Goal: Task Accomplishment & Management: Complete application form

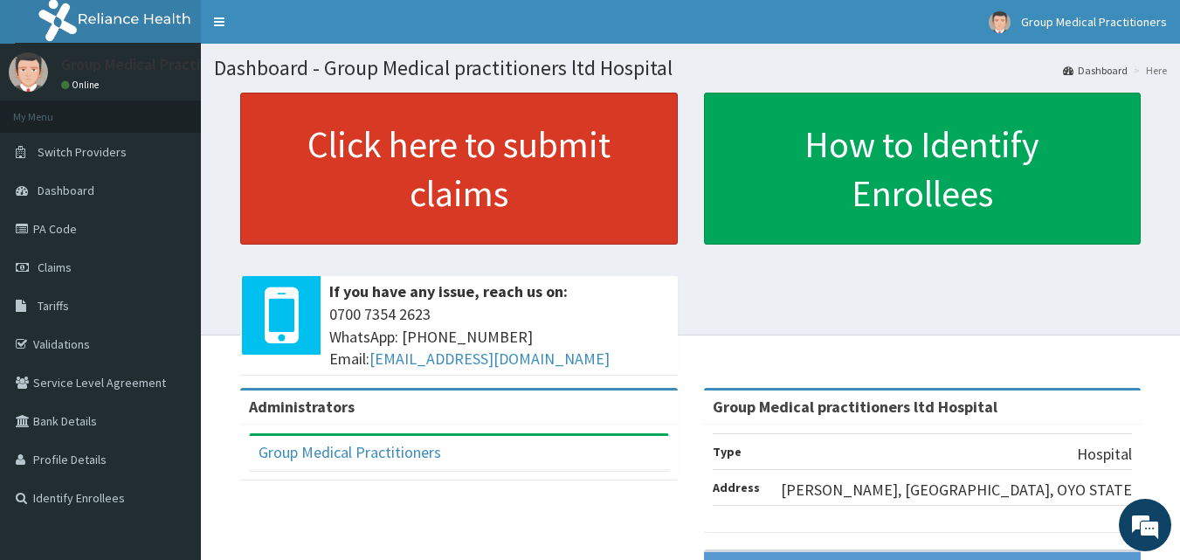
click at [475, 214] on link "Click here to submit claims" at bounding box center [459, 169] width 438 height 152
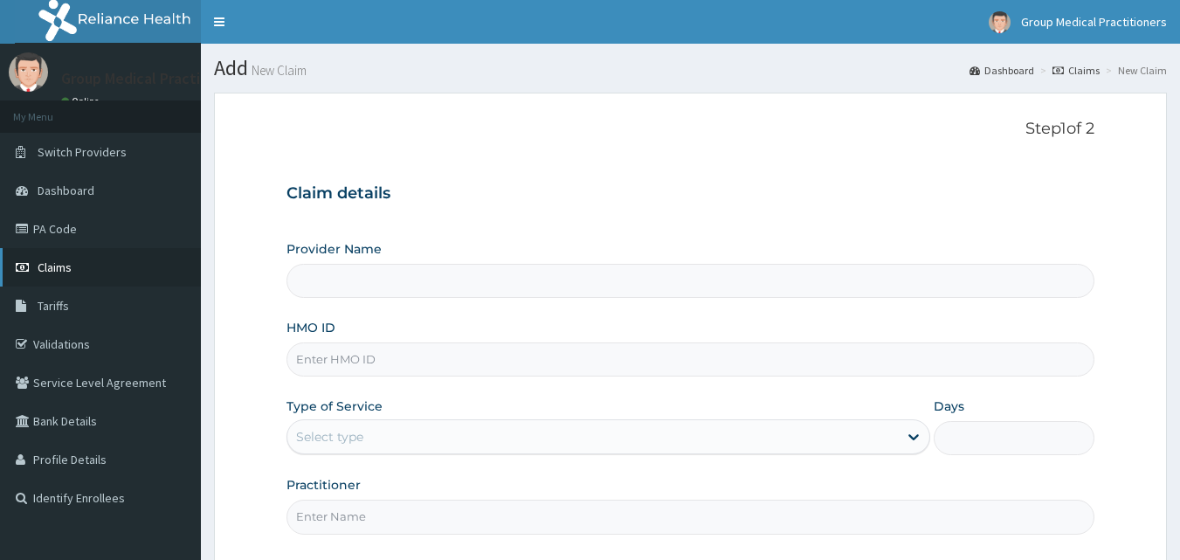
click at [63, 278] on link "Claims" at bounding box center [100, 267] width 201 height 38
type input "Group Medical practitioners ltd Hospital"
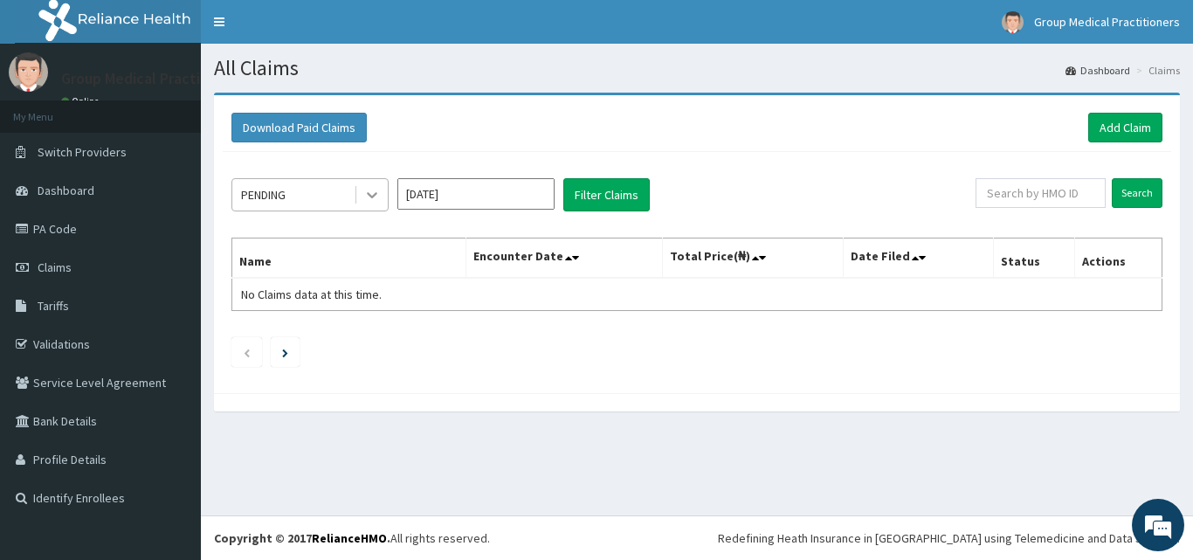
click at [371, 202] on icon at bounding box center [371, 194] width 17 height 17
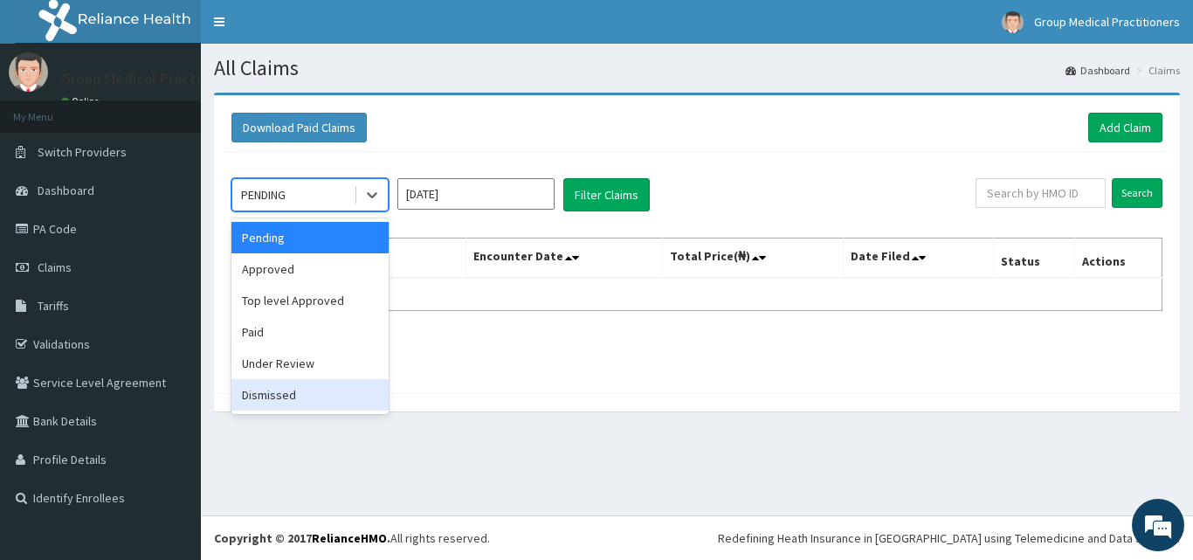
click at [280, 386] on div "Dismissed" at bounding box center [309, 394] width 157 height 31
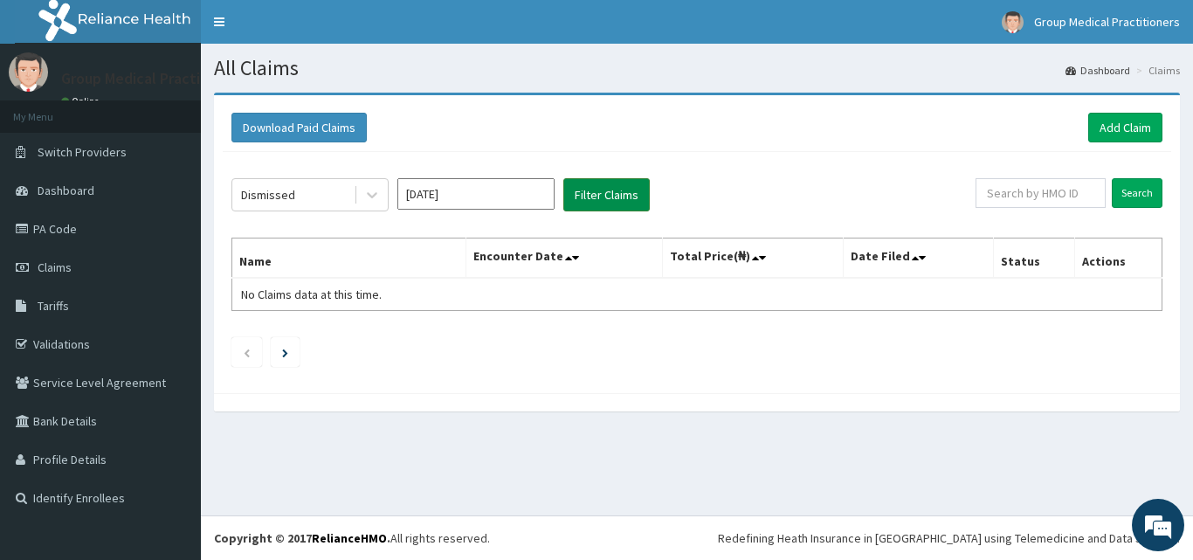
click at [622, 194] on button "Filter Claims" at bounding box center [606, 194] width 86 height 33
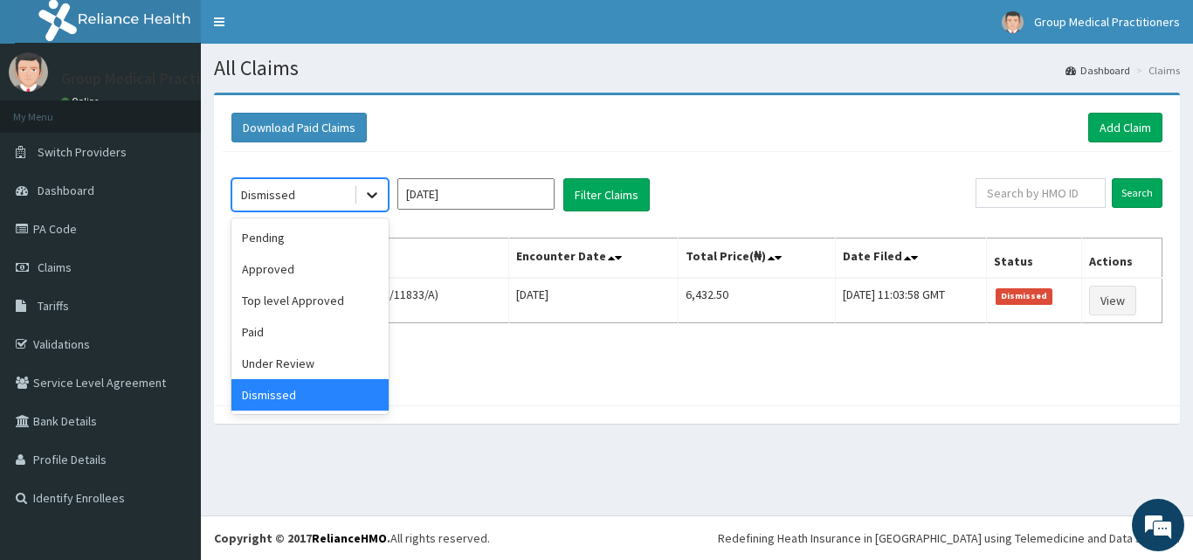
click at [371, 199] on icon at bounding box center [371, 194] width 17 height 17
click at [258, 361] on div "Under Review" at bounding box center [309, 363] width 157 height 31
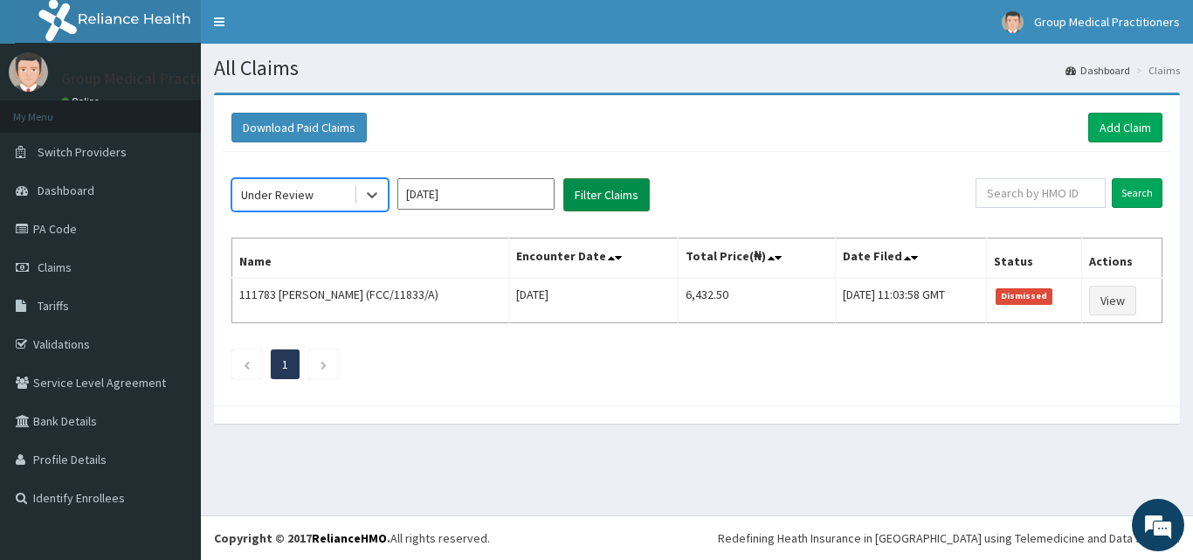
click at [616, 183] on button "Filter Claims" at bounding box center [606, 194] width 86 height 33
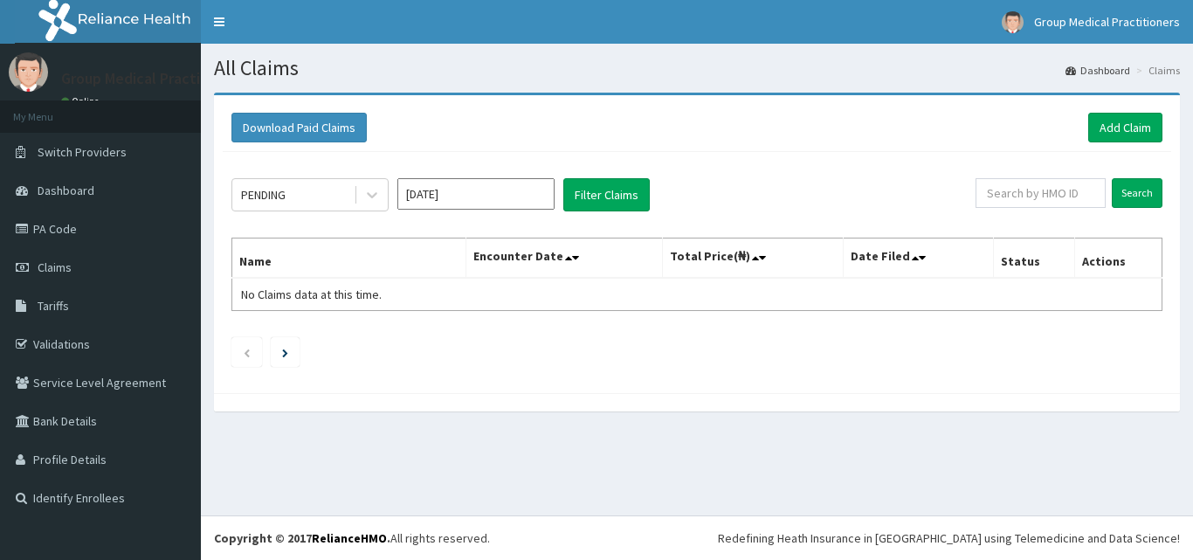
click at [375, 189] on icon at bounding box center [371, 194] width 17 height 17
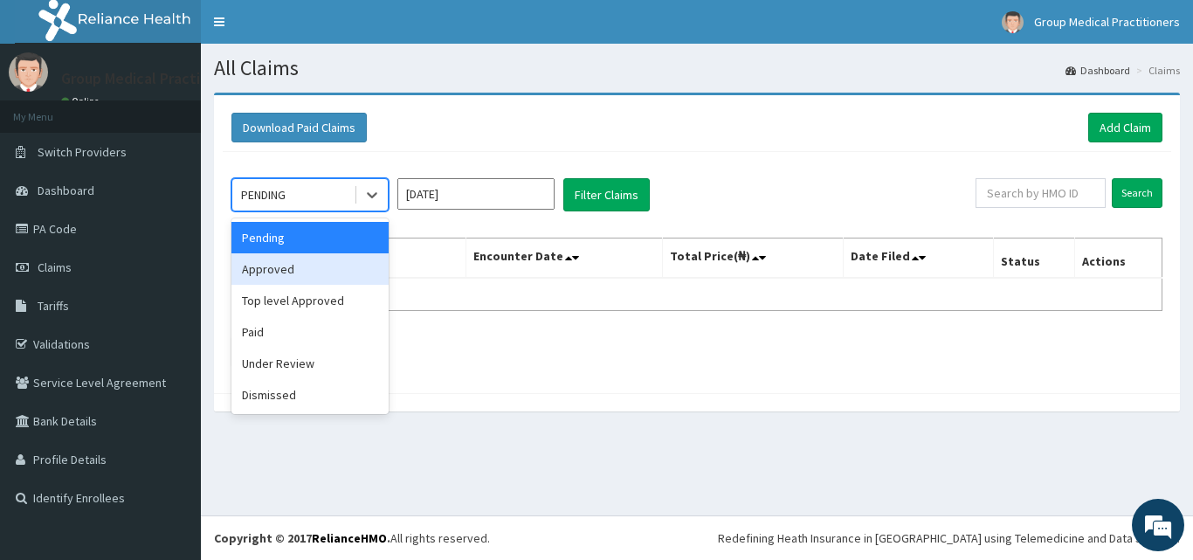
click at [293, 265] on div "Approved" at bounding box center [309, 268] width 157 height 31
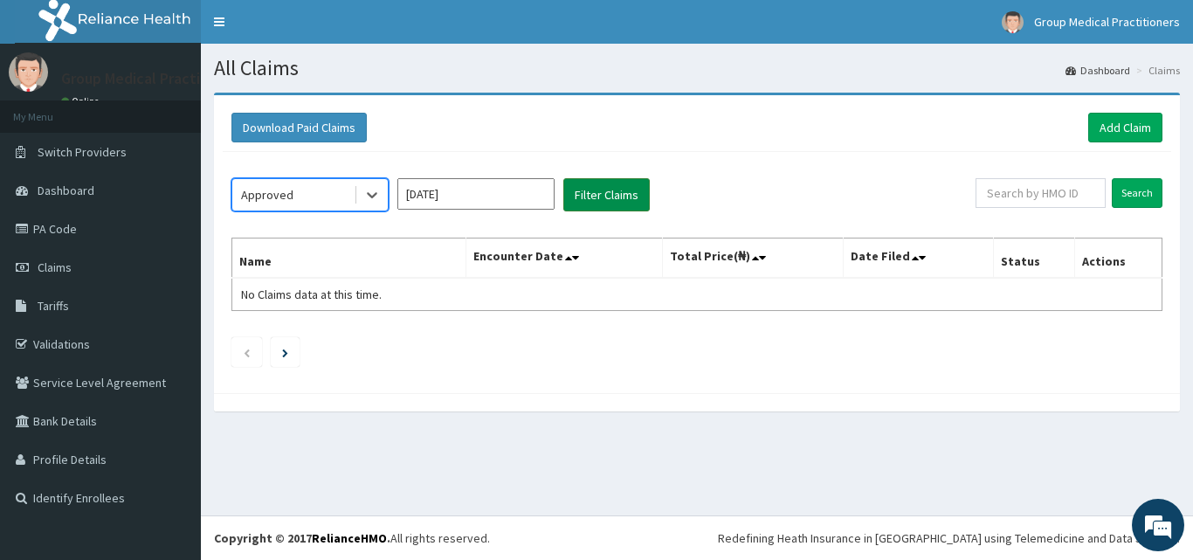
click at [617, 199] on button "Filter Claims" at bounding box center [606, 194] width 86 height 33
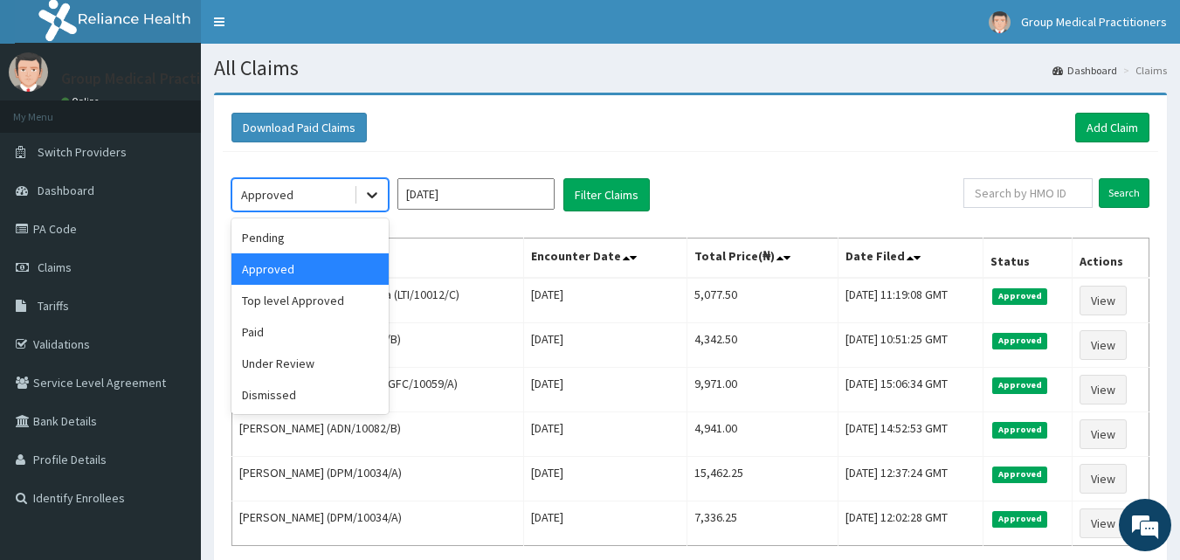
click at [365, 197] on icon at bounding box center [371, 194] width 17 height 17
click at [298, 361] on div "Under Review" at bounding box center [309, 363] width 157 height 31
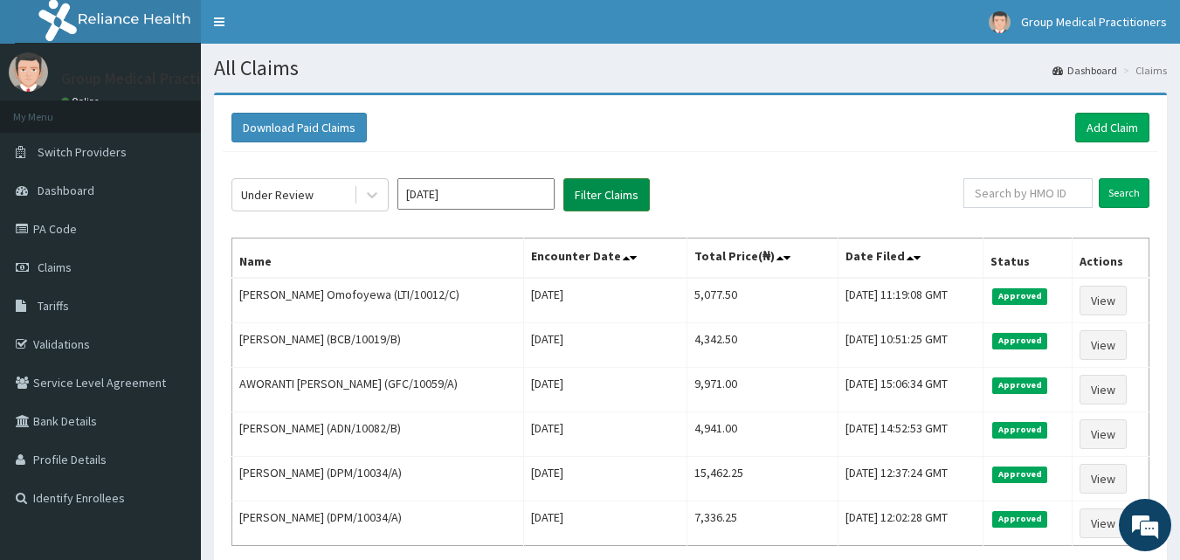
click at [599, 205] on button "Filter Claims" at bounding box center [606, 194] width 86 height 33
click at [607, 201] on button "Filter Claims" at bounding box center [606, 194] width 86 height 33
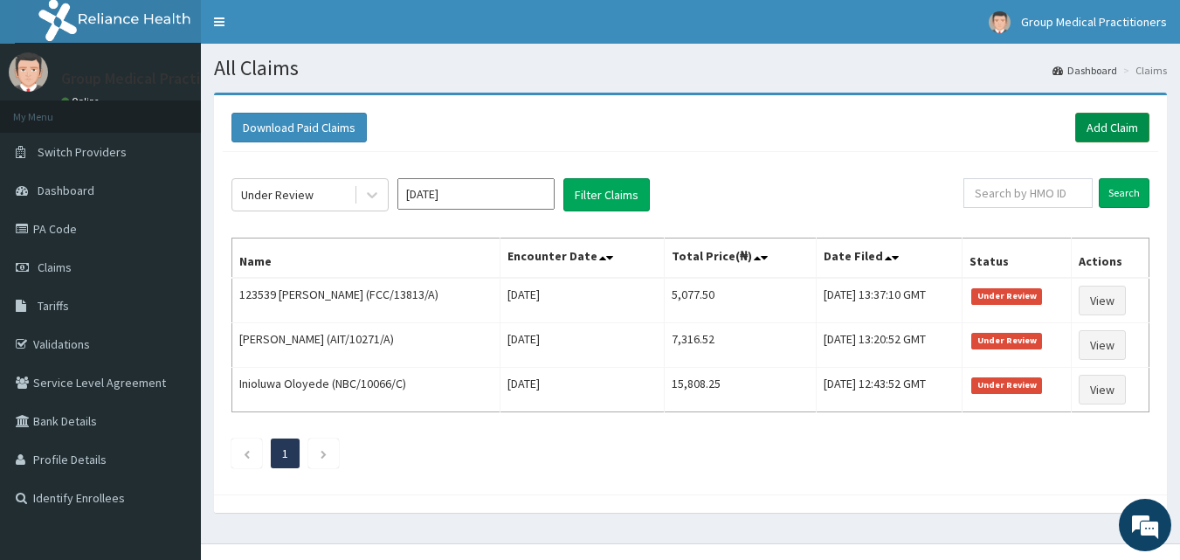
click at [1099, 128] on link "Add Claim" at bounding box center [1112, 128] width 74 height 30
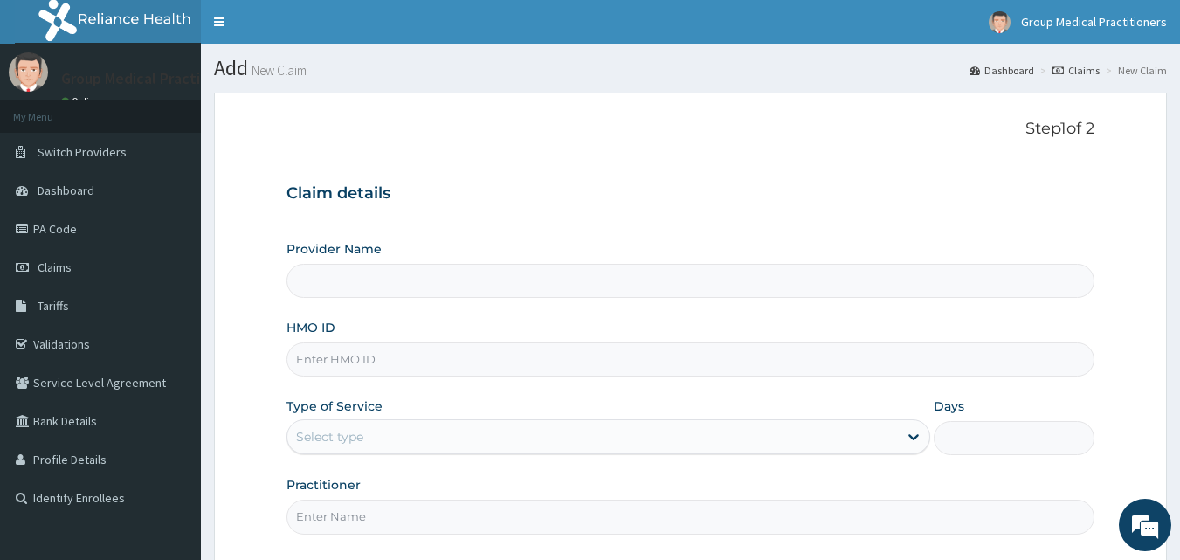
click at [529, 289] on input "Provider Name" at bounding box center [690, 281] width 809 height 34
click at [461, 362] on input "HMO ID" at bounding box center [690, 359] width 809 height 34
type input "FCC/13356/A"
click at [376, 431] on div "Select type" at bounding box center [592, 437] width 610 height 28
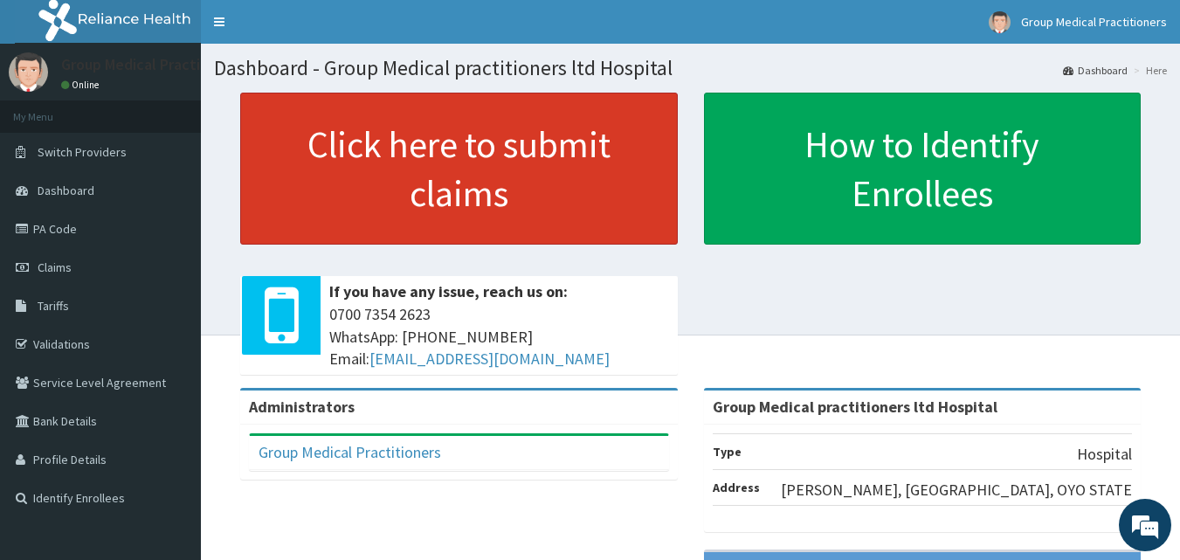
click at [467, 194] on link "Click here to submit claims" at bounding box center [459, 169] width 438 height 152
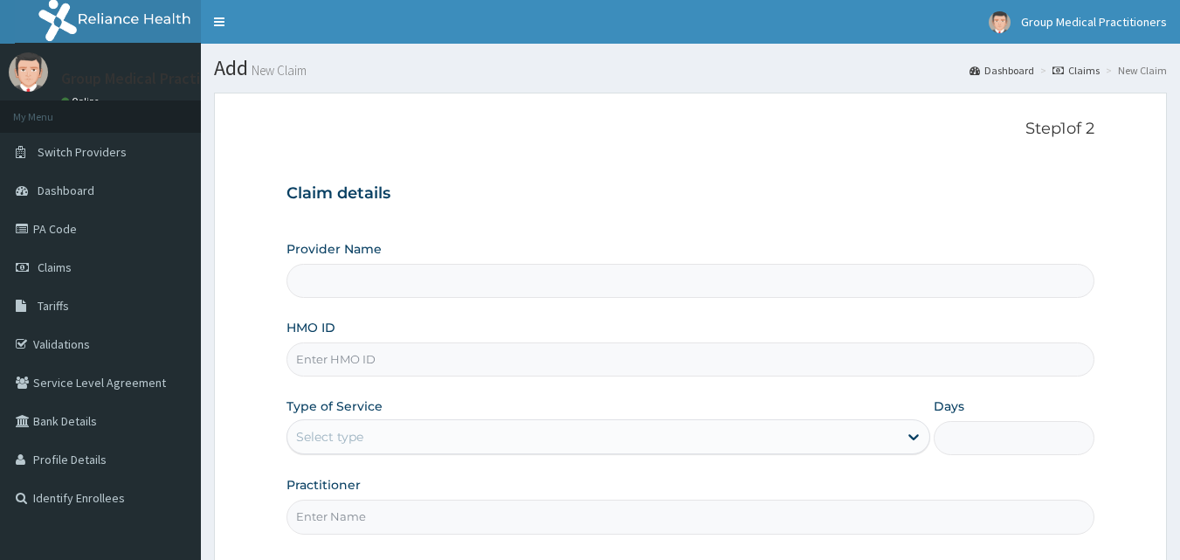
type input "Group Medical practitioners ltd Hospital"
click at [334, 370] on input "HMO ID" at bounding box center [690, 359] width 809 height 34
type input "FCC/13356/A"
click at [375, 439] on div "Select type" at bounding box center [592, 437] width 610 height 28
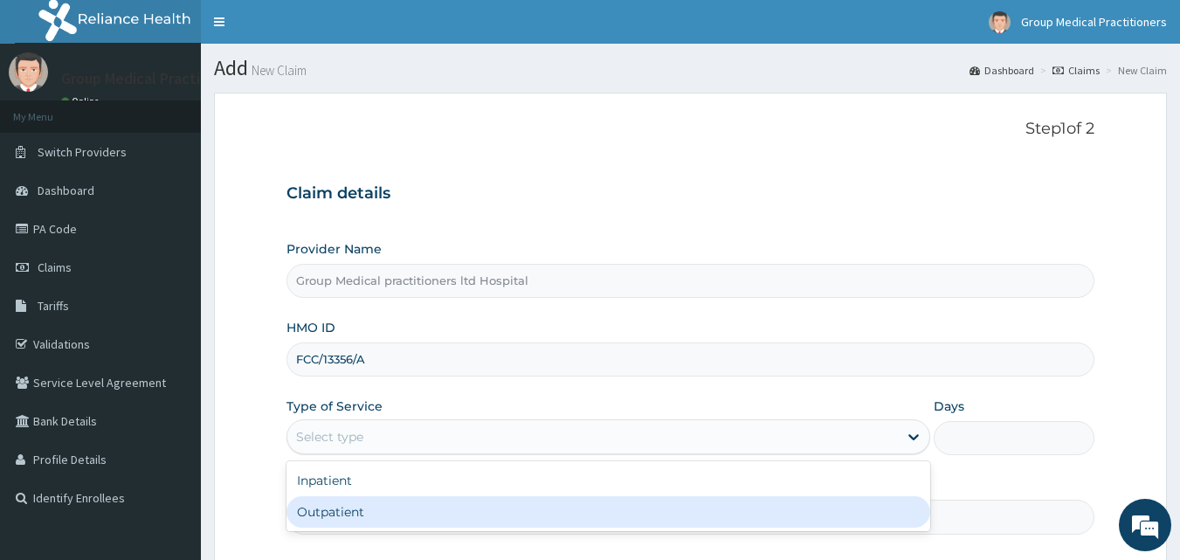
click at [352, 507] on div "Outpatient" at bounding box center [608, 511] width 644 height 31
type input "1"
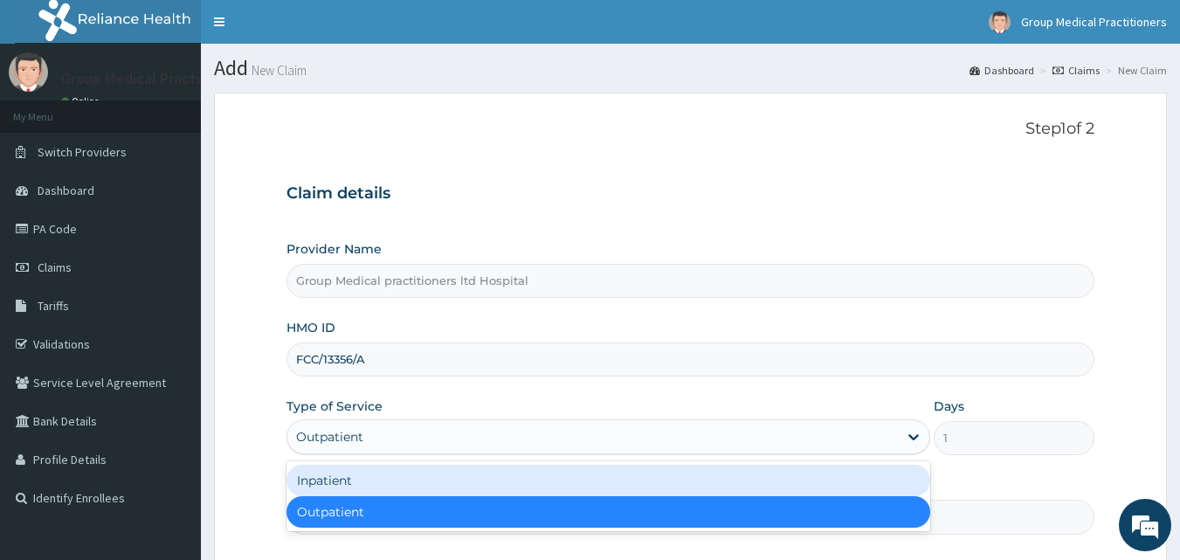
click at [573, 204] on div "Claim details Provider Name Group Medical practitioners ltd Hospital HMO ID FCC…" at bounding box center [690, 350] width 809 height 367
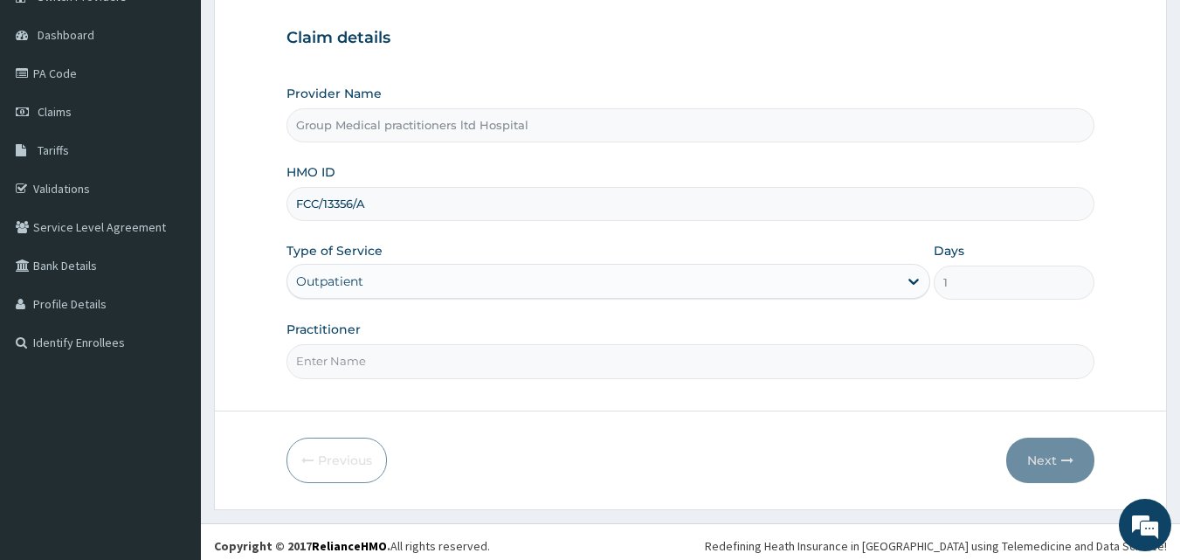
scroll to position [163, 0]
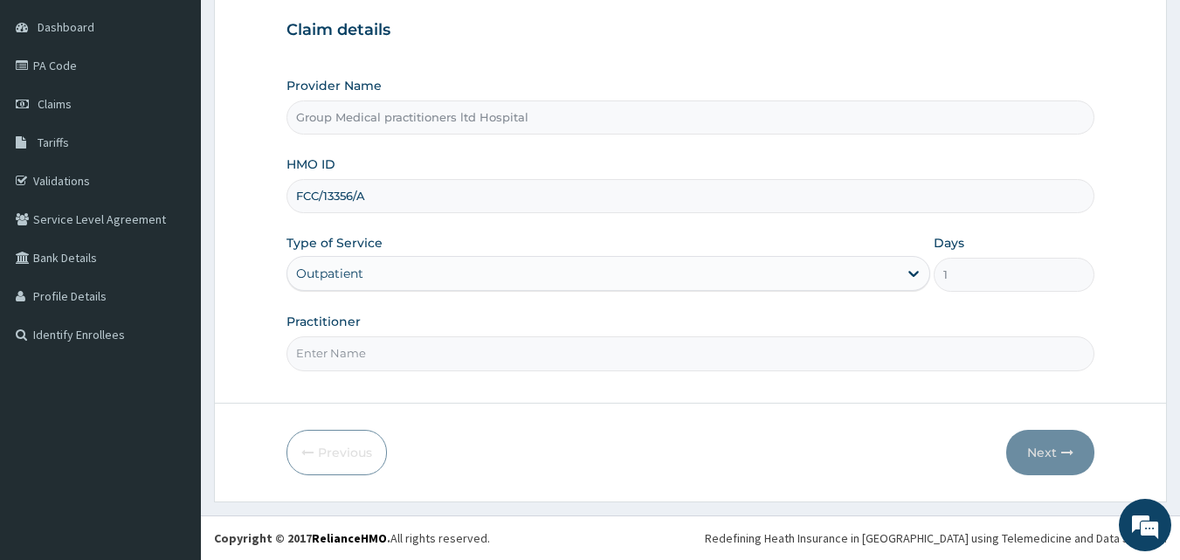
click at [458, 362] on input "Practitioner" at bounding box center [690, 353] width 809 height 34
click at [307, 352] on input "medical practitioners" at bounding box center [690, 353] width 809 height 34
type input "Medical practitioners"
click at [1031, 451] on button "Next" at bounding box center [1050, 452] width 88 height 45
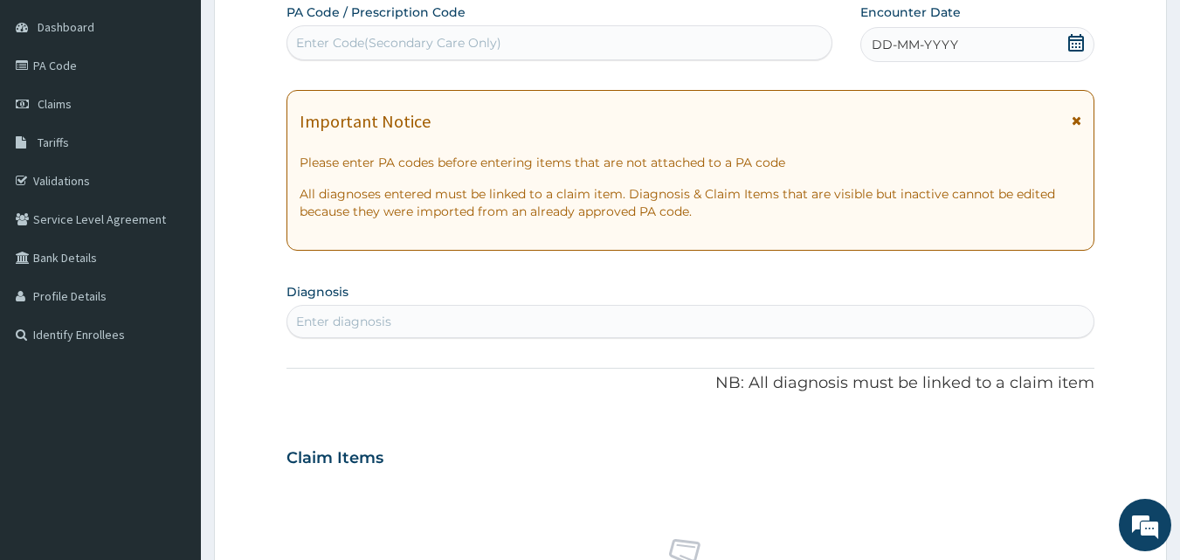
click at [891, 56] on div "DD-MM-YYYY" at bounding box center [977, 44] width 234 height 35
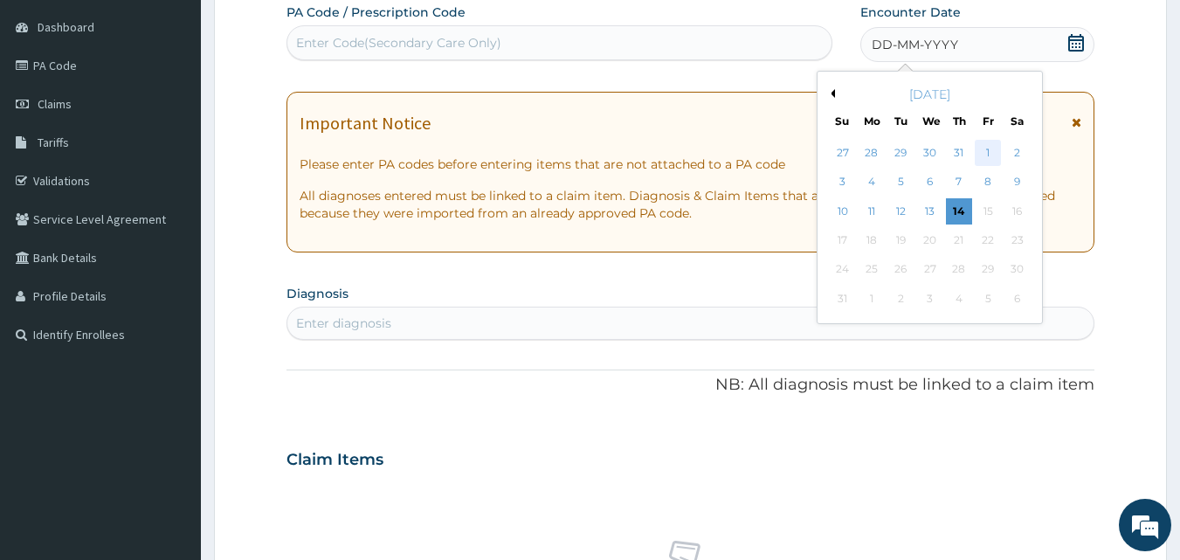
click at [977, 150] on div "1" at bounding box center [988, 153] width 26 height 26
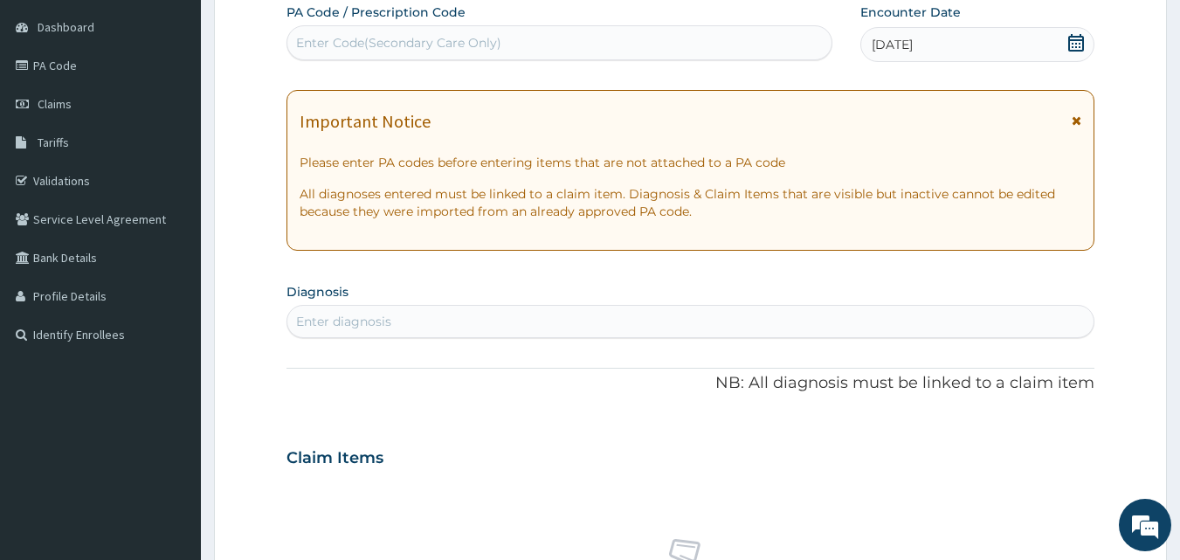
click at [515, 323] on div "Enter diagnosis" at bounding box center [690, 321] width 807 height 28
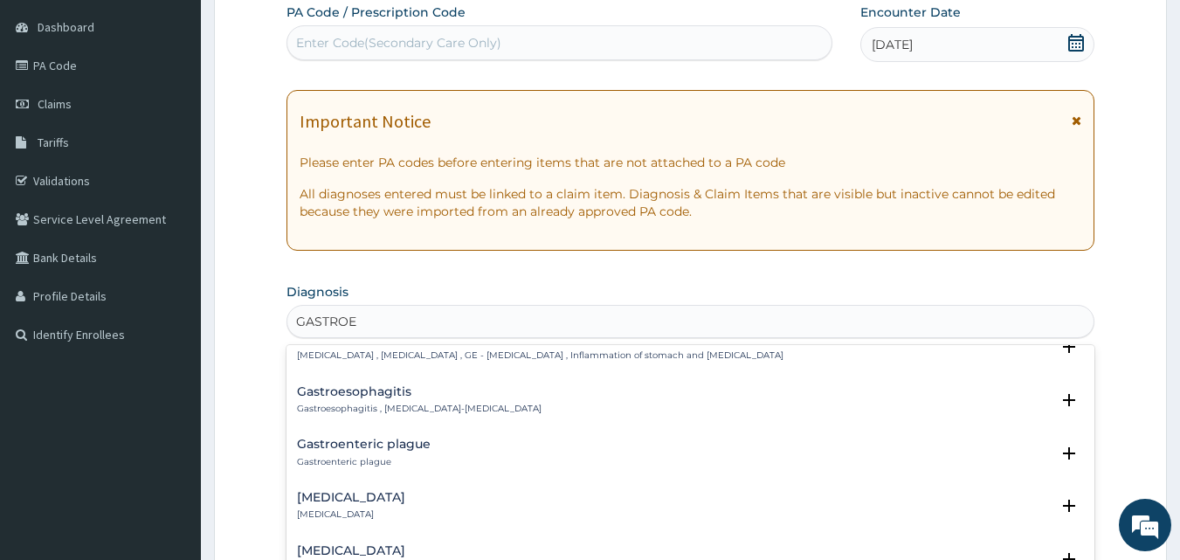
scroll to position [130, 0]
type input "GASTROES"
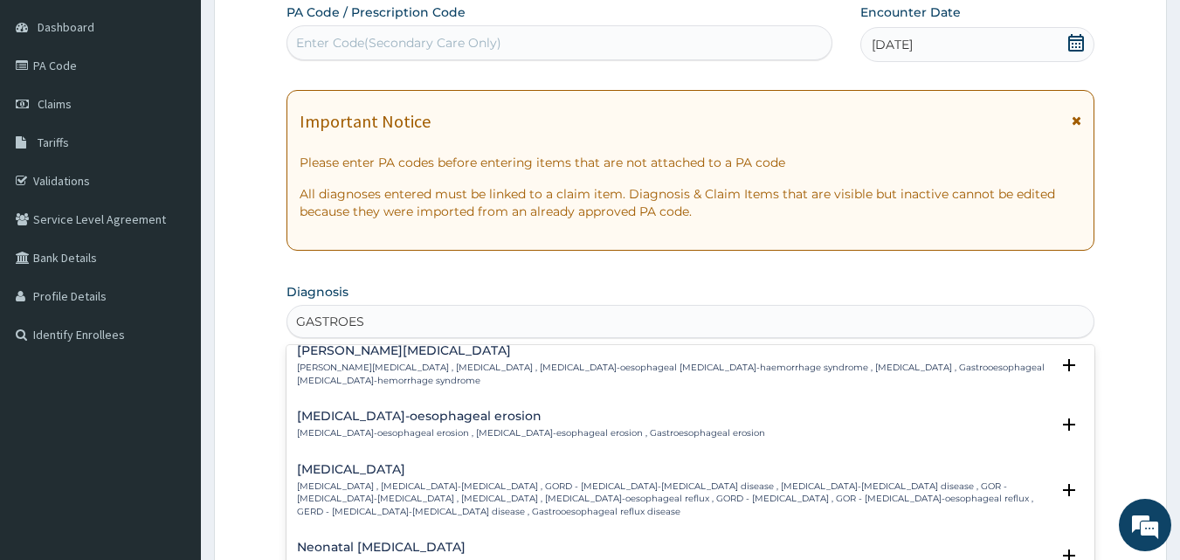
scroll to position [143, 0]
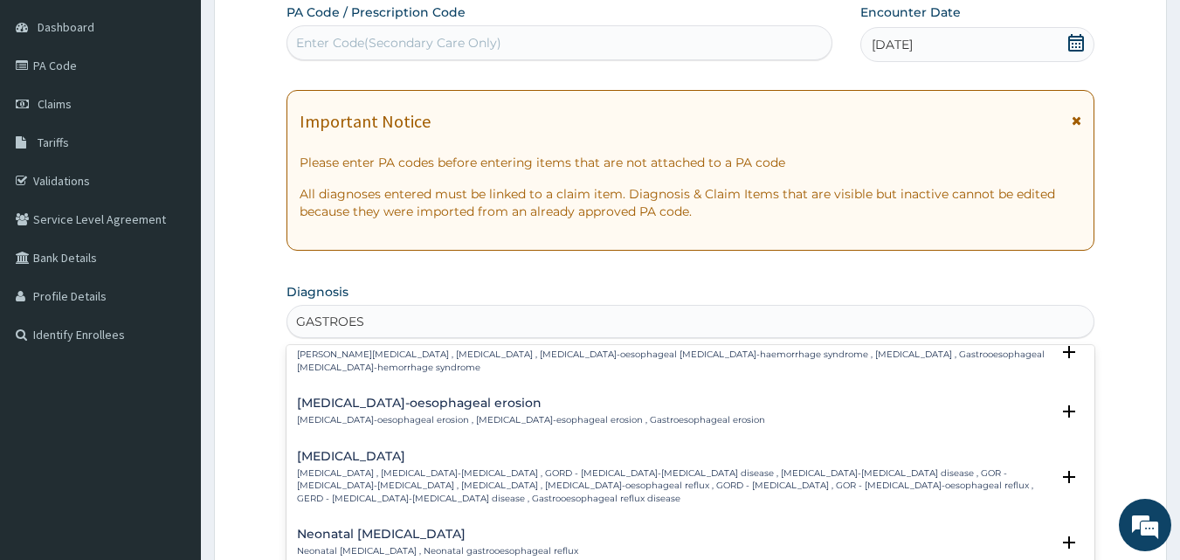
click at [422, 458] on h4 "Gastroesophageal reflux disease" at bounding box center [674, 456] width 754 height 13
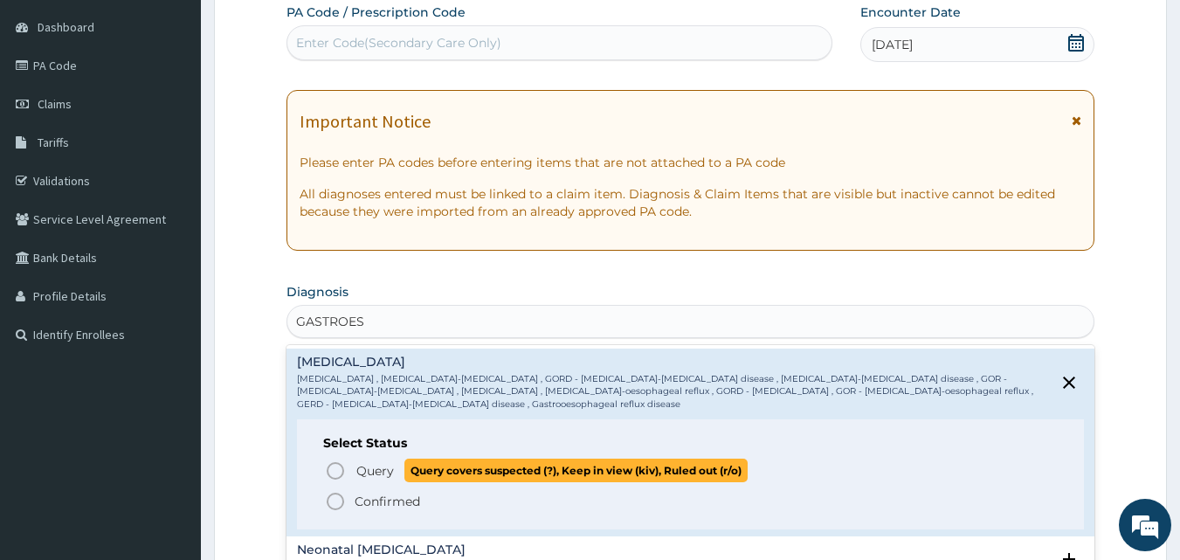
scroll to position [291, 0]
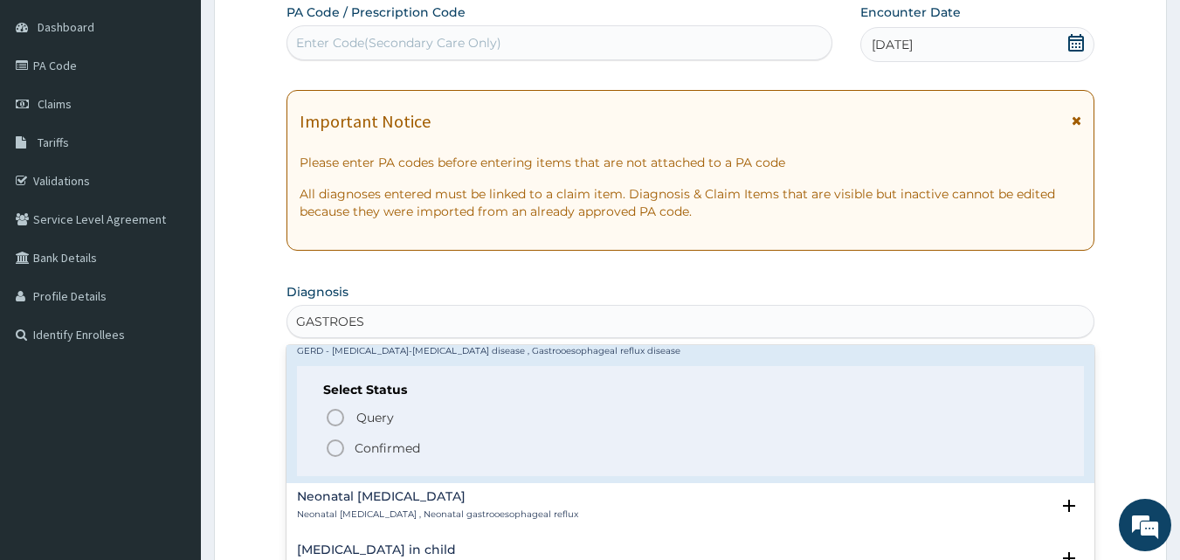
click at [333, 446] on icon "status option filled" at bounding box center [335, 448] width 21 height 21
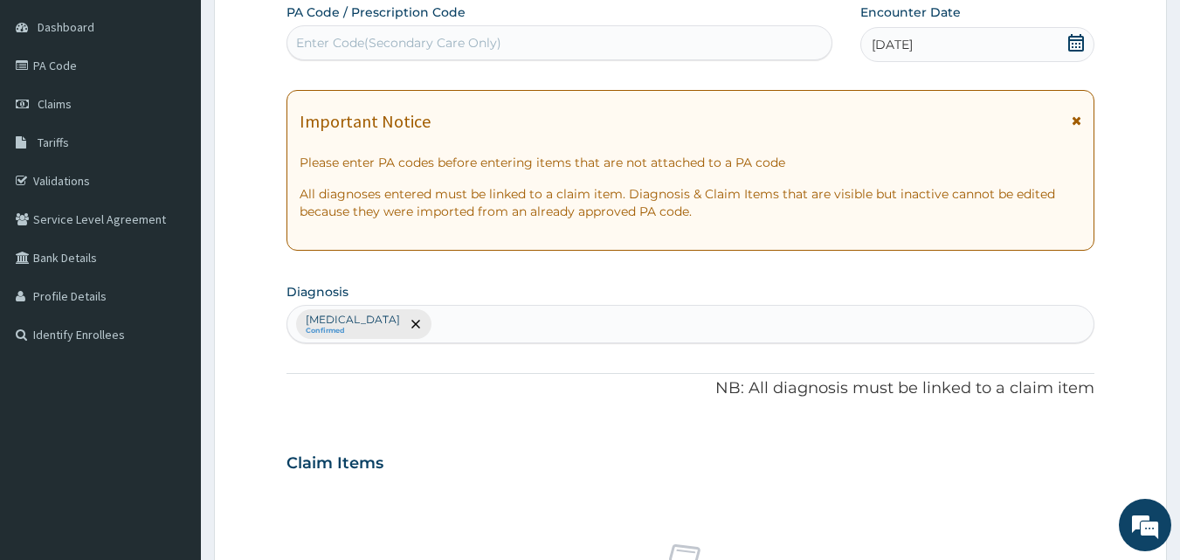
click at [431, 445] on div "Claim Items" at bounding box center [690, 459] width 809 height 45
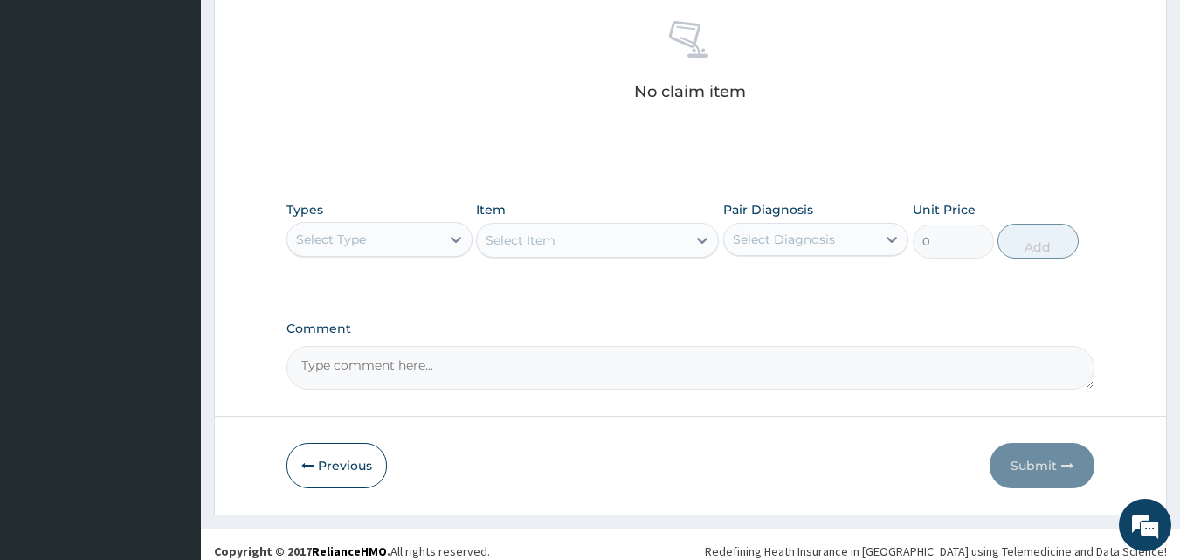
scroll to position [687, 0]
click at [459, 243] on icon at bounding box center [455, 238] width 17 height 17
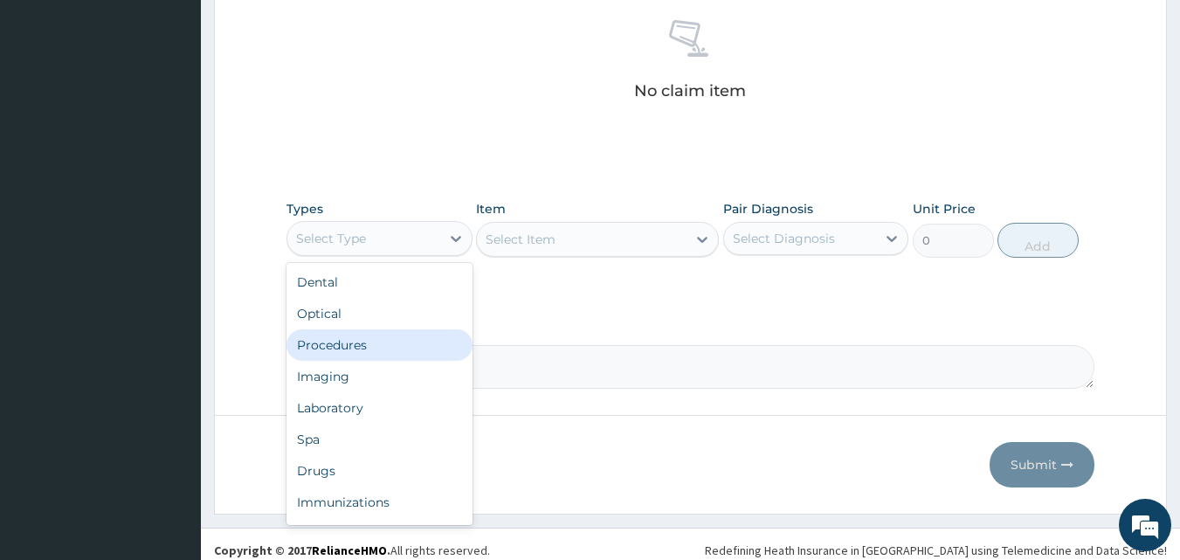
click at [369, 341] on div "Procedures" at bounding box center [379, 344] width 186 height 31
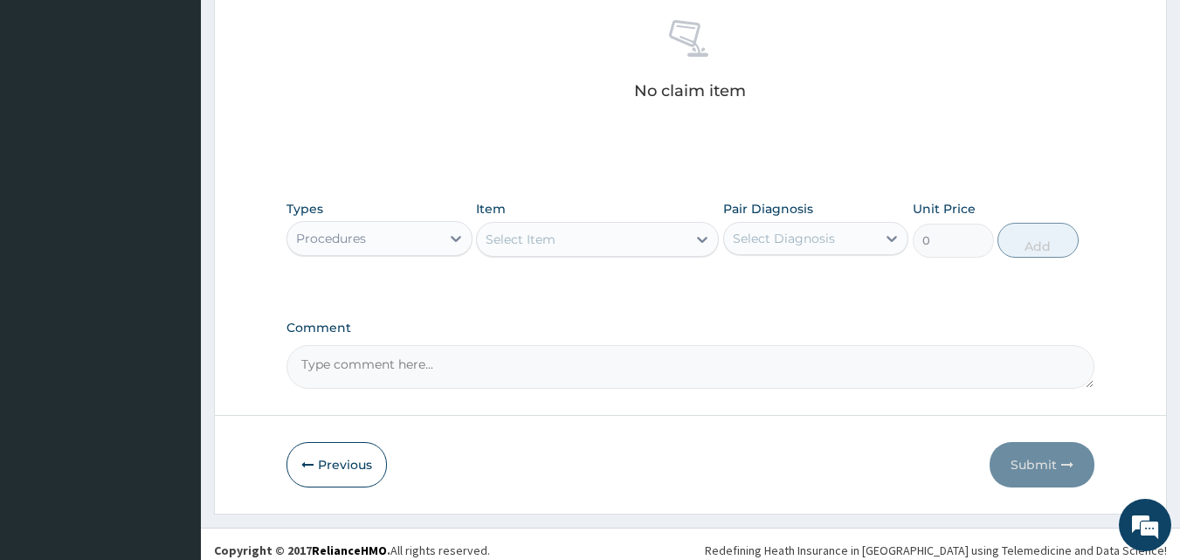
click at [701, 242] on icon at bounding box center [702, 240] width 10 height 6
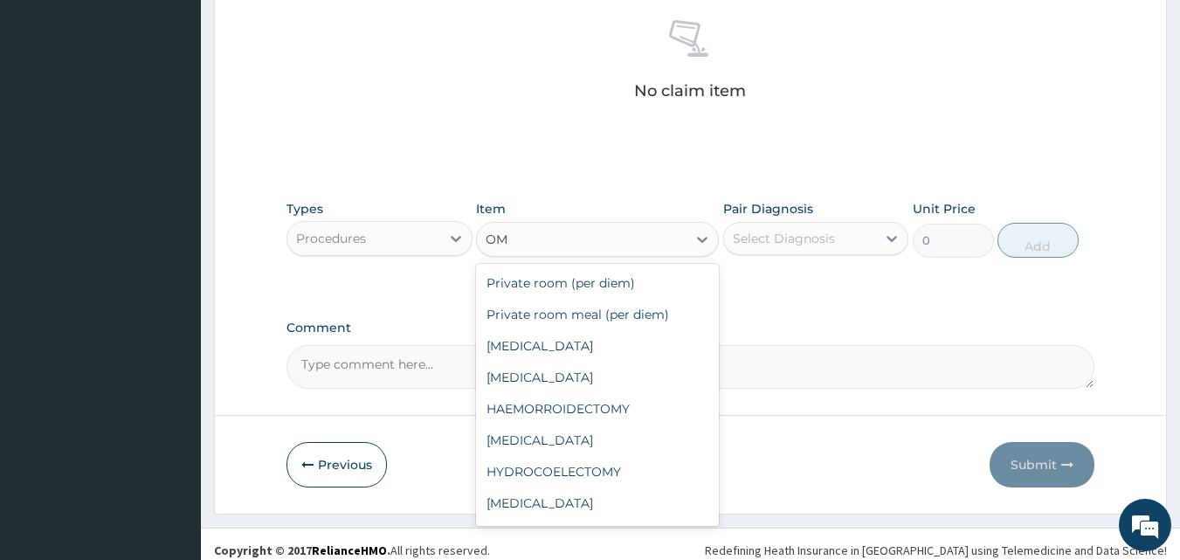
type input "O"
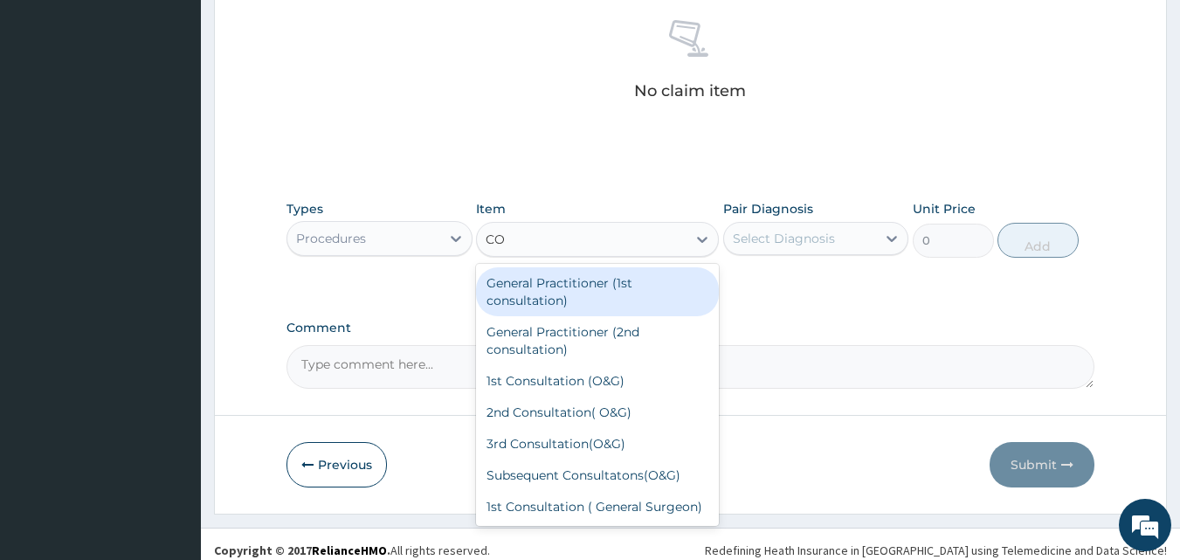
type input "CON"
click at [603, 292] on div "General Practitioner (1st consultation)" at bounding box center [597, 291] width 243 height 49
type input "1500"
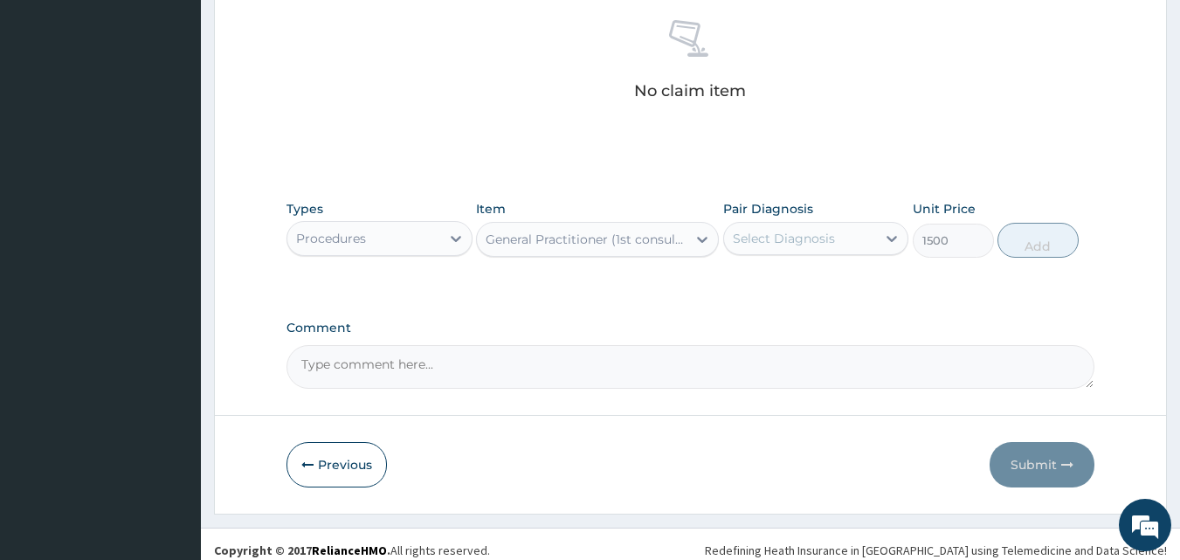
click at [799, 230] on div "Select Diagnosis" at bounding box center [784, 238] width 102 height 17
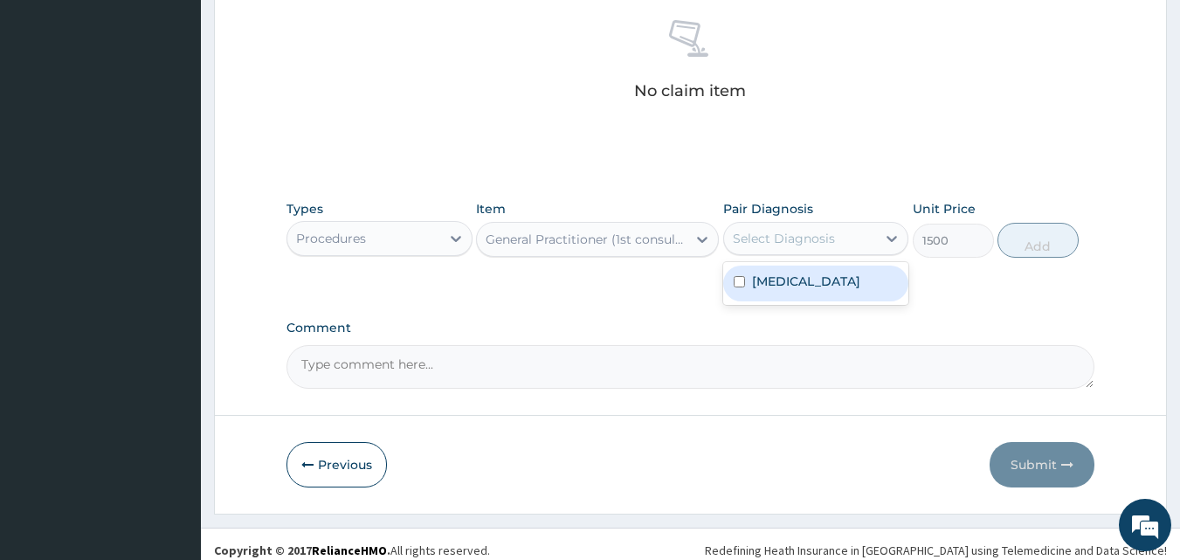
click at [789, 277] on label "Gastroesophageal reflux disease" at bounding box center [806, 280] width 108 height 17
checkbox input "true"
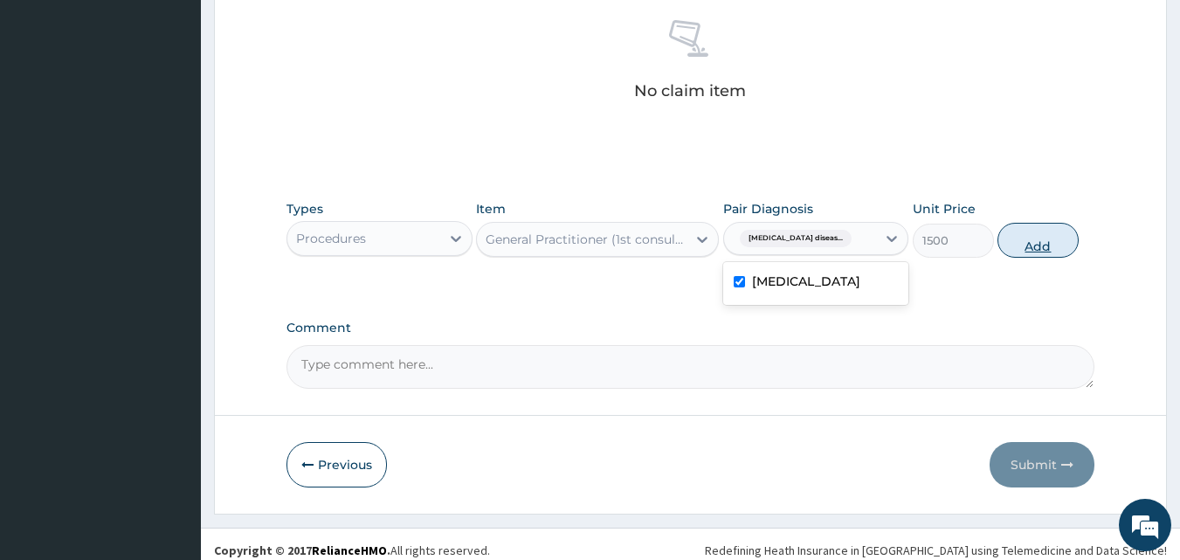
click at [1023, 245] on button "Add" at bounding box center [1037, 240] width 81 height 35
type input "0"
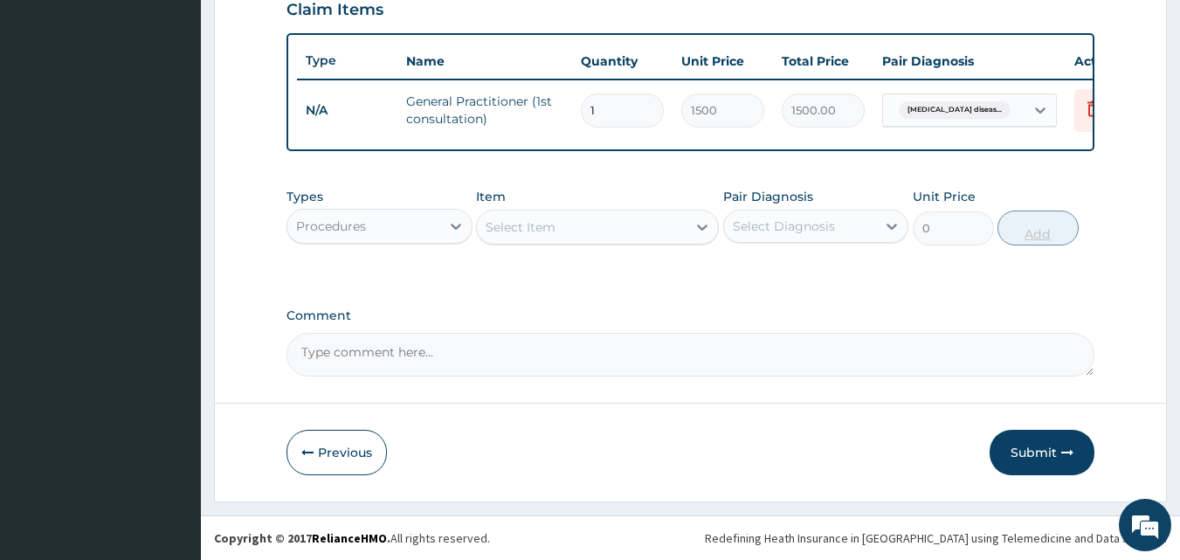
scroll to position [630, 0]
click at [398, 225] on div "Procedures" at bounding box center [363, 226] width 153 height 28
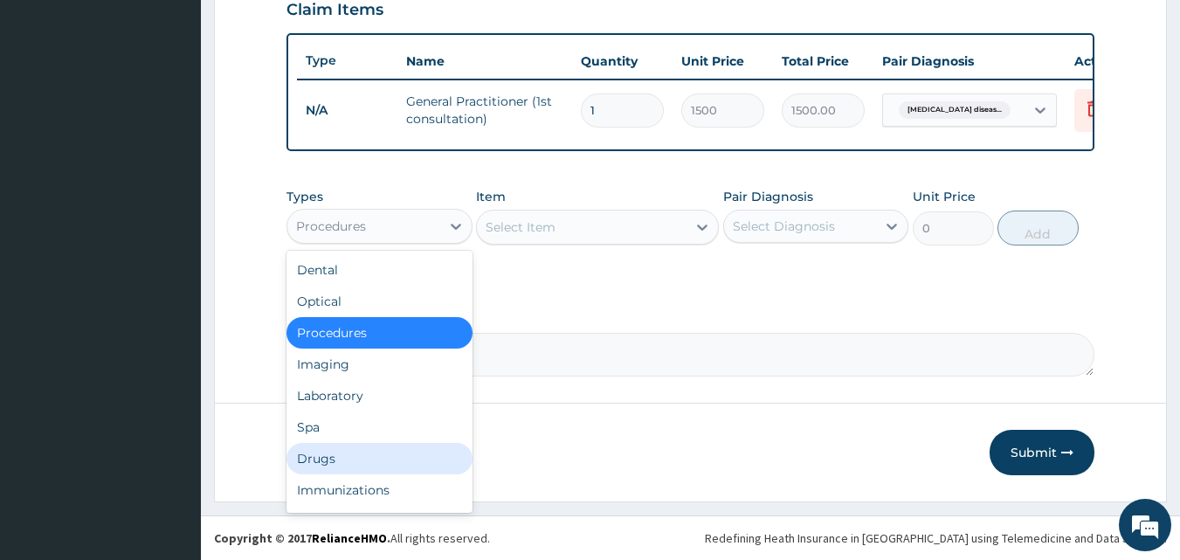
click at [320, 453] on div "Drugs" at bounding box center [379, 458] width 186 height 31
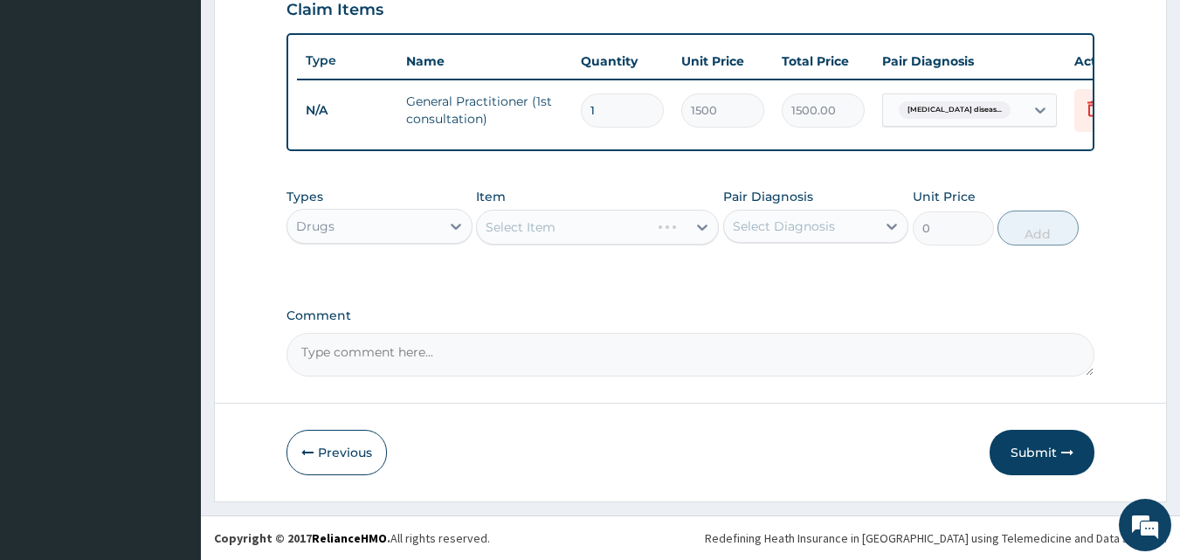
click at [705, 230] on div "Select Item" at bounding box center [597, 227] width 243 height 35
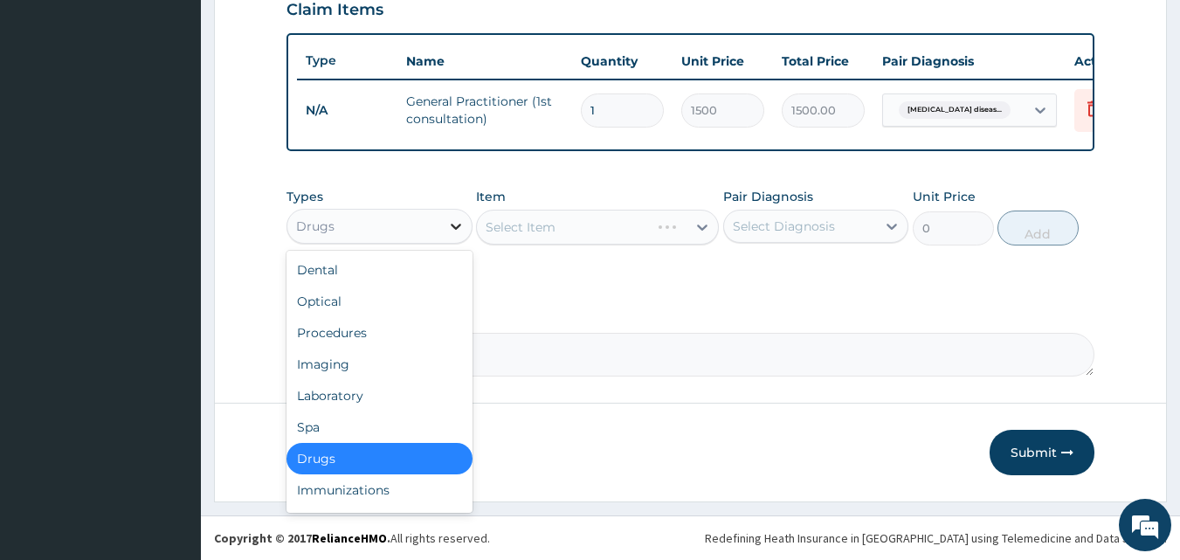
click at [452, 222] on icon at bounding box center [455, 225] width 17 height 17
click at [341, 411] on div "Spa" at bounding box center [379, 426] width 186 height 31
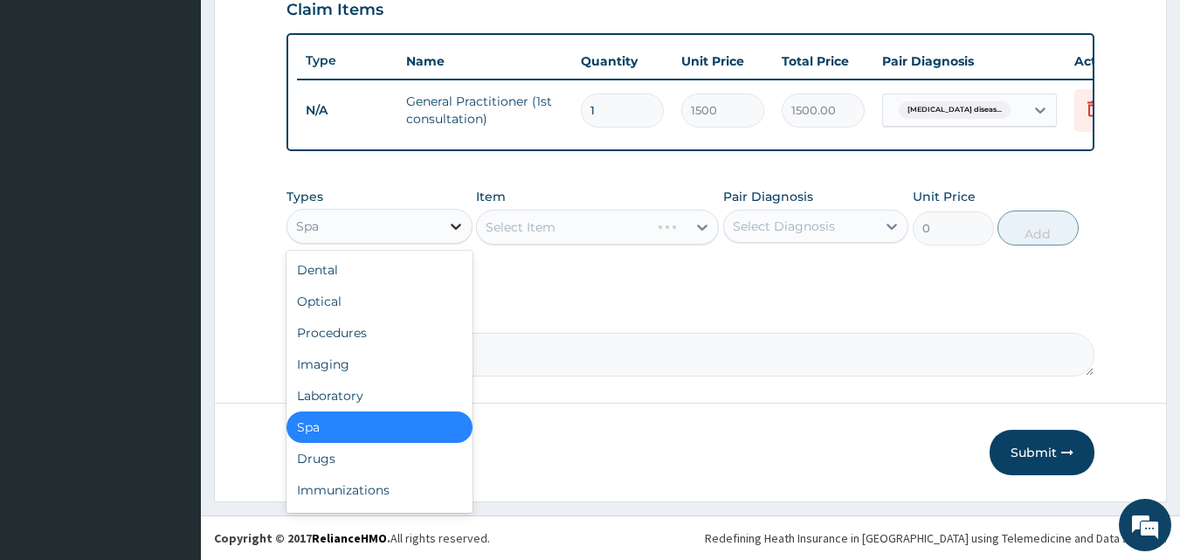
click at [453, 231] on icon at bounding box center [455, 225] width 17 height 17
click at [376, 459] on div "Drugs" at bounding box center [379, 458] width 186 height 31
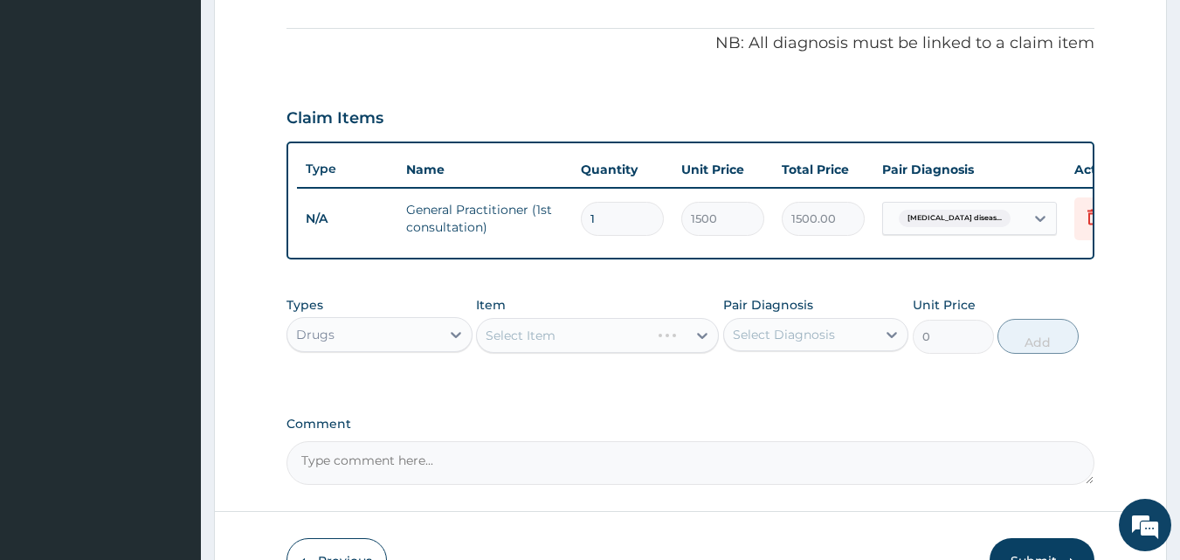
scroll to position [559, 0]
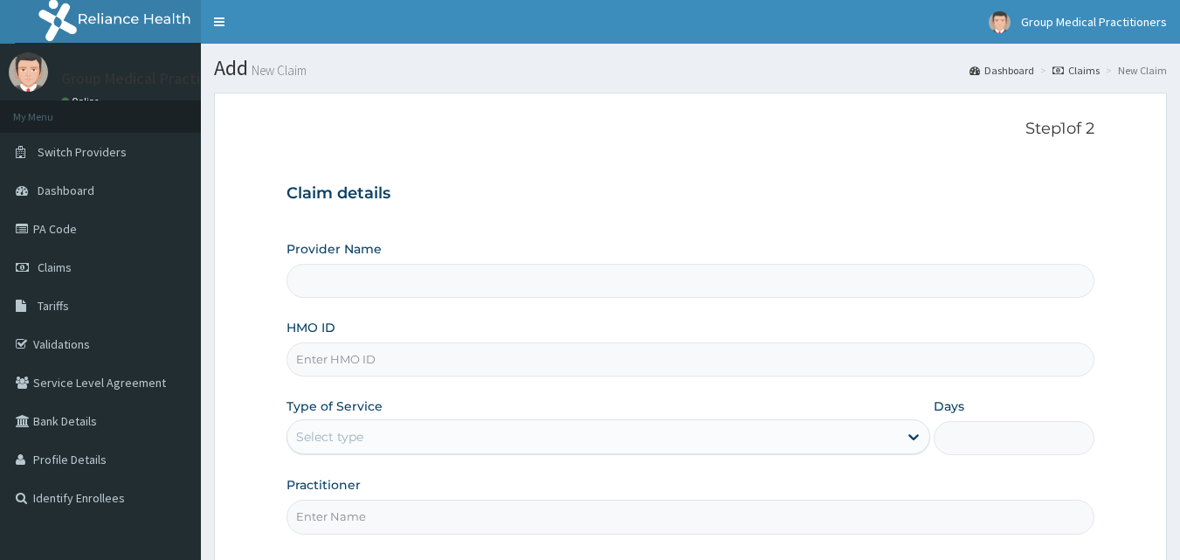
click at [367, 355] on input "HMO ID" at bounding box center [690, 359] width 809 height 34
type input "FCC/13356/A"
type input "Group Medical practitioners ltd Hospital"
type input "FCC/13356/A"
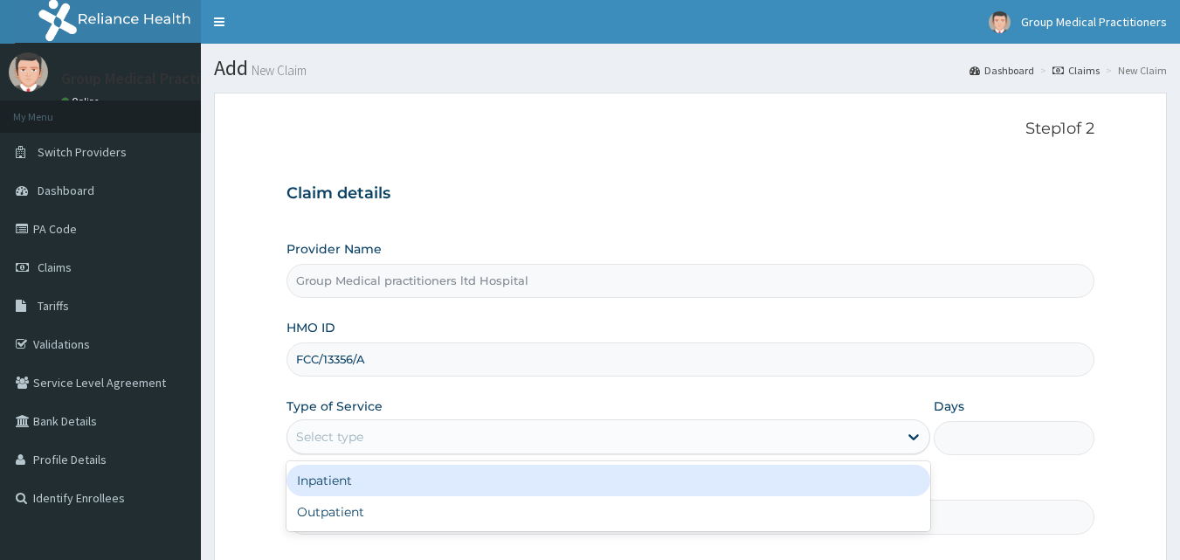
click at [362, 452] on div "Select type" at bounding box center [608, 436] width 644 height 35
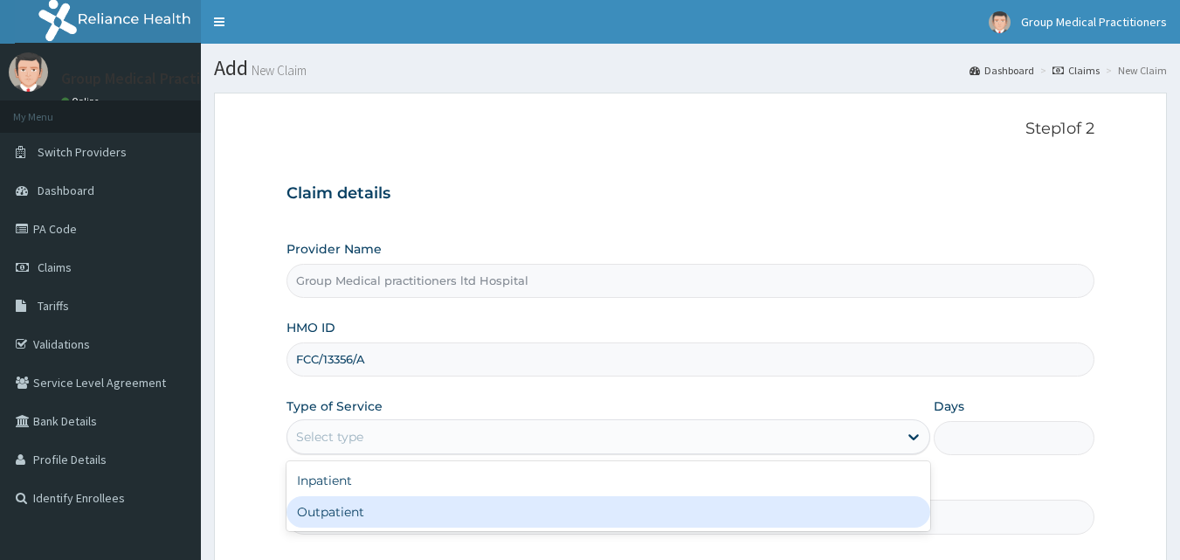
click at [327, 525] on div "Outpatient" at bounding box center [608, 511] width 644 height 31
type input "1"
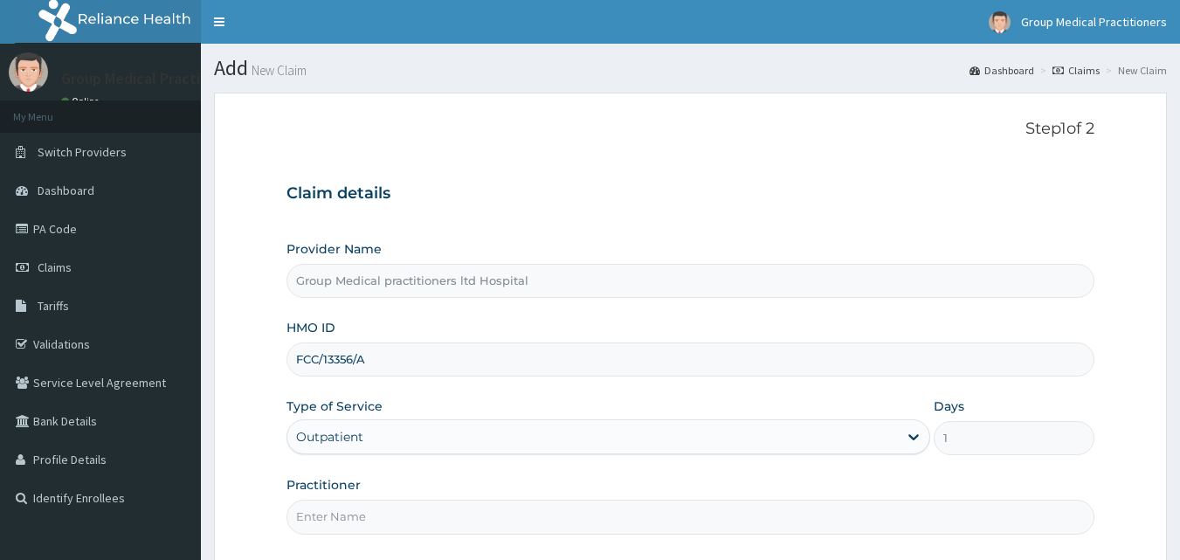
click at [336, 516] on input "Practitioner" at bounding box center [690, 517] width 809 height 34
type input "medical practitioners"
click at [587, 183] on div "Claim details Provider Name Group Medical practitioners ltd Hospital HMO ID FCC…" at bounding box center [690, 350] width 809 height 367
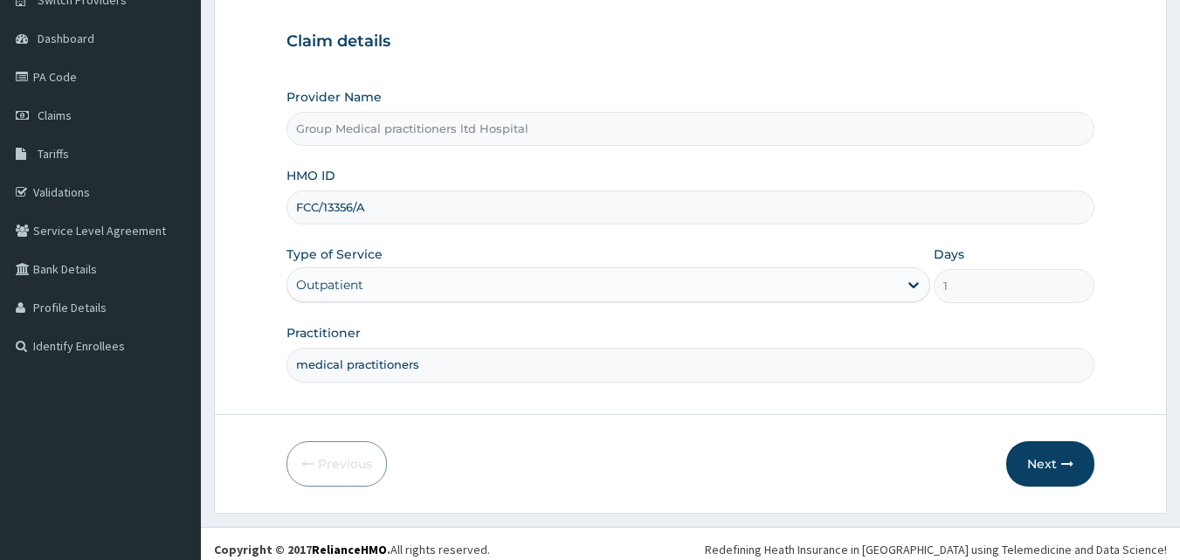
scroll to position [163, 0]
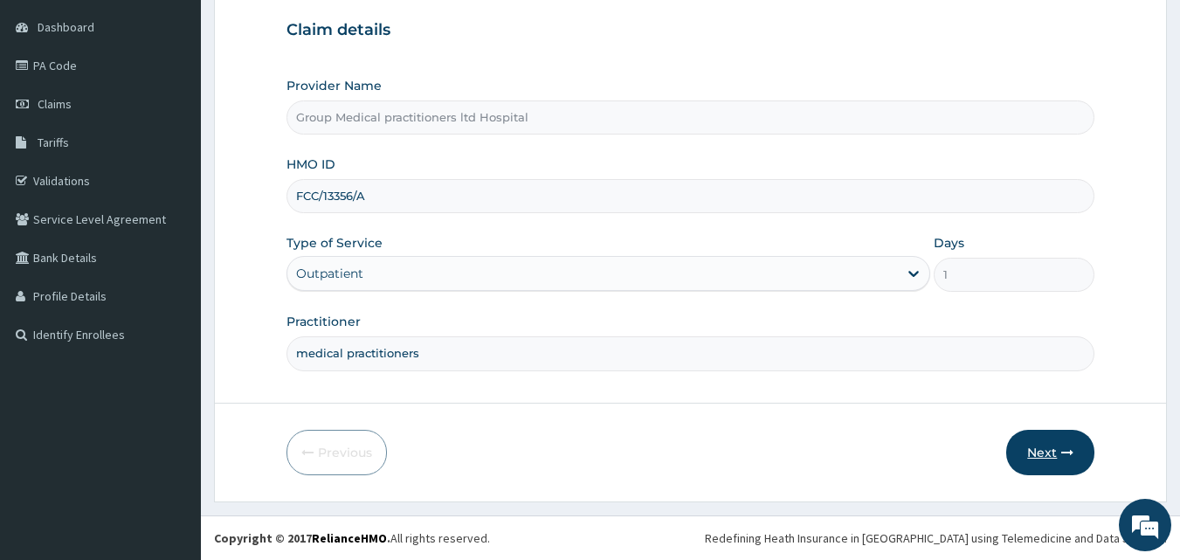
click at [1030, 445] on button "Next" at bounding box center [1050, 452] width 88 height 45
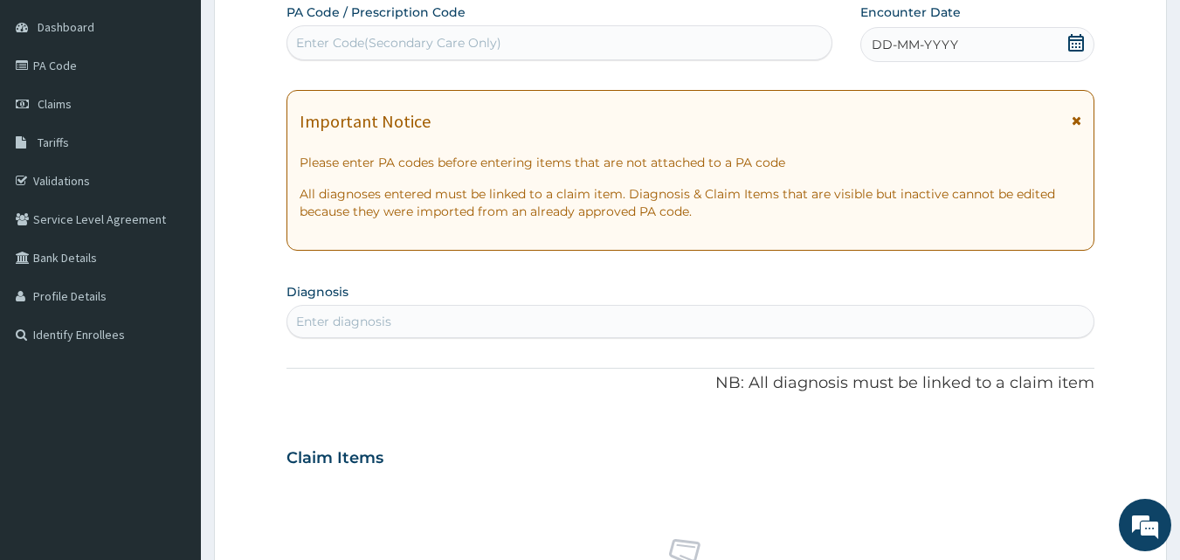
click at [913, 34] on div "DD-MM-YYYY" at bounding box center [977, 44] width 234 height 35
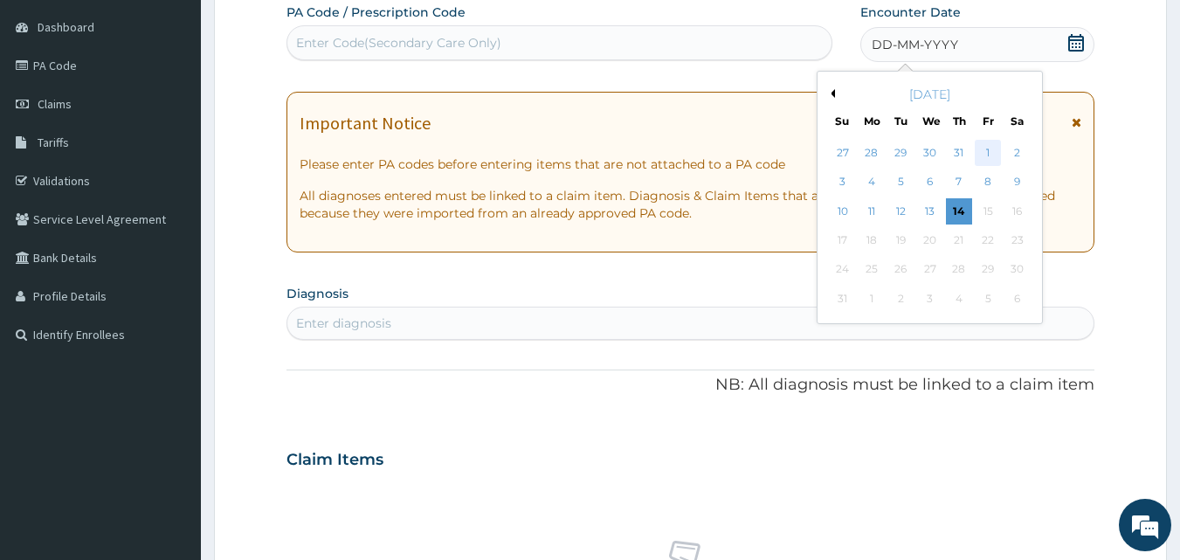
click at [979, 145] on div "1" at bounding box center [988, 153] width 26 height 26
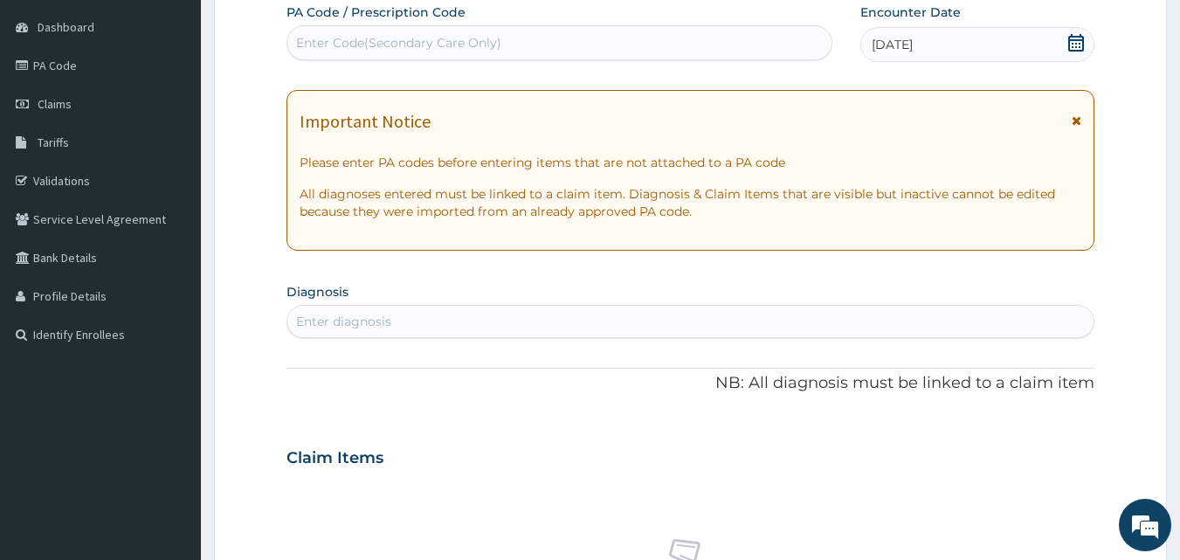
click at [516, 324] on div "Enter diagnosis" at bounding box center [690, 321] width 807 height 28
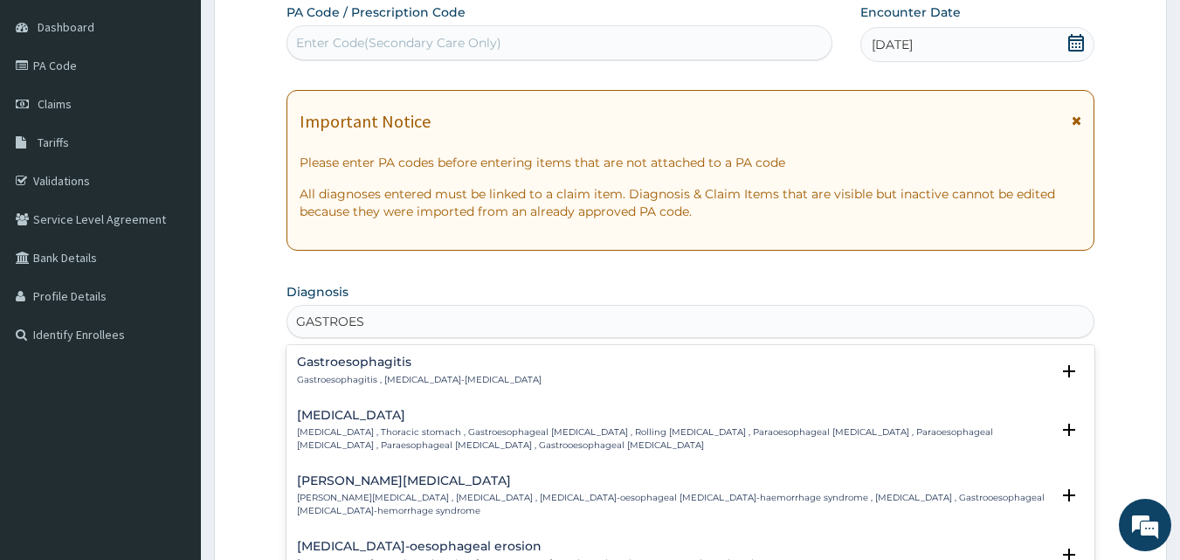
type input "GASTROES"
click at [522, 274] on div "PA Code / Prescription Code Enter Code(Secondary Care Only) Encounter Date 01-0…" at bounding box center [690, 455] width 809 height 904
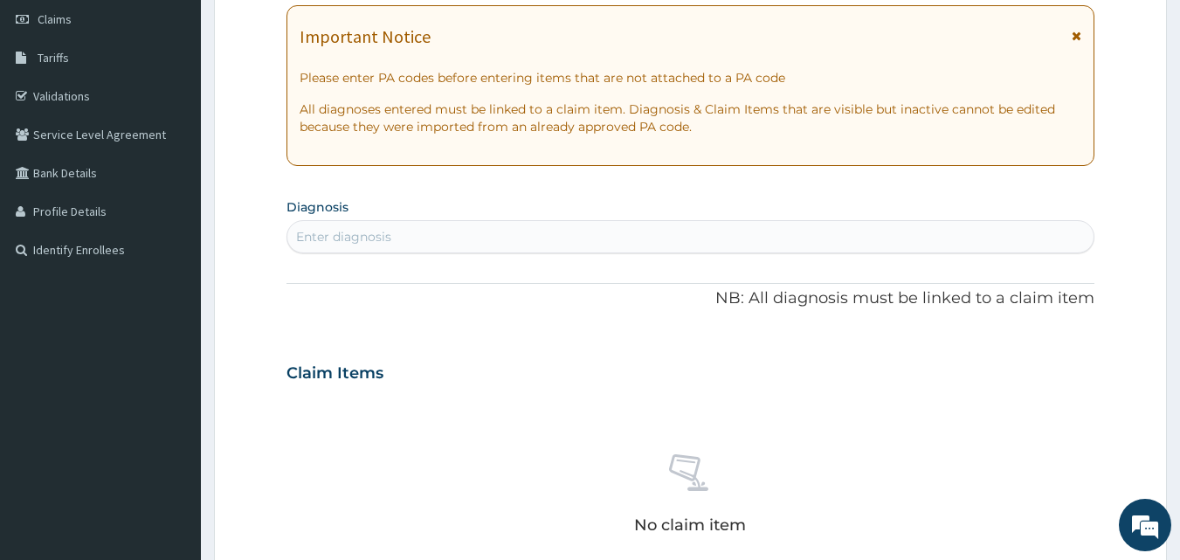
scroll to position [268, 0]
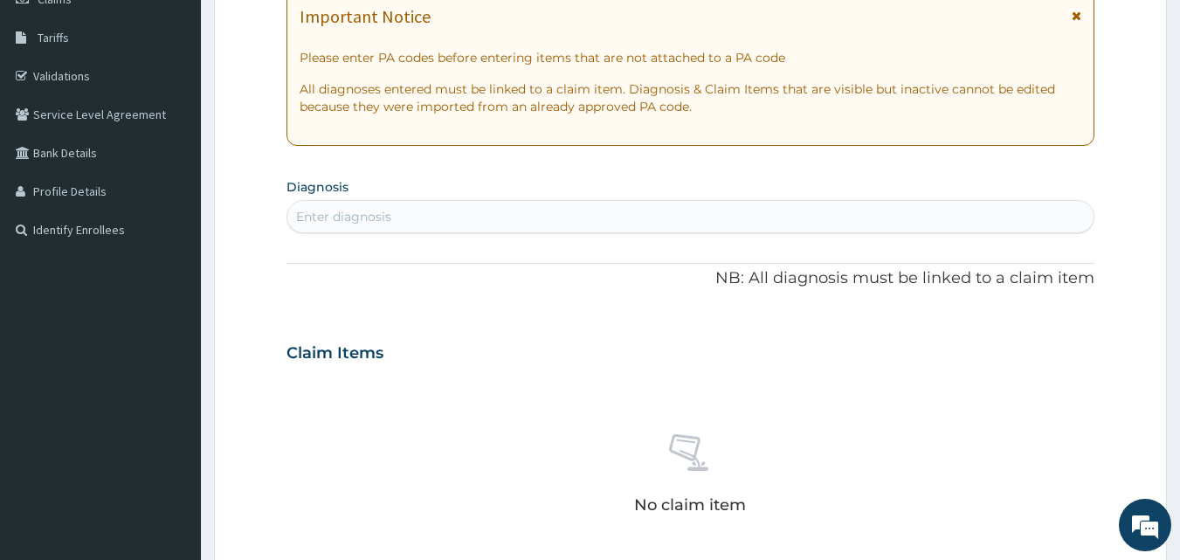
click at [481, 216] on div "Enter diagnosis" at bounding box center [690, 217] width 807 height 28
type input "GASTROESO"
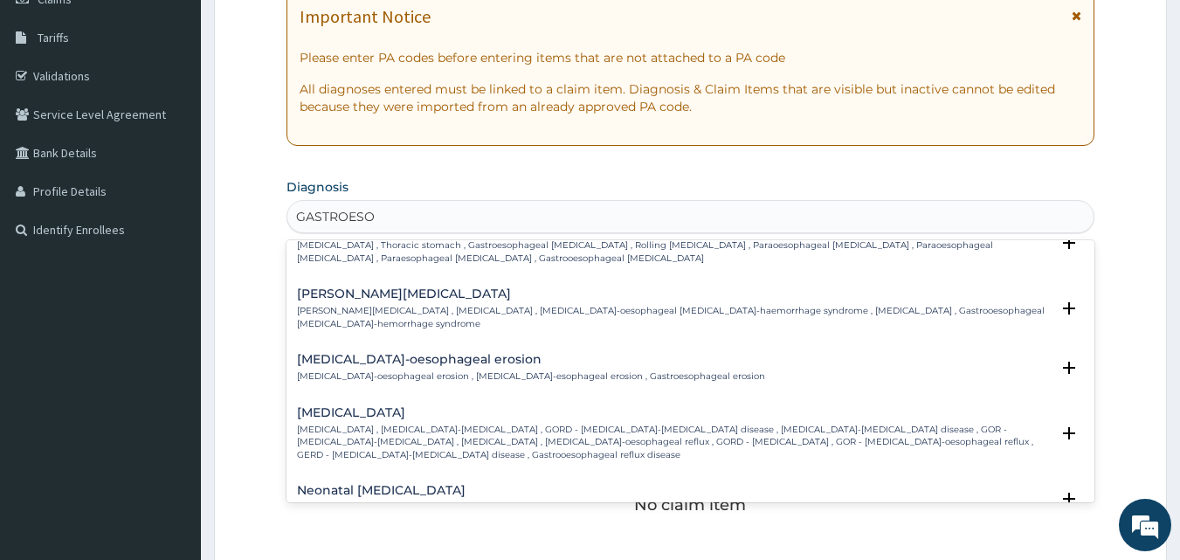
scroll to position [127, 0]
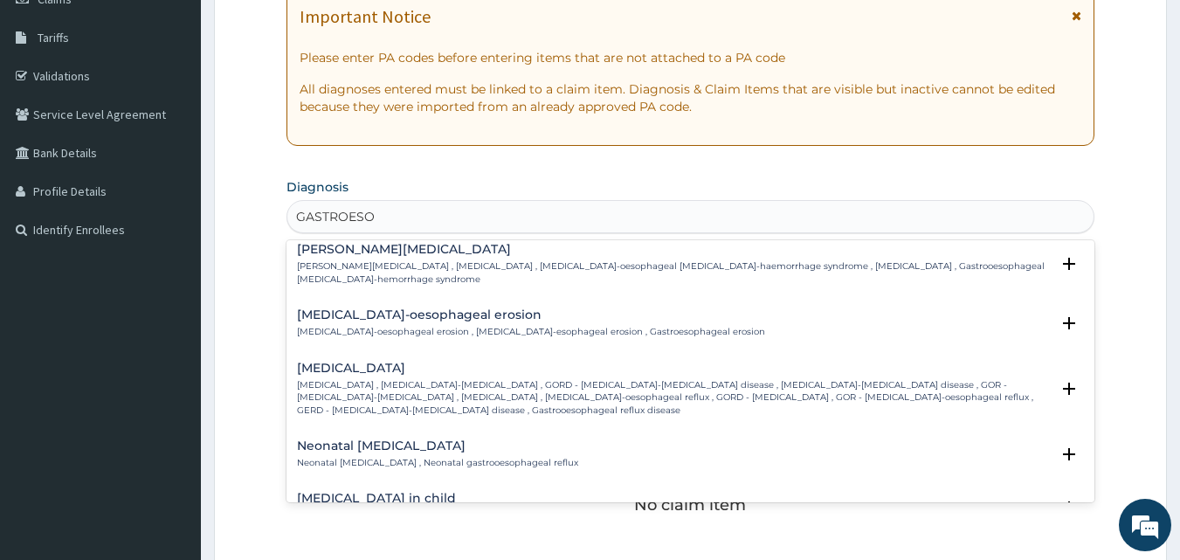
click at [465, 395] on p "Gastroesophageal reflux disease , Gastro-esophageal reflux , GORD - Gastro-esop…" at bounding box center [674, 398] width 754 height 38
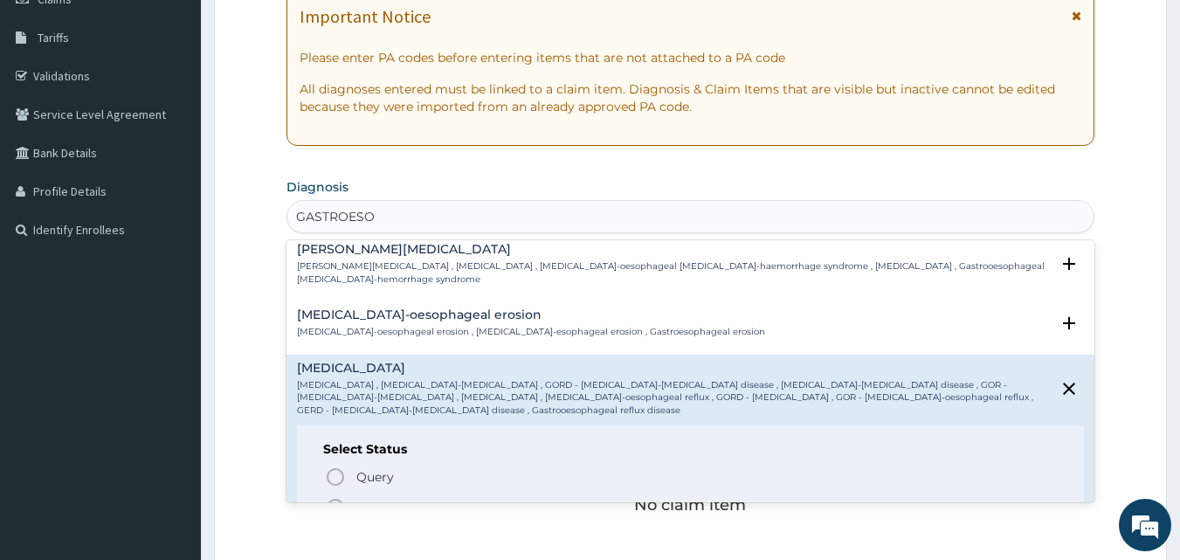
scroll to position [238, 0]
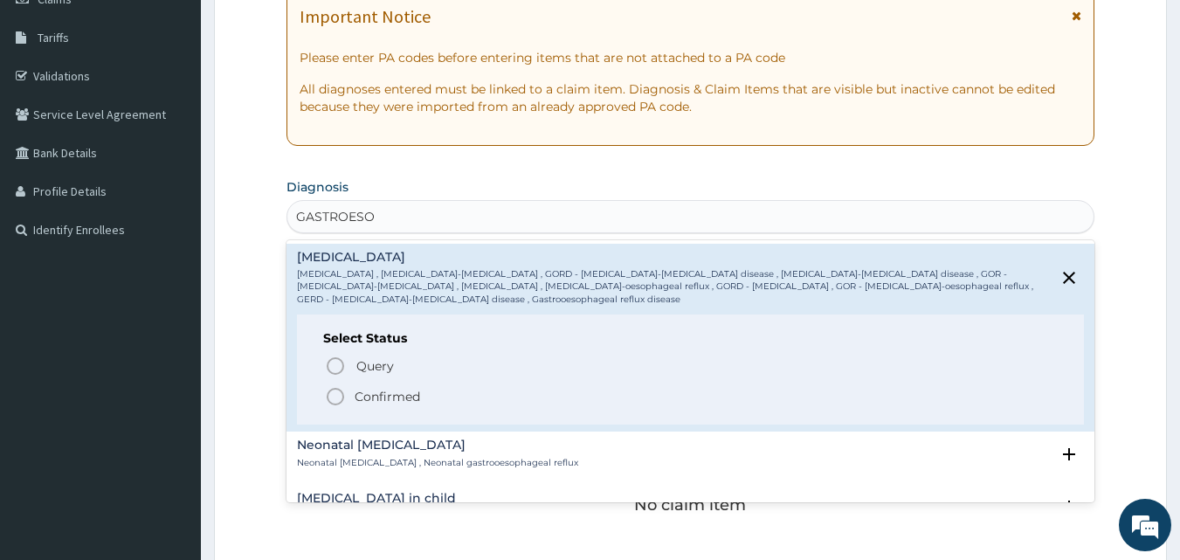
click at [340, 396] on icon "status option filled" at bounding box center [335, 396] width 21 height 21
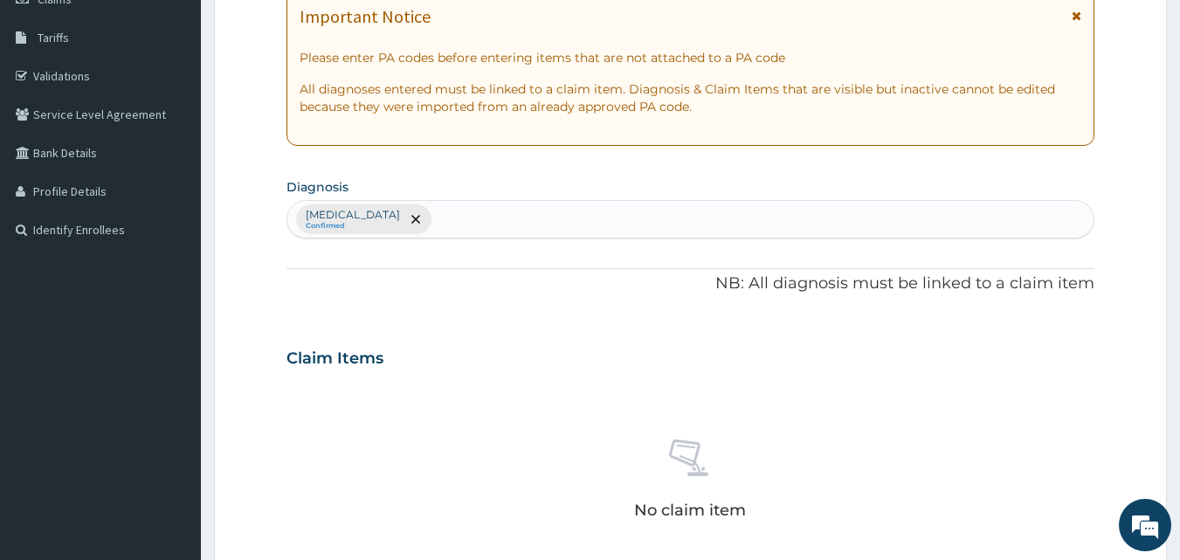
click at [507, 355] on div "Claim Items" at bounding box center [690, 354] width 809 height 45
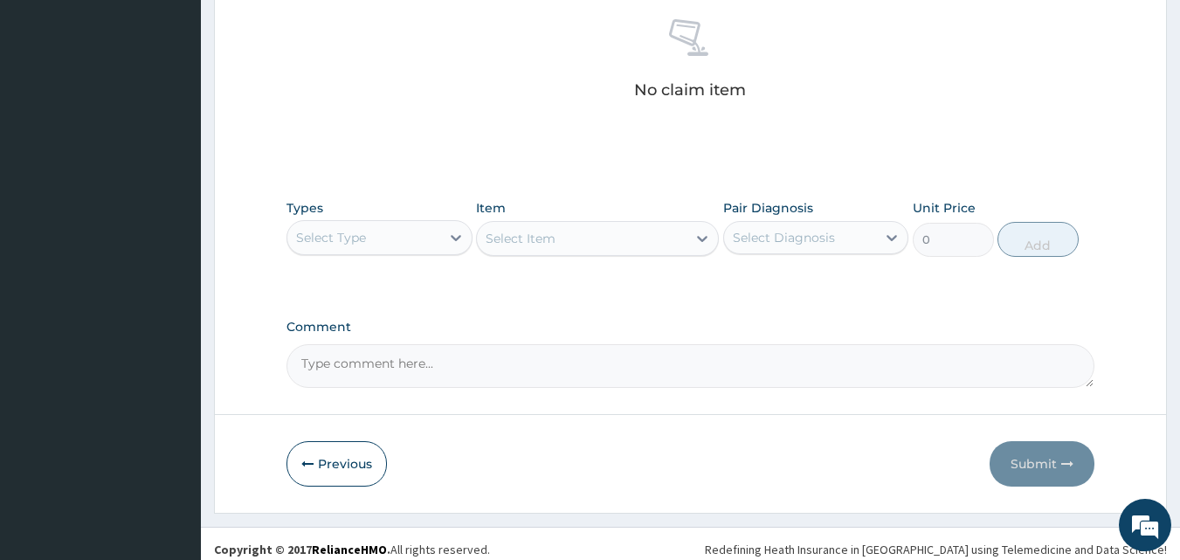
scroll to position [700, 0]
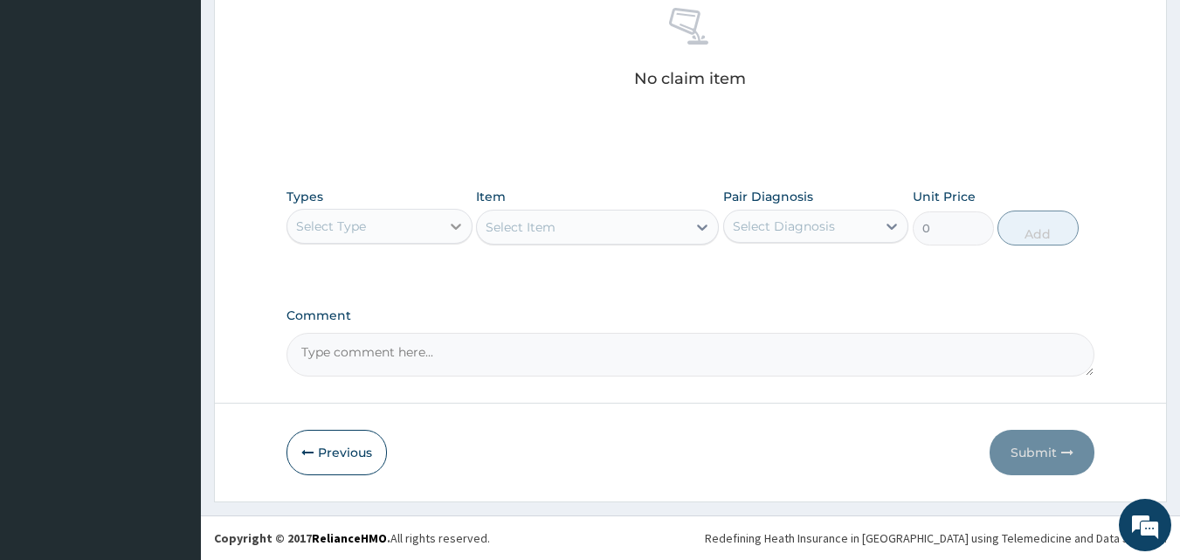
click at [454, 220] on icon at bounding box center [455, 225] width 17 height 17
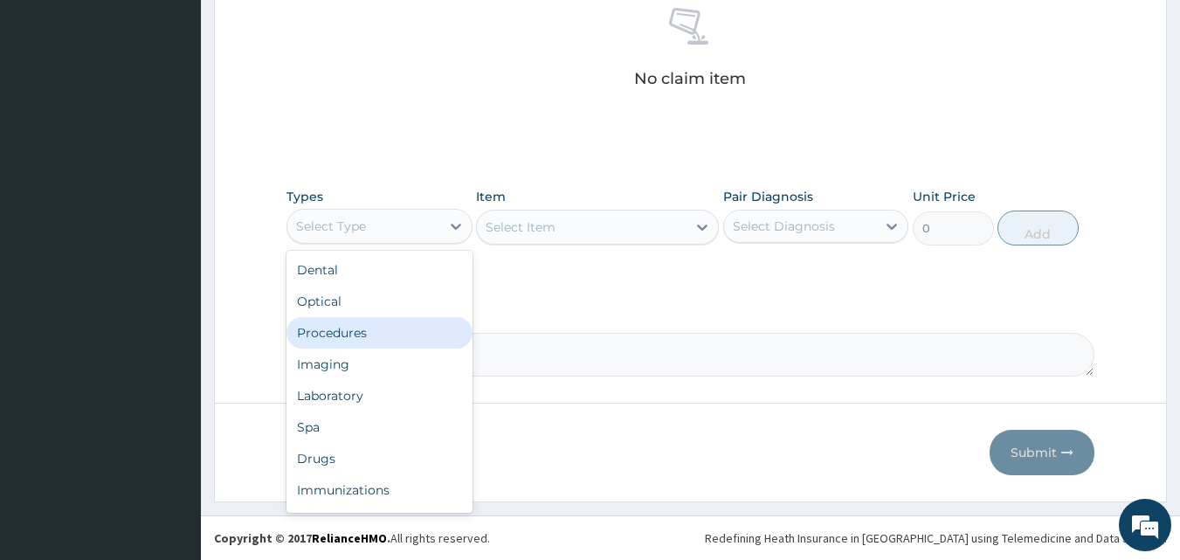
click at [324, 332] on div "Procedures" at bounding box center [379, 332] width 186 height 31
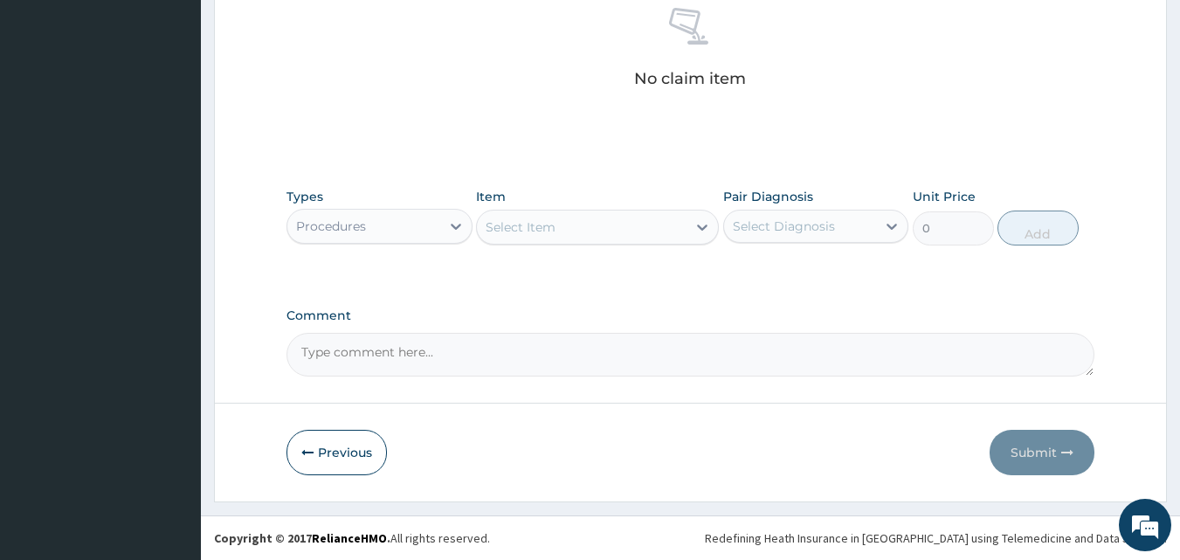
click at [658, 235] on div "Select Item" at bounding box center [582, 227] width 210 height 28
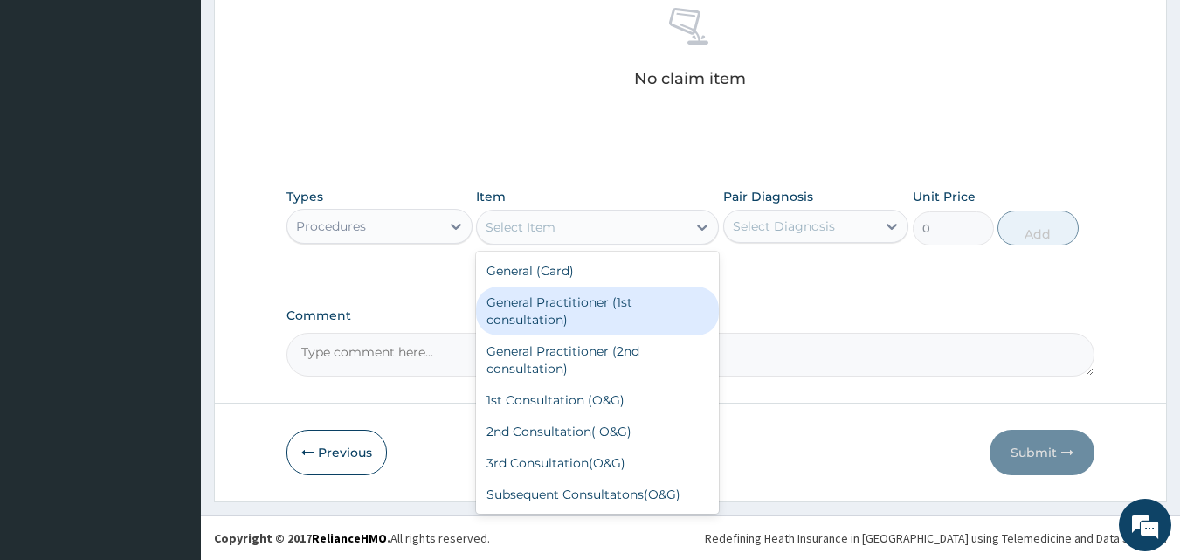
click at [581, 325] on div "General Practitioner (1st consultation)" at bounding box center [597, 310] width 243 height 49
type input "1500"
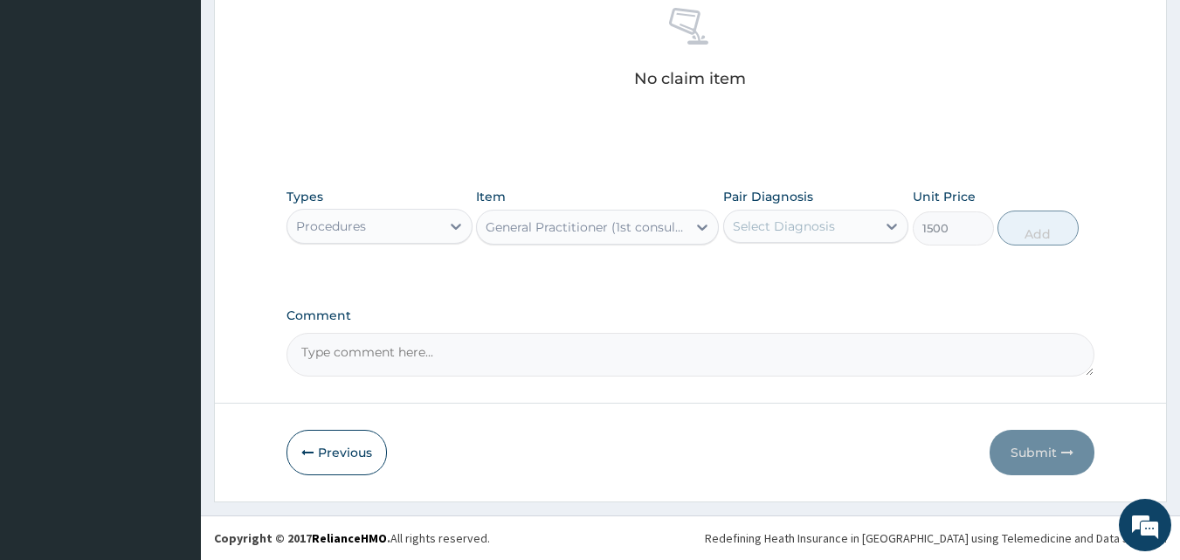
click at [810, 232] on div "Select Diagnosis" at bounding box center [784, 225] width 102 height 17
click at [791, 278] on label "Gastroesophageal reflux disease" at bounding box center [806, 268] width 108 height 17
checkbox input "true"
click at [1036, 228] on button "Add" at bounding box center [1037, 227] width 81 height 35
type input "0"
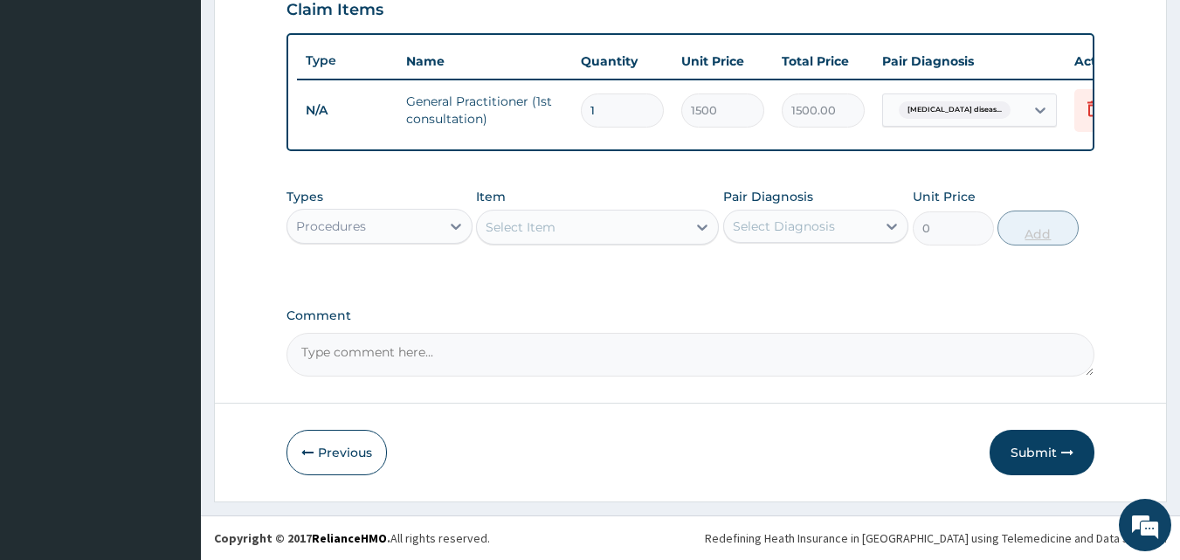
scroll to position [630, 0]
click at [447, 231] on icon at bounding box center [455, 225] width 17 height 17
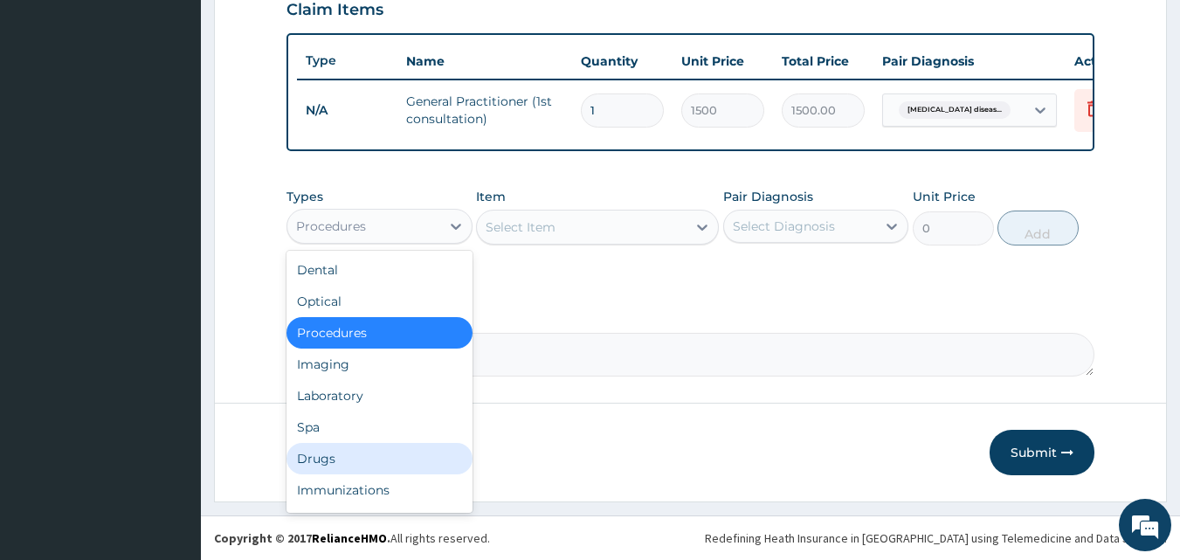
click at [324, 454] on div "Drugs" at bounding box center [379, 458] width 186 height 31
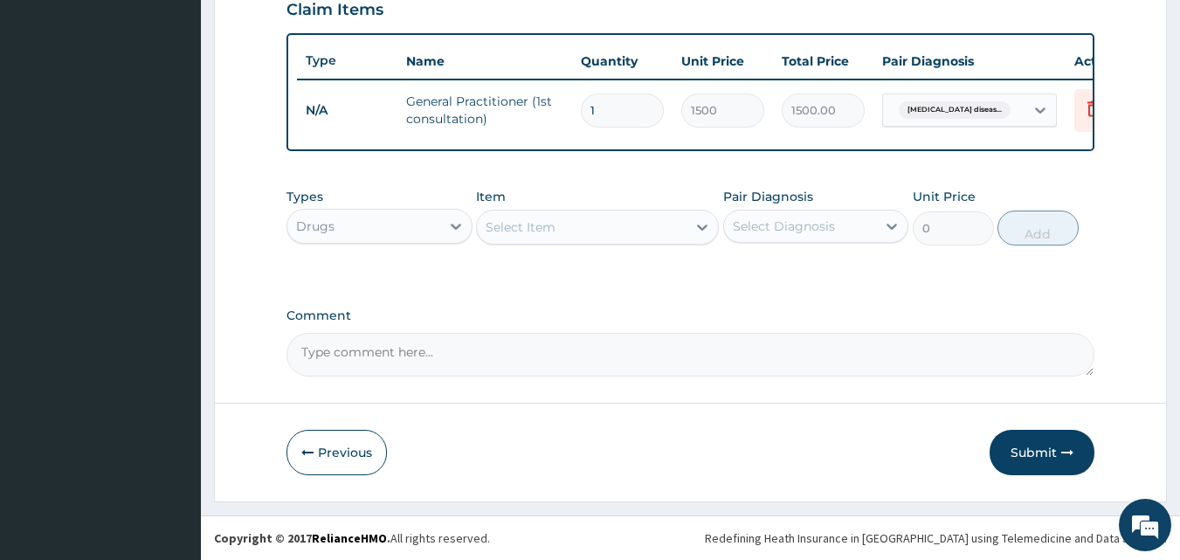
click at [669, 232] on div "Select Item" at bounding box center [582, 227] width 210 height 28
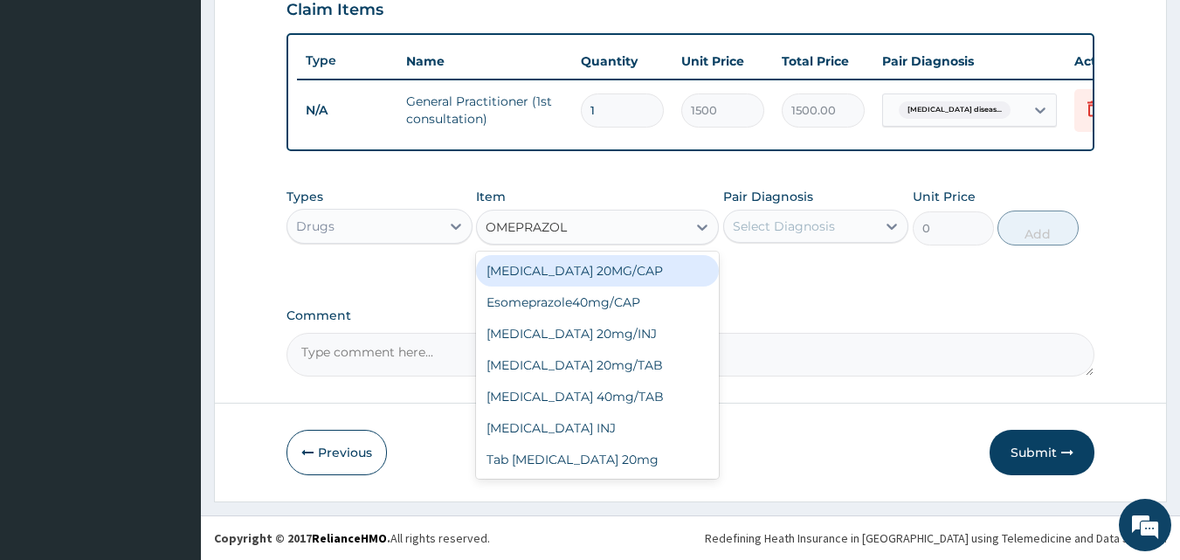
type input "OMEPRAZOLE"
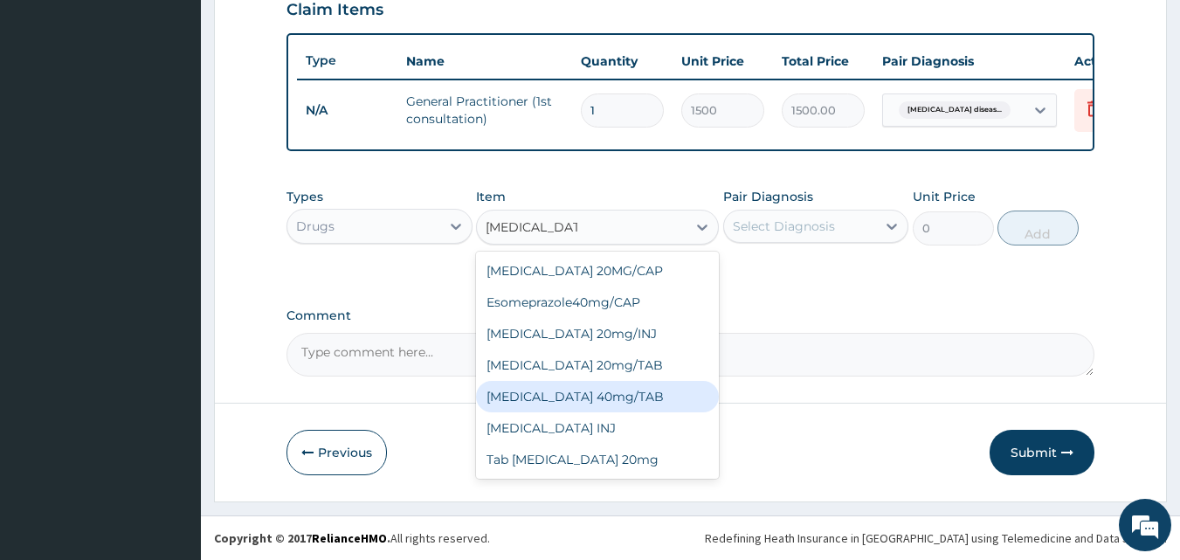
click at [548, 395] on div "OMEPRAZOLE 40mg/TAB" at bounding box center [597, 396] width 243 height 31
type input "105"
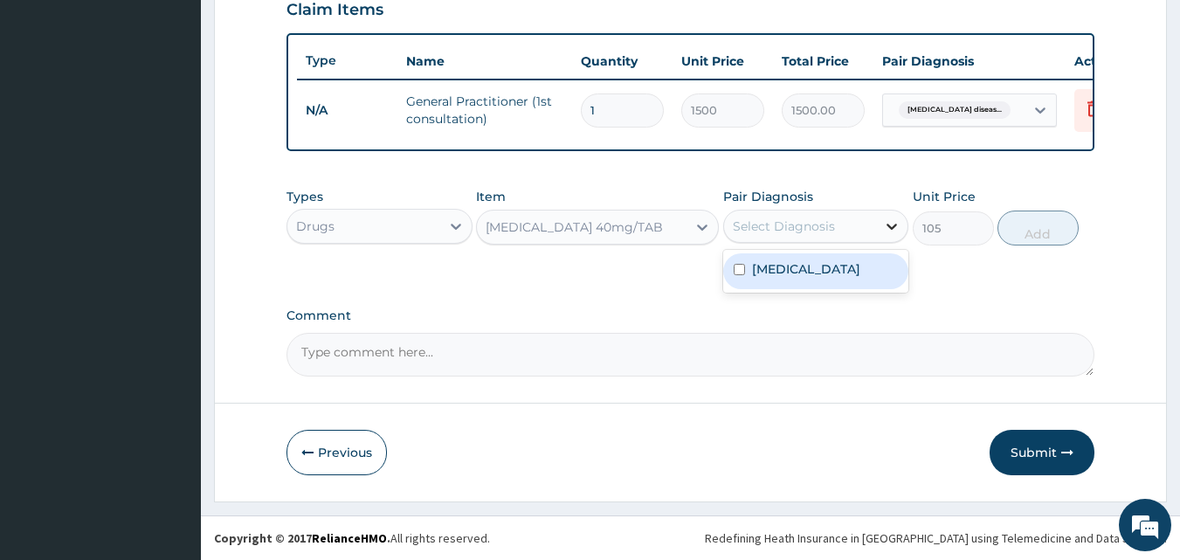
click at [889, 229] on icon at bounding box center [891, 225] width 17 height 17
click at [803, 278] on label "Gastroesophageal reflux disease" at bounding box center [806, 268] width 108 height 17
checkbox input "true"
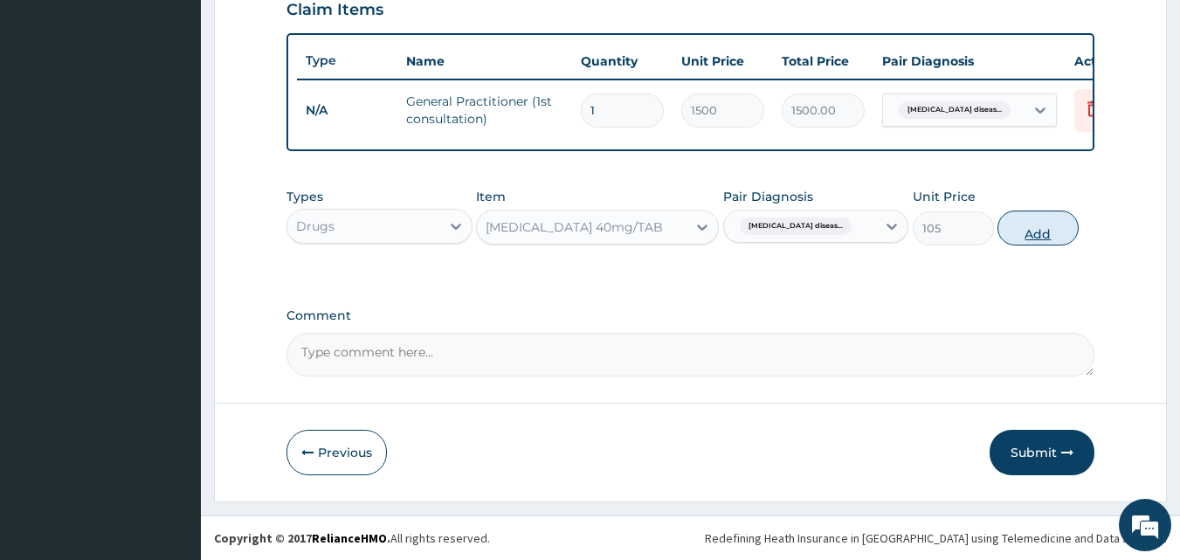
click at [1011, 236] on button "Add" at bounding box center [1037, 227] width 81 height 35
type input "0"
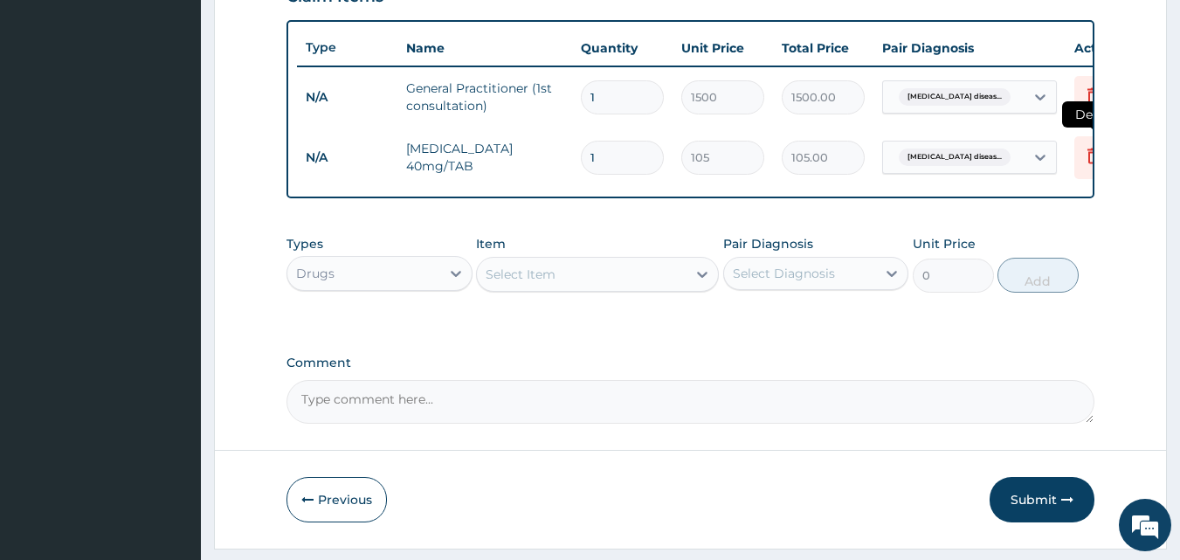
click at [1083, 154] on icon at bounding box center [1093, 155] width 21 height 21
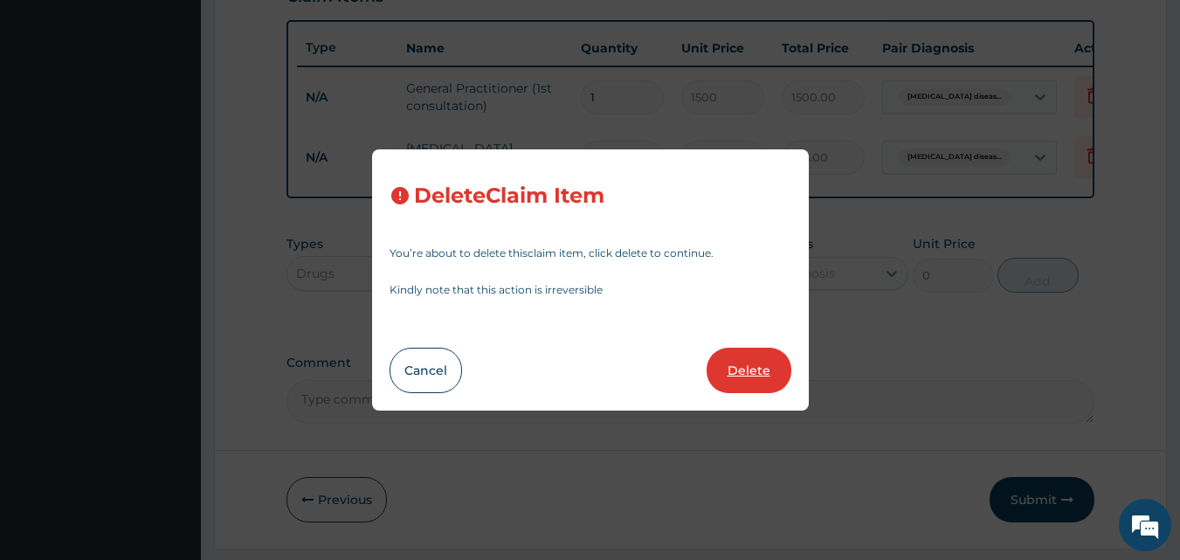
click at [762, 358] on button "Delete" at bounding box center [748, 370] width 85 height 45
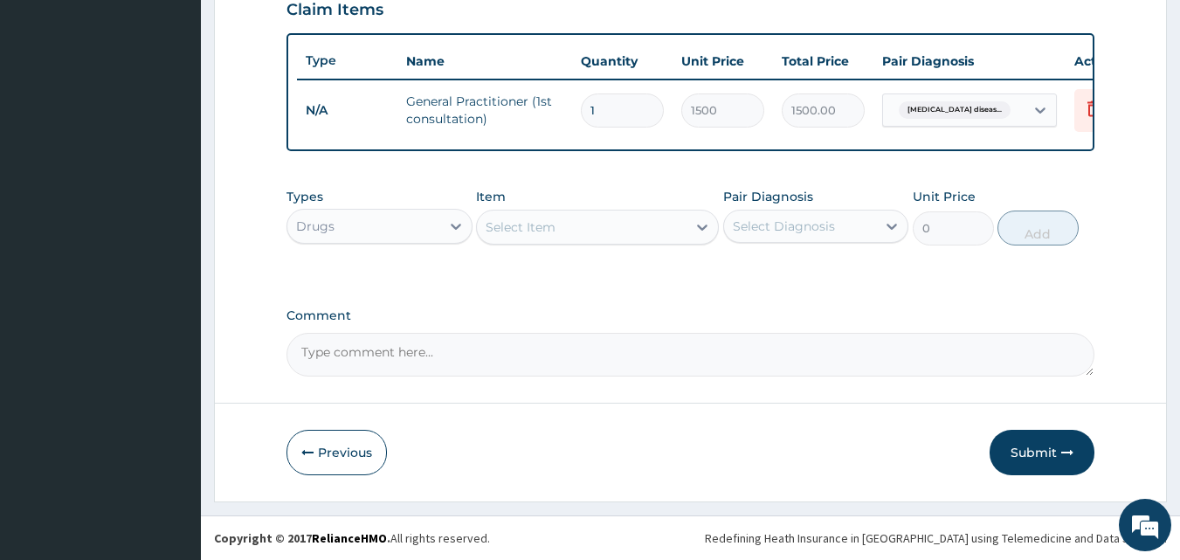
click at [680, 232] on div "Select Item" at bounding box center [582, 227] width 210 height 28
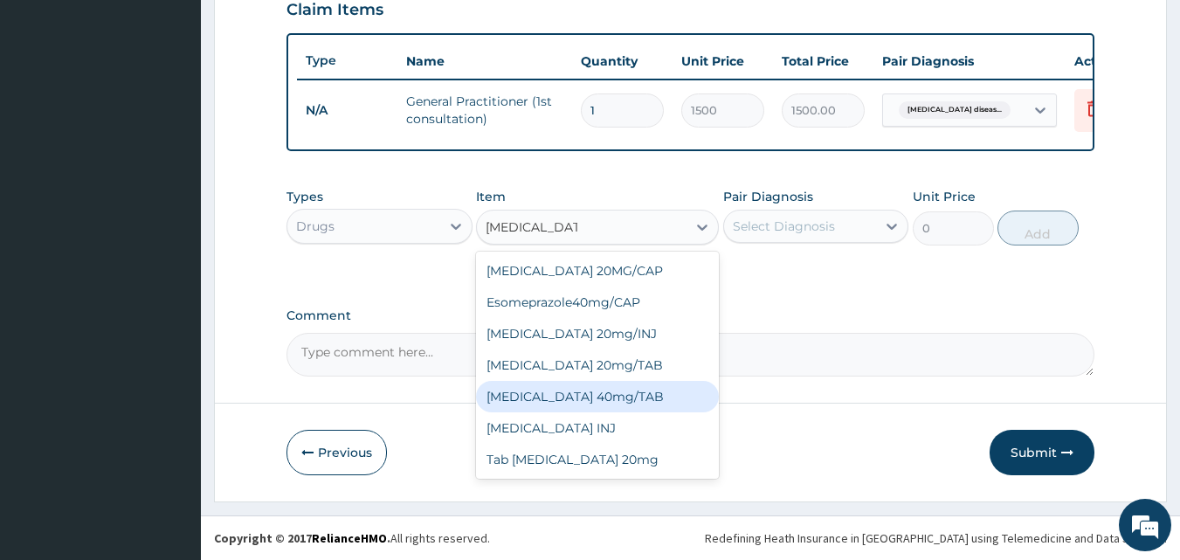
type input "OMEPRAZOLE"
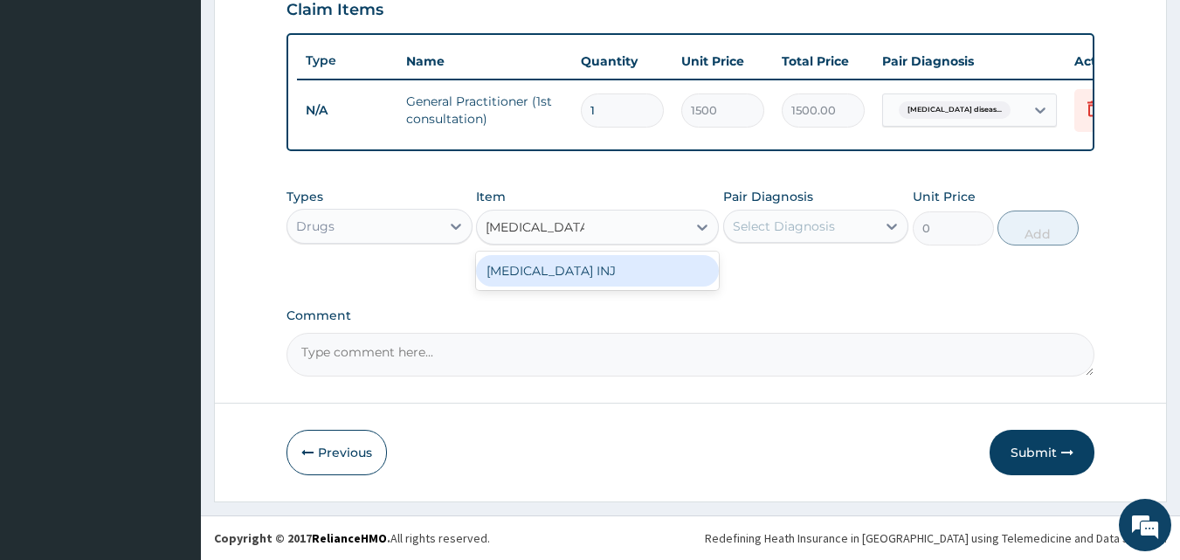
type input "OMEPRAZOLE"
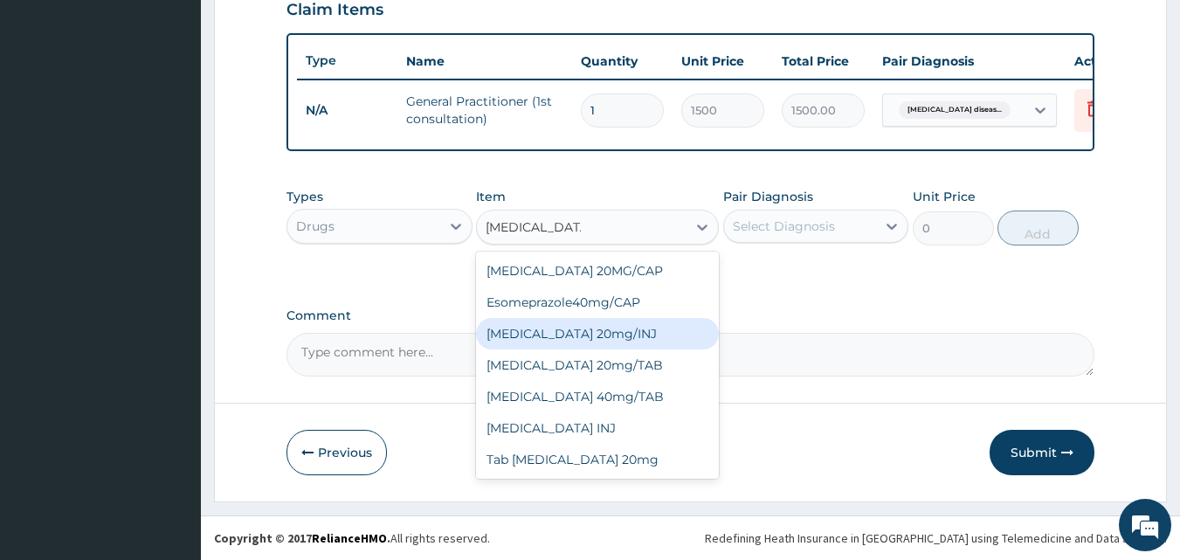
click at [576, 342] on div "Omeprazole 20mg/INJ" at bounding box center [597, 333] width 243 height 31
type input "420"
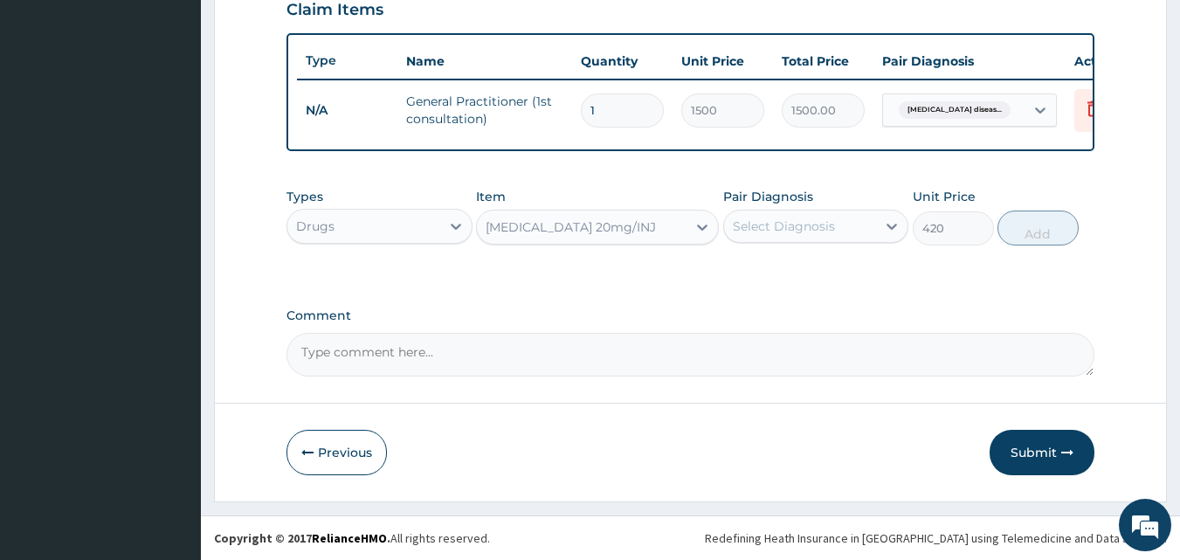
click at [872, 224] on div "Select Diagnosis" at bounding box center [800, 226] width 153 height 28
click at [793, 272] on label "Gastroesophageal reflux disease" at bounding box center [806, 268] width 108 height 17
checkbox input "true"
click at [704, 230] on icon at bounding box center [701, 226] width 17 height 17
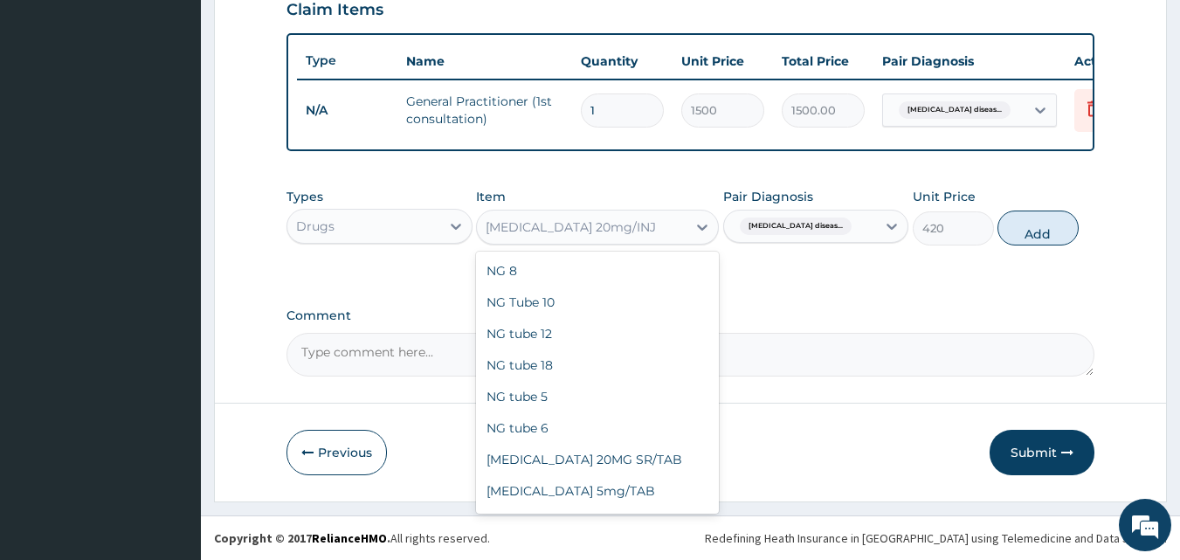
scroll to position [28570, 0]
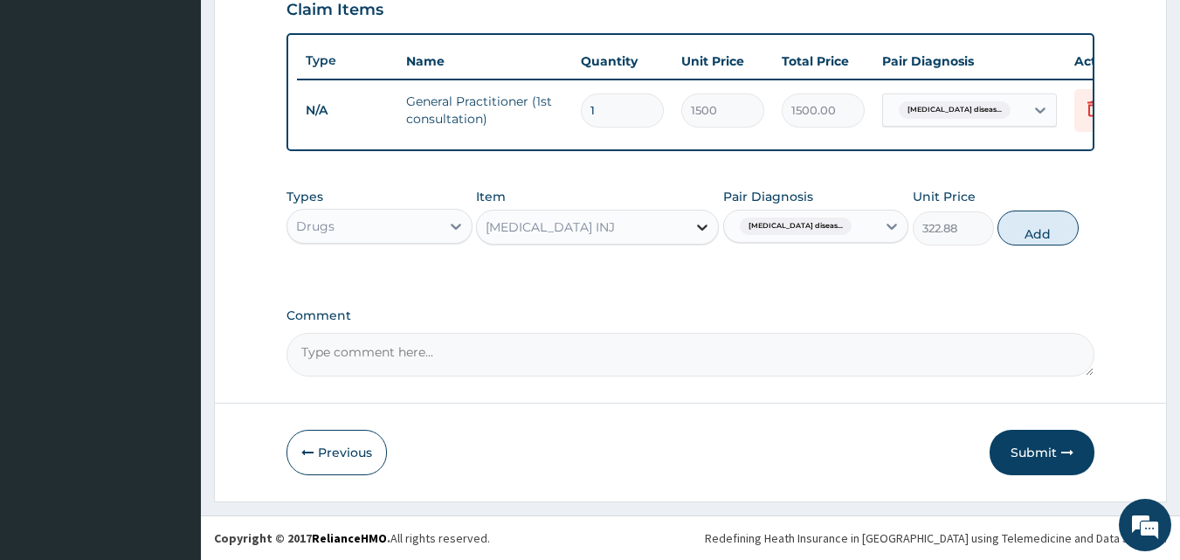
click at [700, 226] on icon at bounding box center [702, 227] width 10 height 6
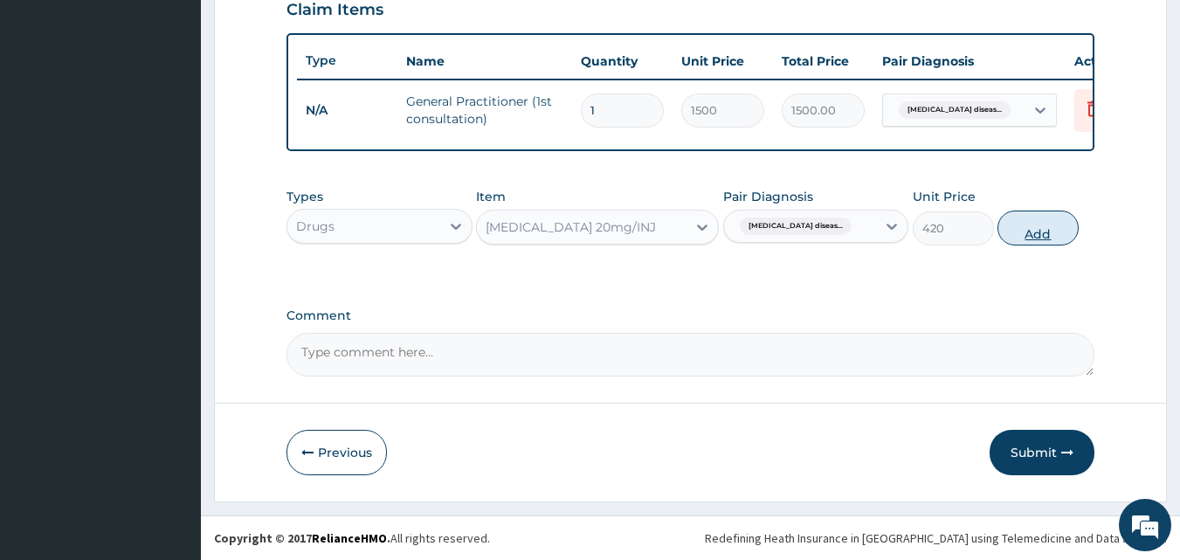
click at [1041, 238] on button "Add" at bounding box center [1037, 227] width 81 height 35
type input "0"
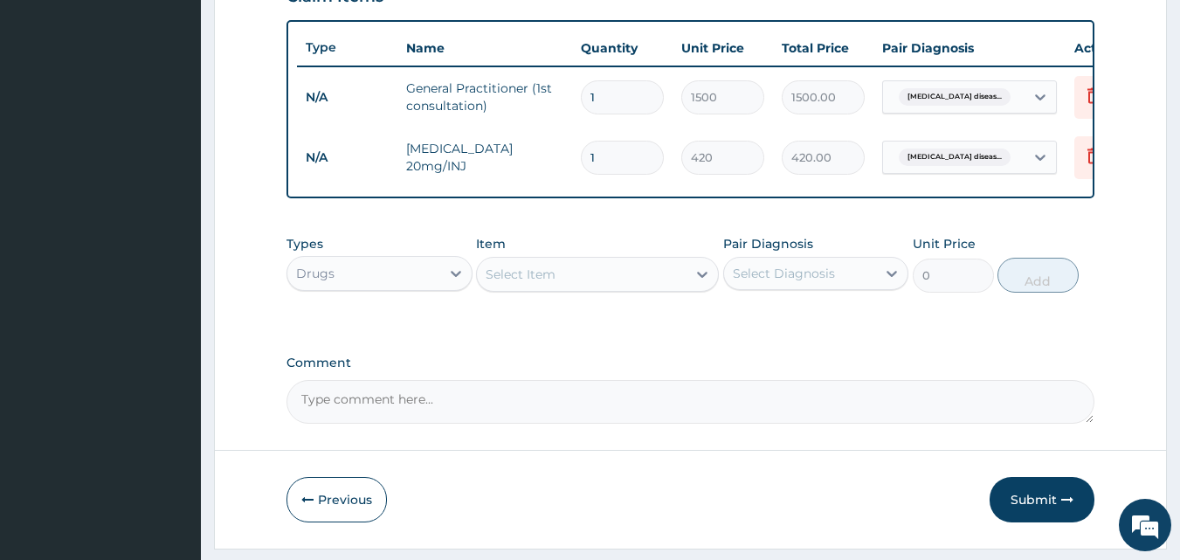
type input "0.00"
type input "2"
type input "840.00"
type input "2"
click at [575, 288] on div "Select Item" at bounding box center [582, 274] width 210 height 28
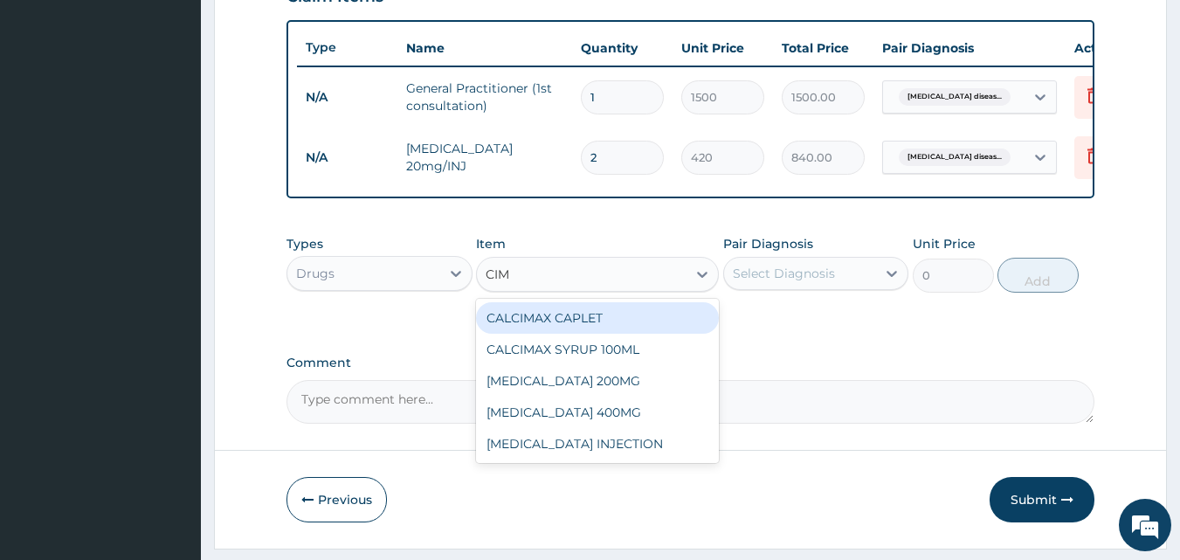
type input "CIME"
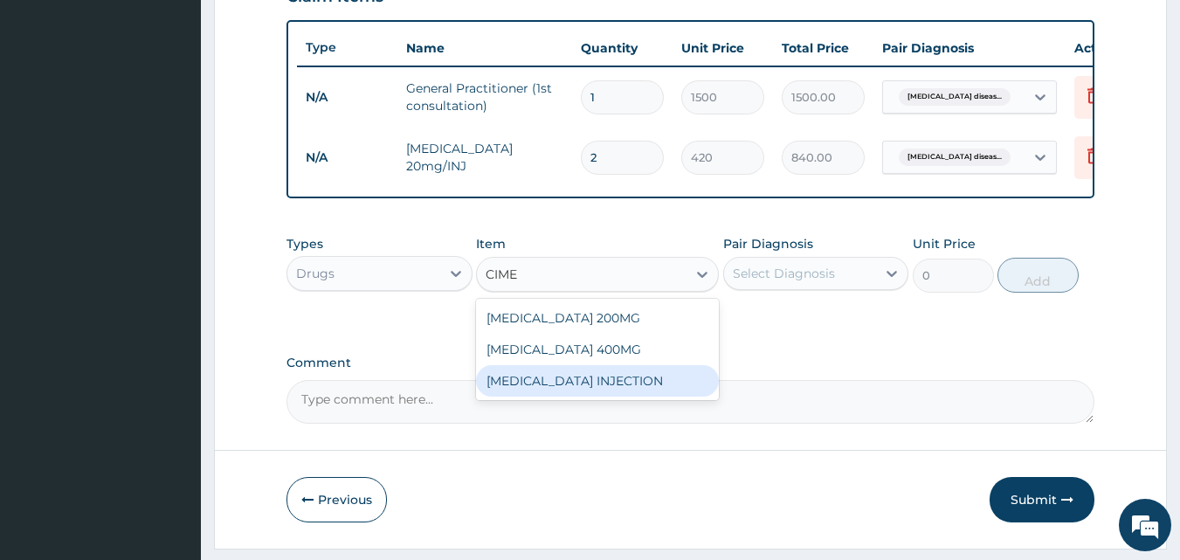
click at [545, 396] on div "CIMETIDINE INJECTION" at bounding box center [597, 380] width 243 height 31
type input "183.75"
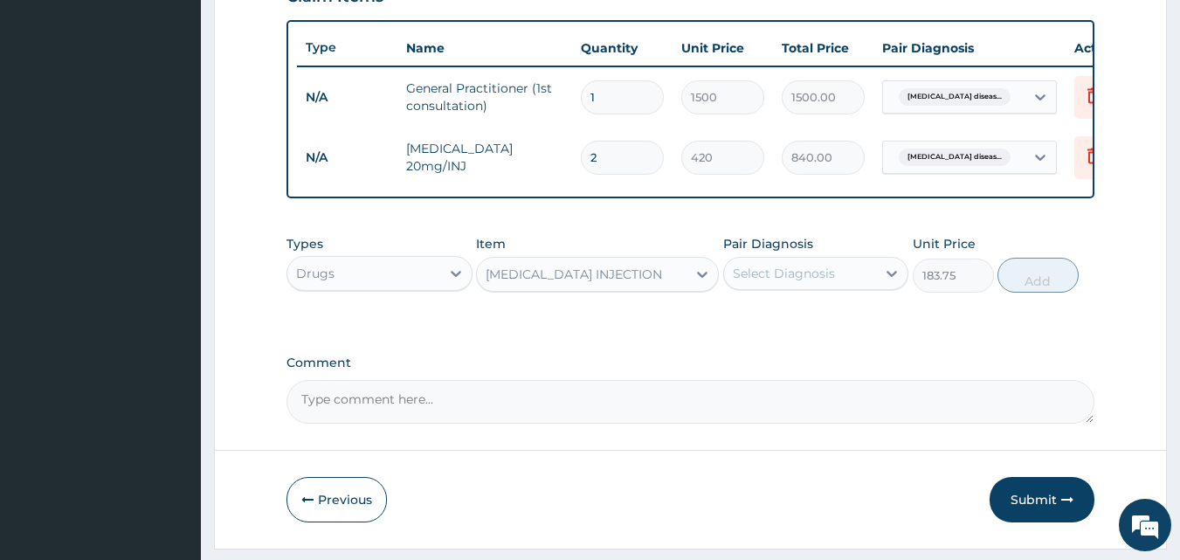
click at [783, 282] on div "Select Diagnosis" at bounding box center [784, 273] width 102 height 17
click at [776, 325] on label "Gastroesophageal reflux disease" at bounding box center [806, 315] width 108 height 17
checkbox input "true"
click at [700, 282] on icon at bounding box center [701, 273] width 17 height 17
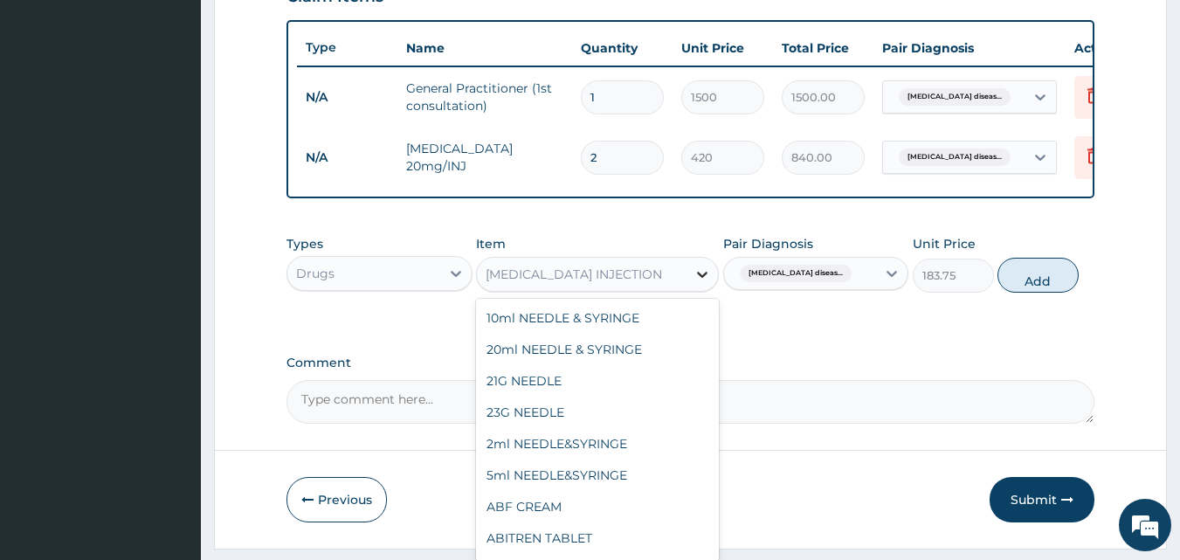
scroll to position [15279, 0]
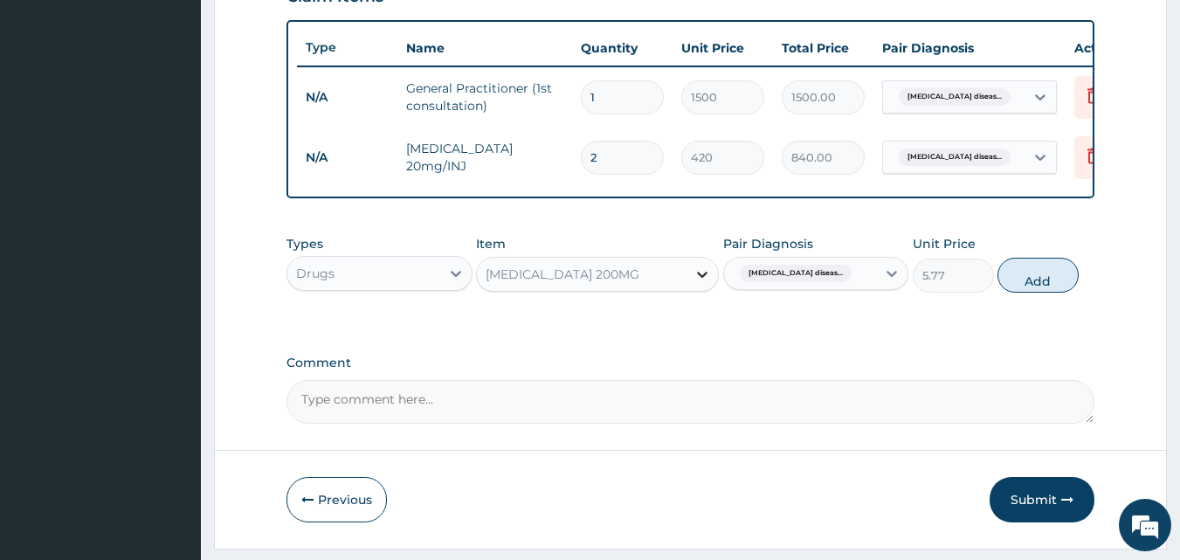
click at [700, 283] on icon at bounding box center [701, 273] width 17 height 17
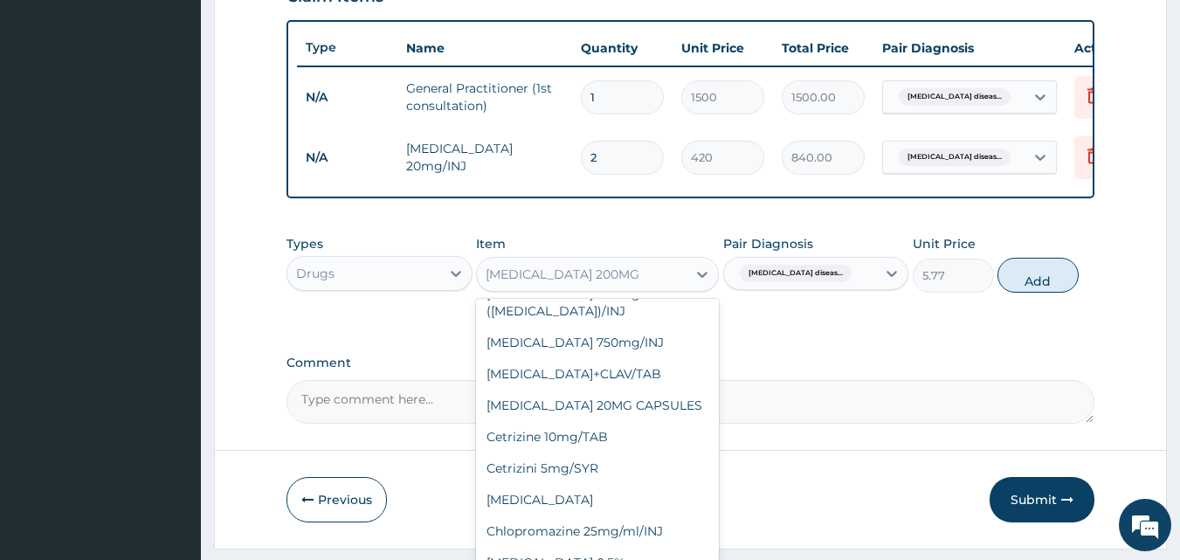
scroll to position [15248, 0]
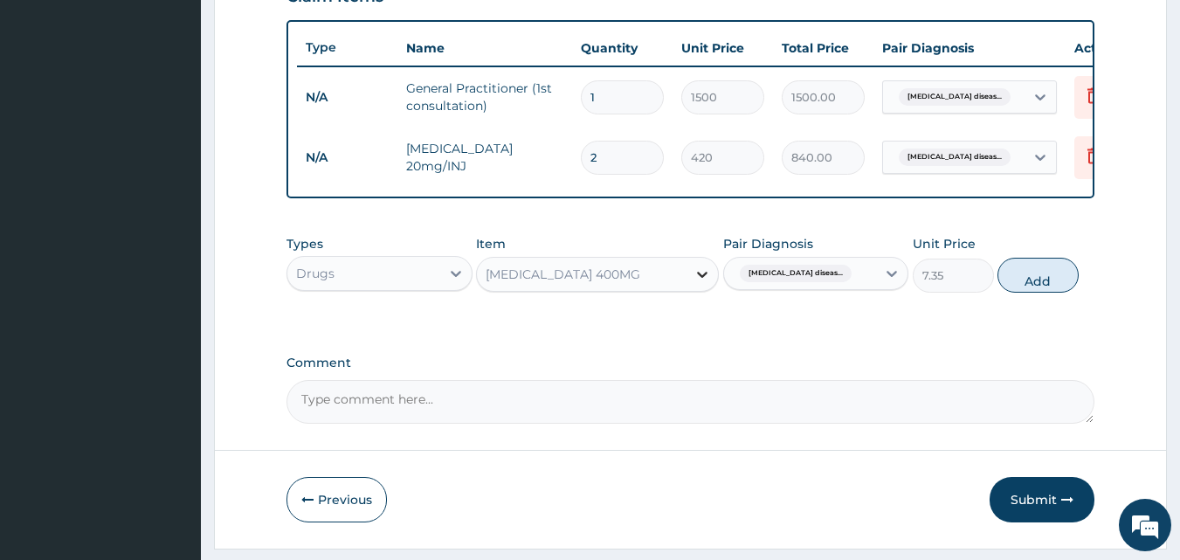
click at [702, 283] on icon at bounding box center [701, 273] width 17 height 17
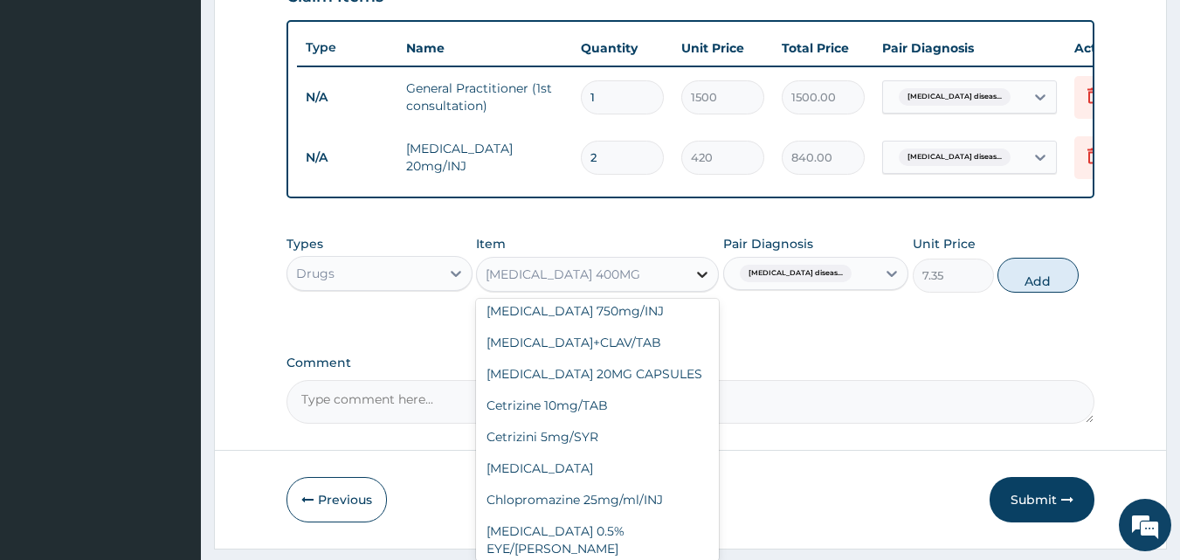
scroll to position [15373, 0]
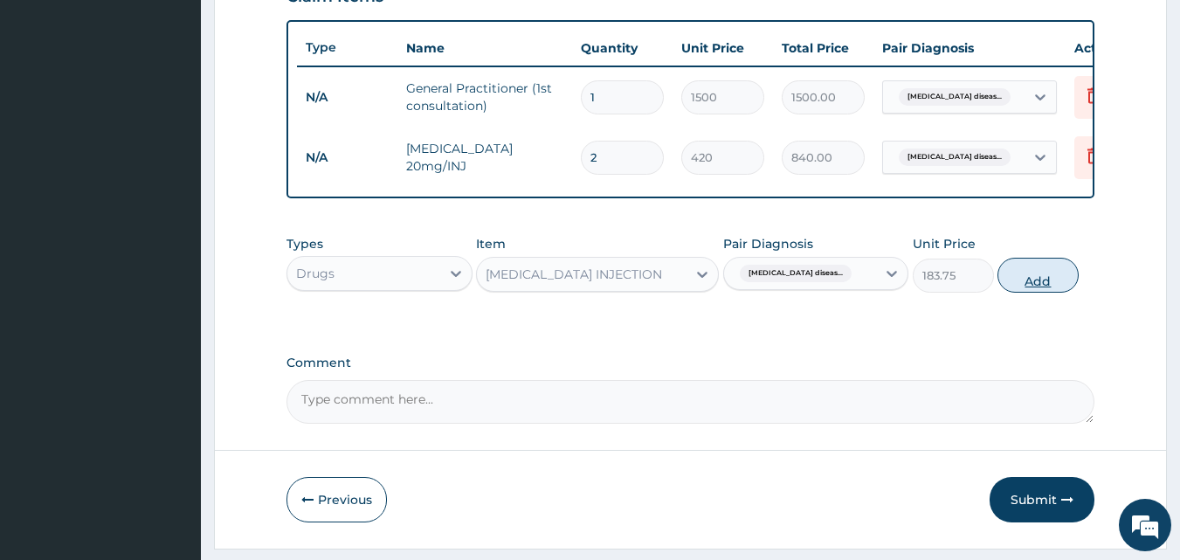
click at [1034, 293] on button "Add" at bounding box center [1037, 275] width 81 height 35
type input "0"
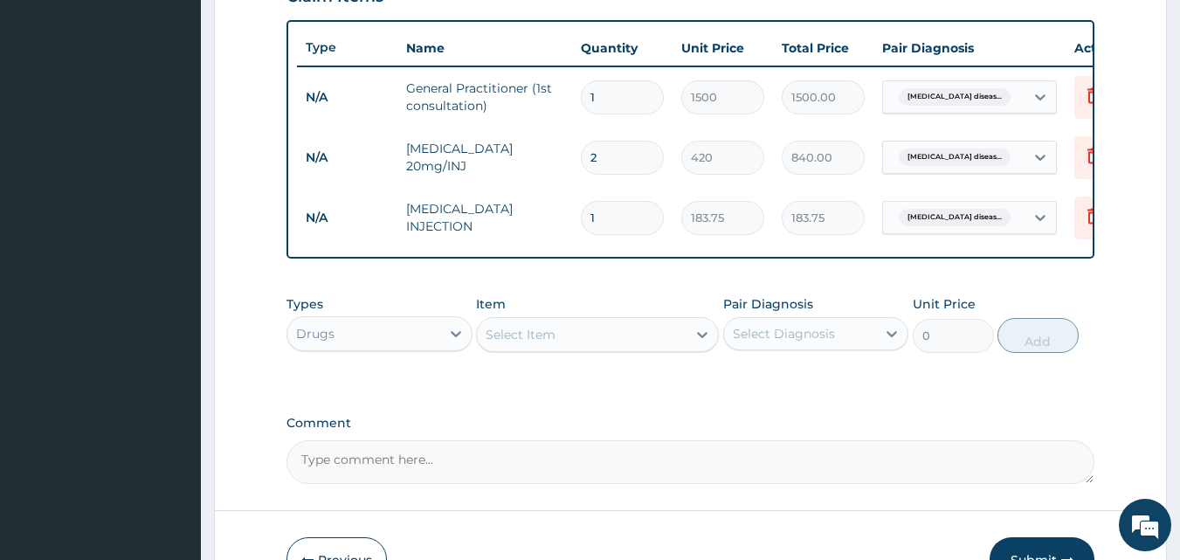
type input "0.00"
type input "3"
type input "551.25"
type input "3"
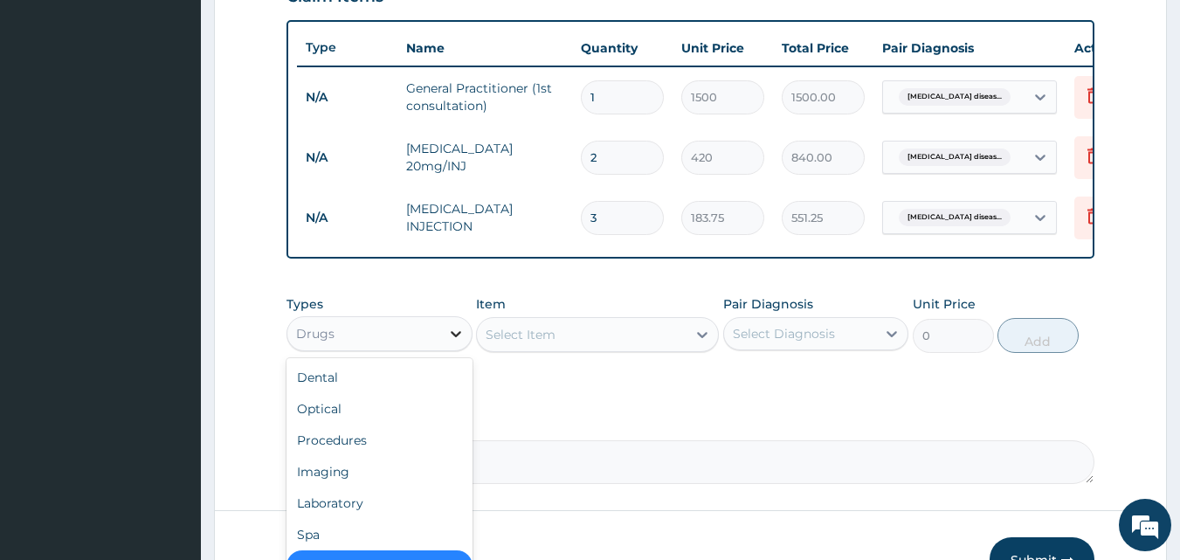
click at [456, 342] on icon at bounding box center [455, 333] width 17 height 17
click at [342, 511] on div "Laboratory" at bounding box center [379, 502] width 186 height 31
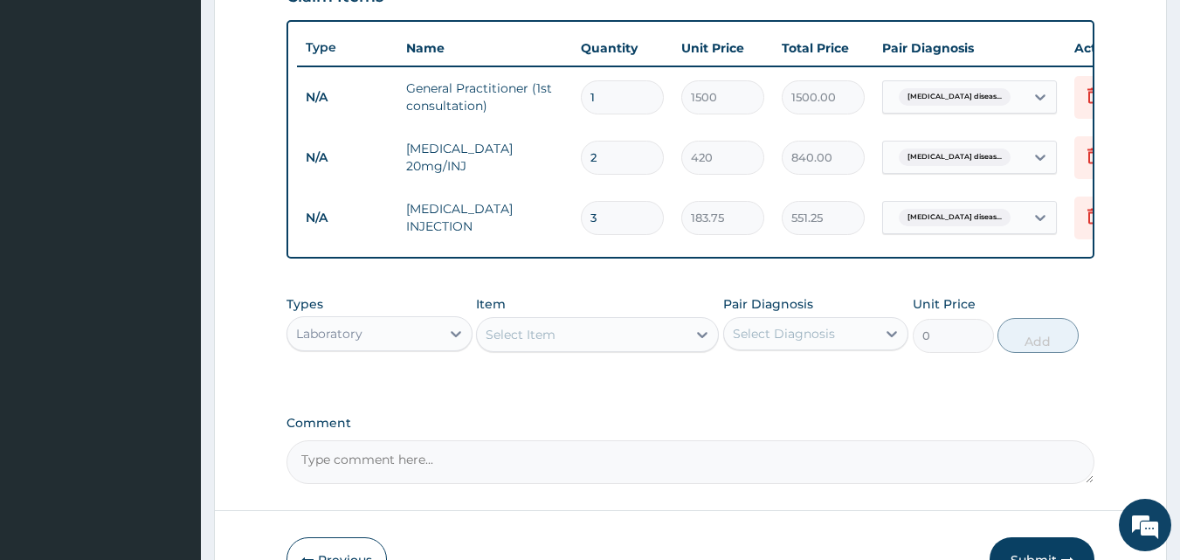
click at [637, 345] on div "Select Item" at bounding box center [582, 334] width 210 height 28
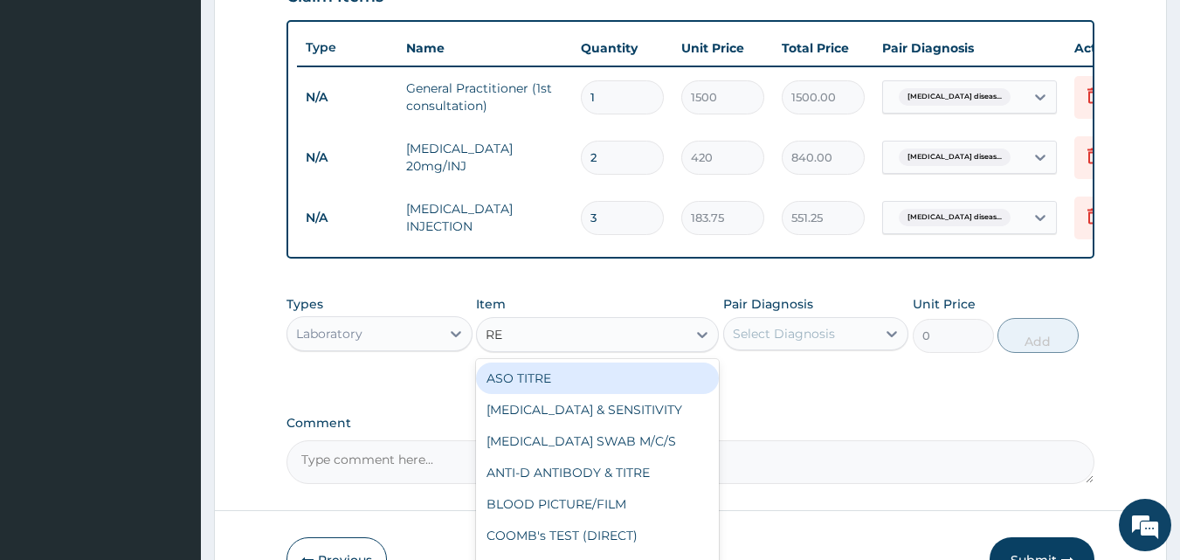
type input "R"
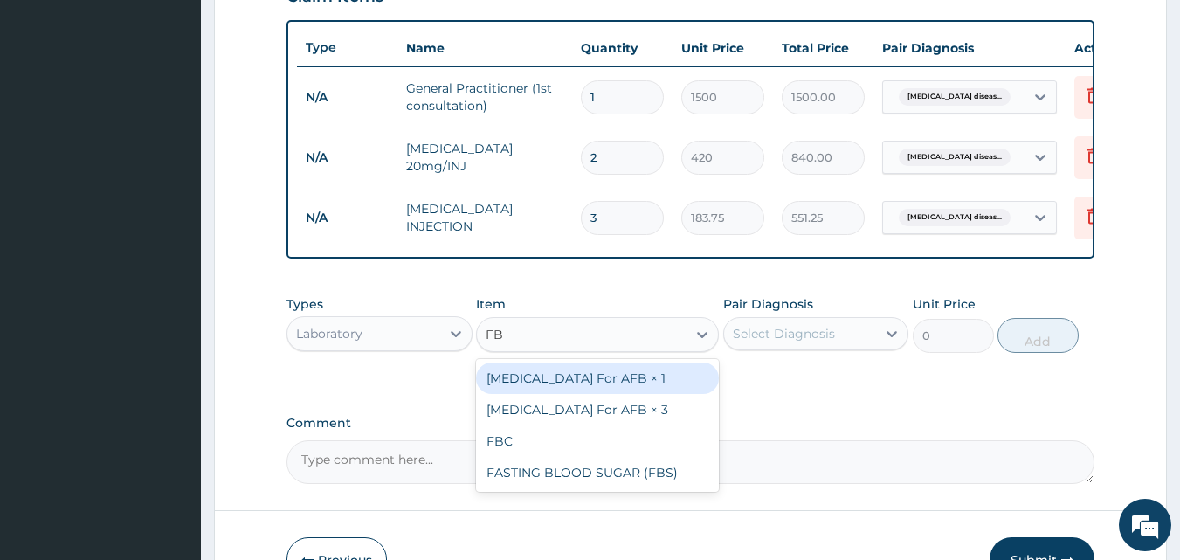
type input "FBC"
click at [620, 385] on div "FBC" at bounding box center [597, 377] width 243 height 31
type input "1600"
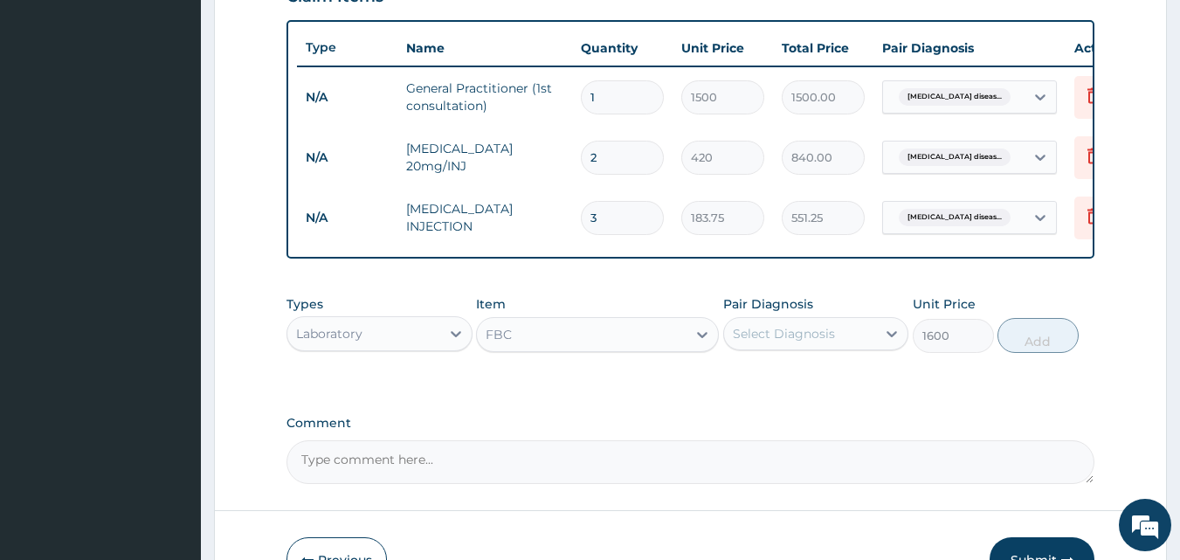
click at [766, 342] on div "Select Diagnosis" at bounding box center [784, 333] width 102 height 17
click at [776, 385] on label "Gastroesophageal reflux disease" at bounding box center [806, 376] width 108 height 17
checkbox input "true"
click at [704, 338] on icon at bounding box center [702, 335] width 10 height 6
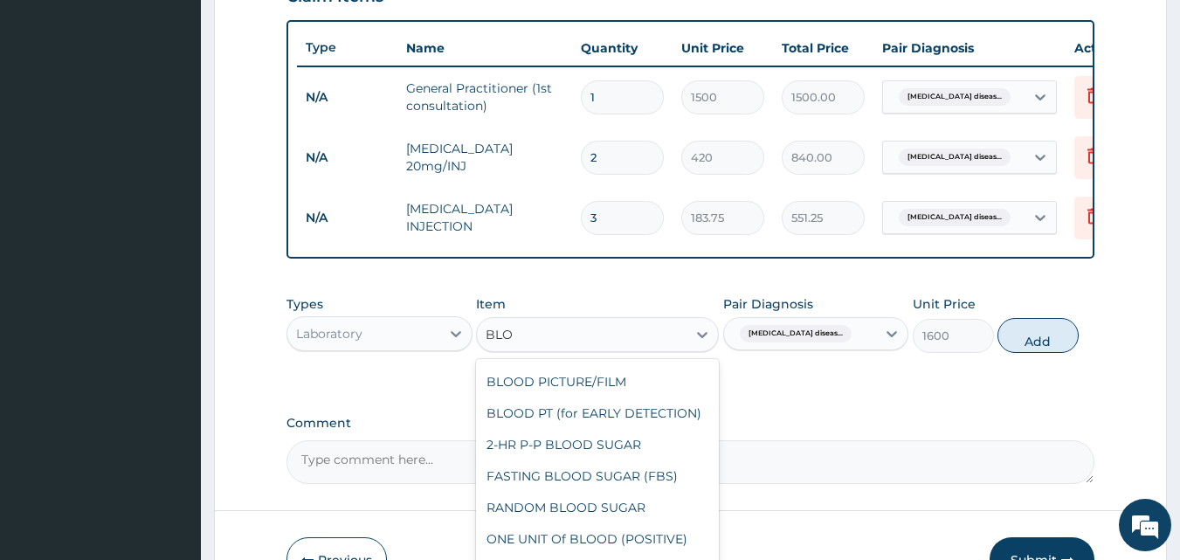
scroll to position [171, 0]
type input "BLOOD"
click at [580, 492] on div "FASTING BLOOD SUGAR (FBS)" at bounding box center [597, 475] width 243 height 31
type input "240"
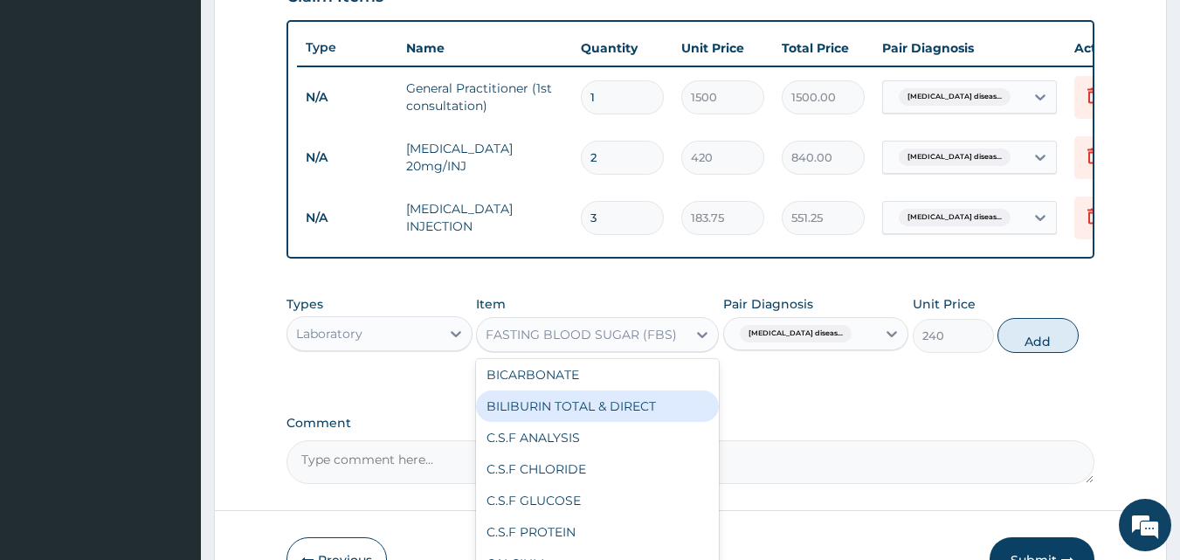
scroll to position [2941, 0]
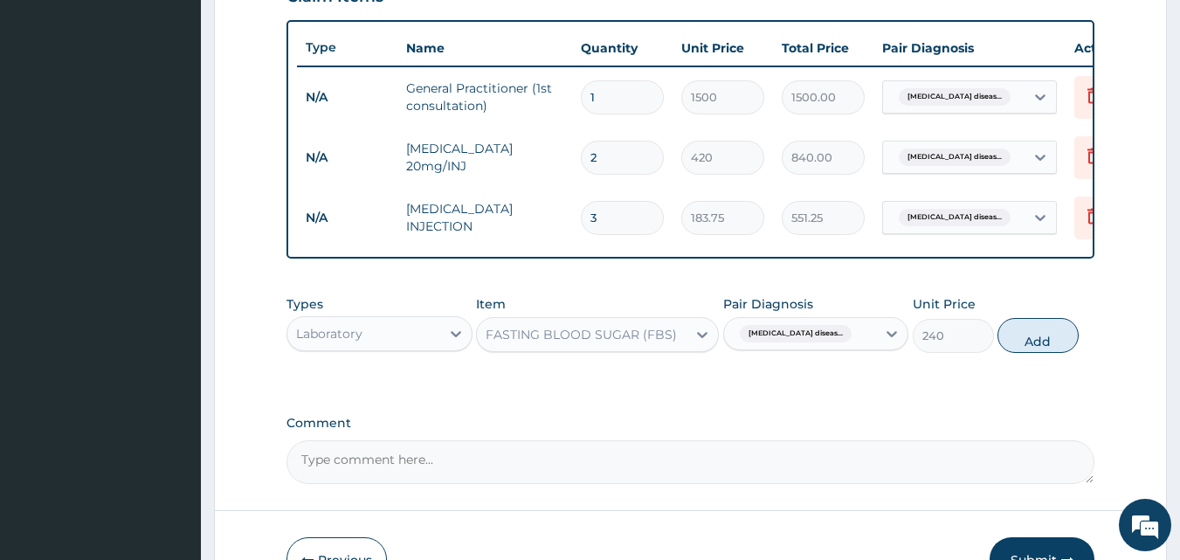
click at [946, 424] on div "PA Code / Prescription Code Enter Code(Secondary Care Only) Encounter Date 01-0…" at bounding box center [690, 10] width 809 height 947
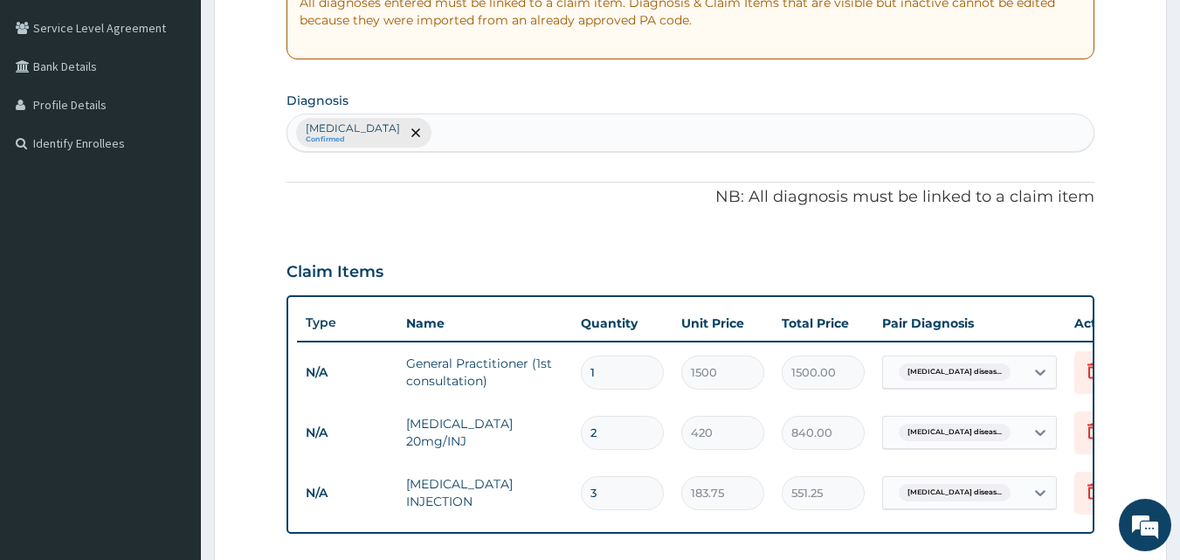
scroll to position [245, 0]
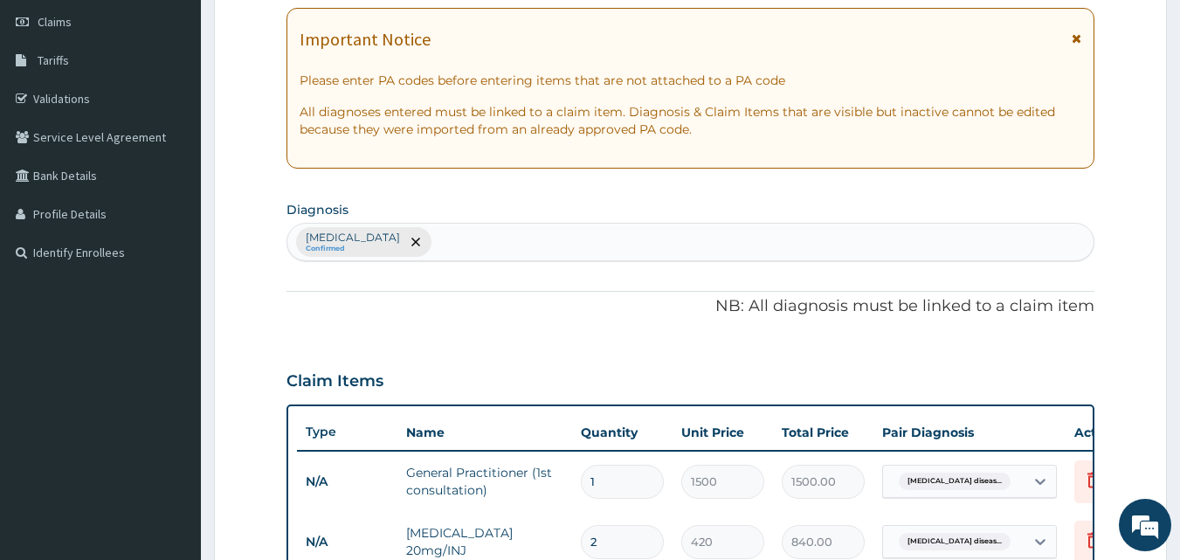
click at [636, 246] on div "Gastroesophageal reflux disease Confirmed" at bounding box center [690, 242] width 807 height 37
type input "D"
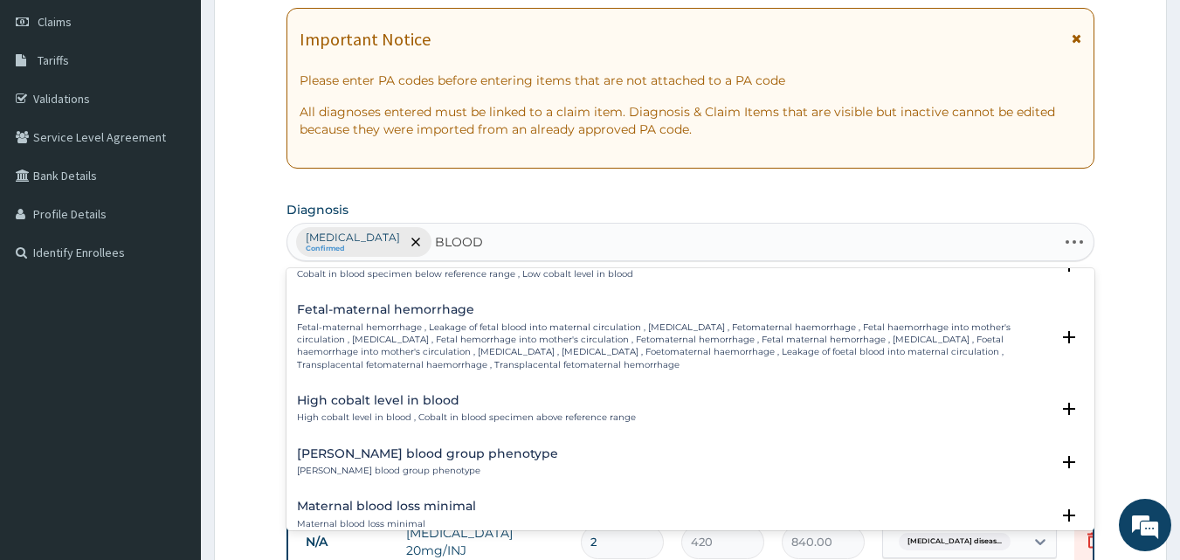
scroll to position [795, 0]
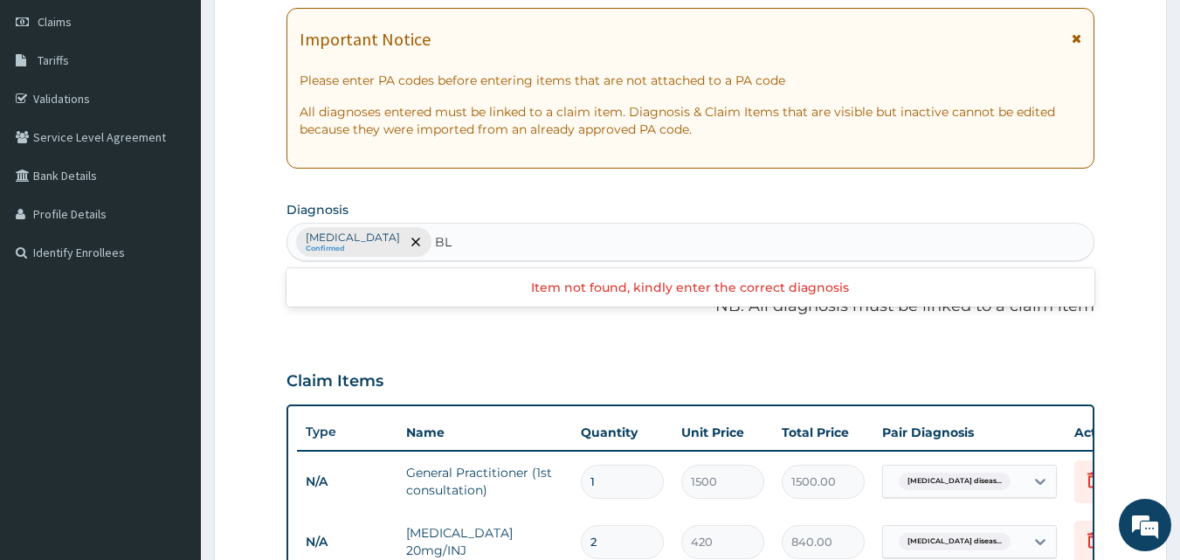
type input "B"
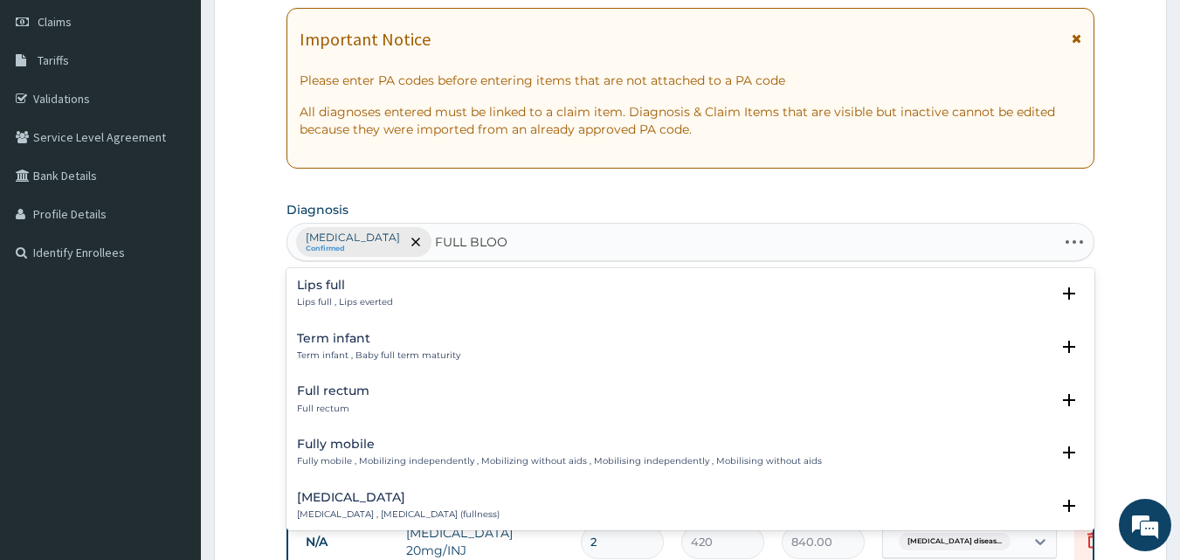
type input "FULL BLOOD"
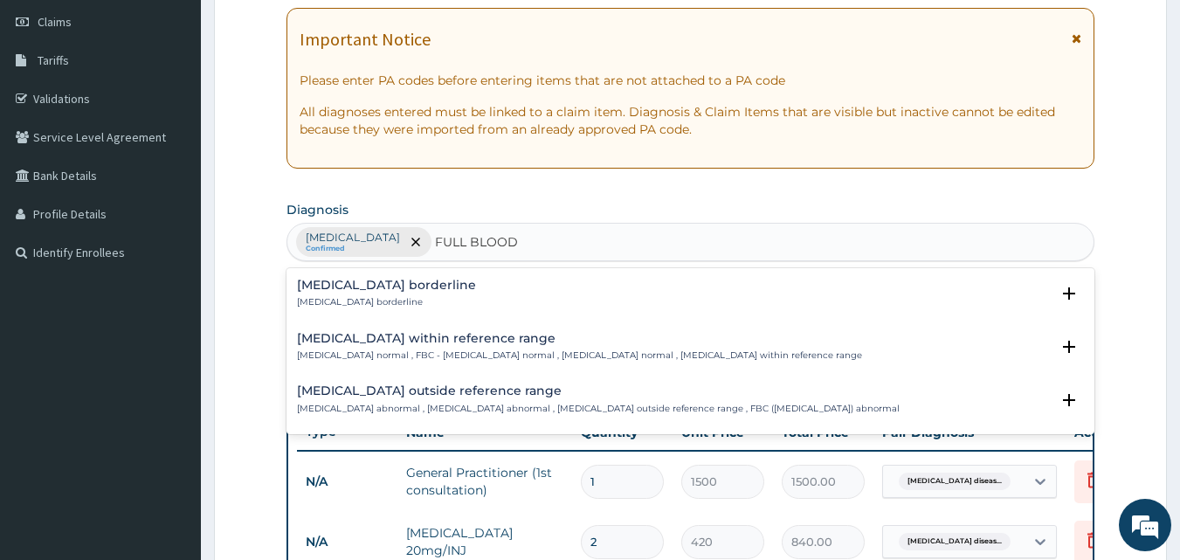
click at [439, 343] on h4 "Full blood count within reference range" at bounding box center [579, 338] width 565 height 13
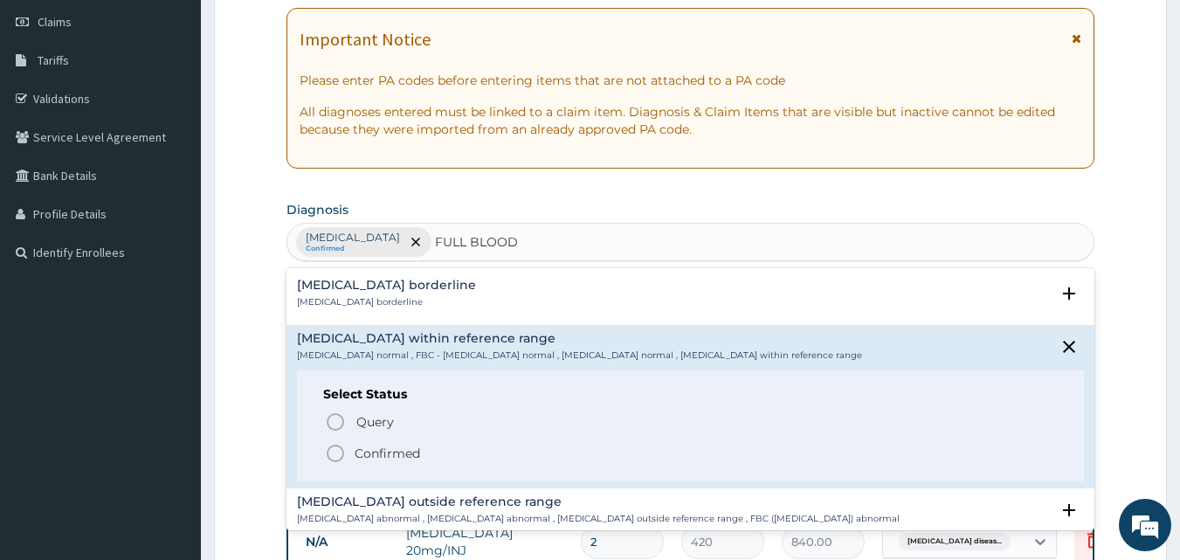
click at [336, 447] on icon "status option filled" at bounding box center [335, 453] width 21 height 21
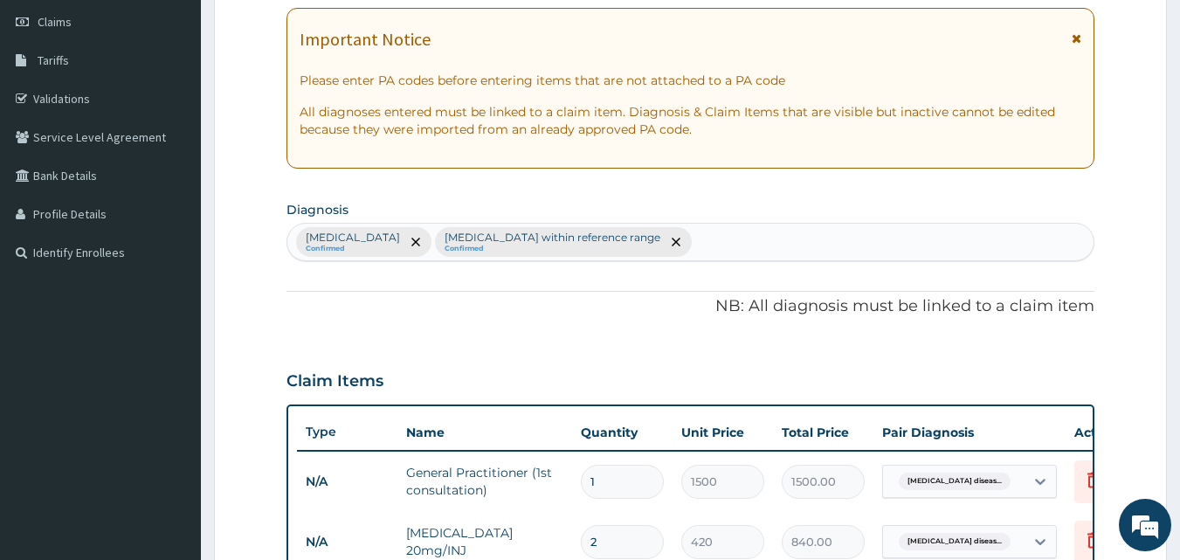
click at [836, 234] on div "Gastroesophageal reflux disease Confirmed Full blood count within reference ran…" at bounding box center [690, 242] width 807 height 37
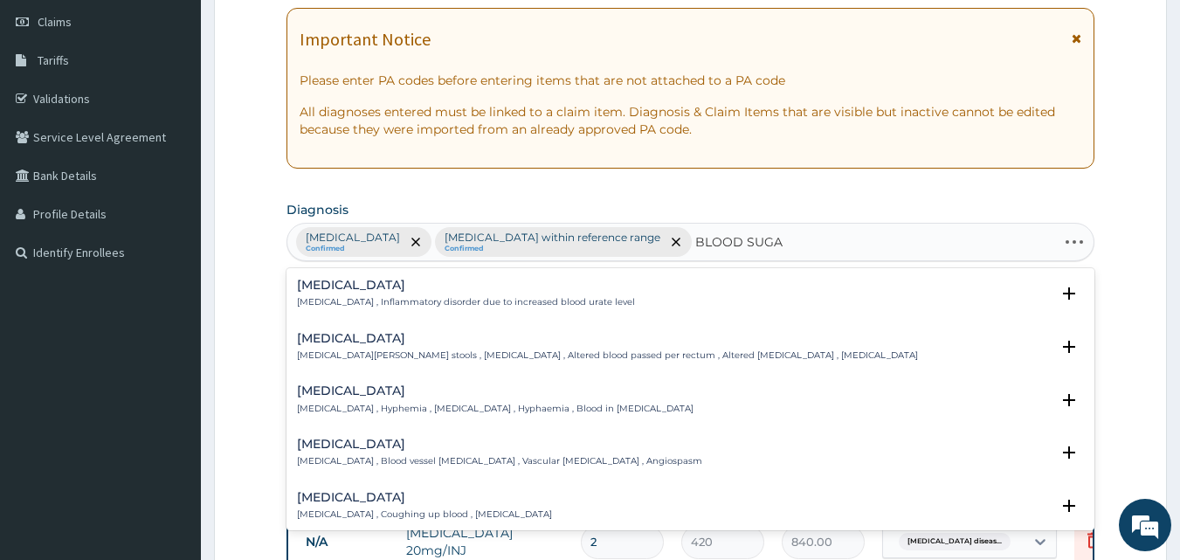
type input "BLOOD SUGAR"
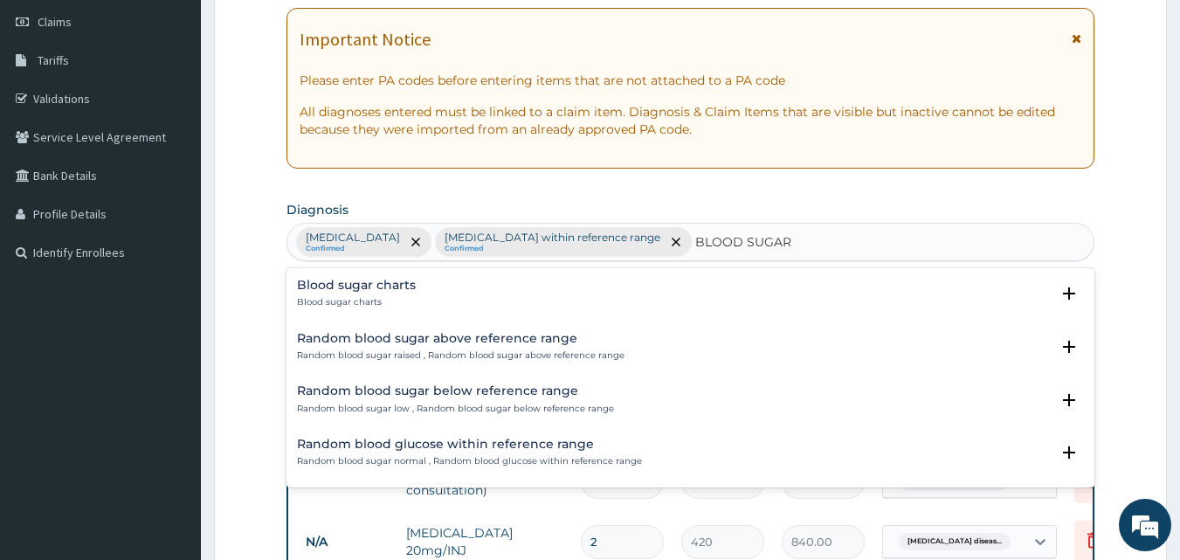
click at [411, 296] on p "Blood sugar charts" at bounding box center [356, 302] width 119 height 12
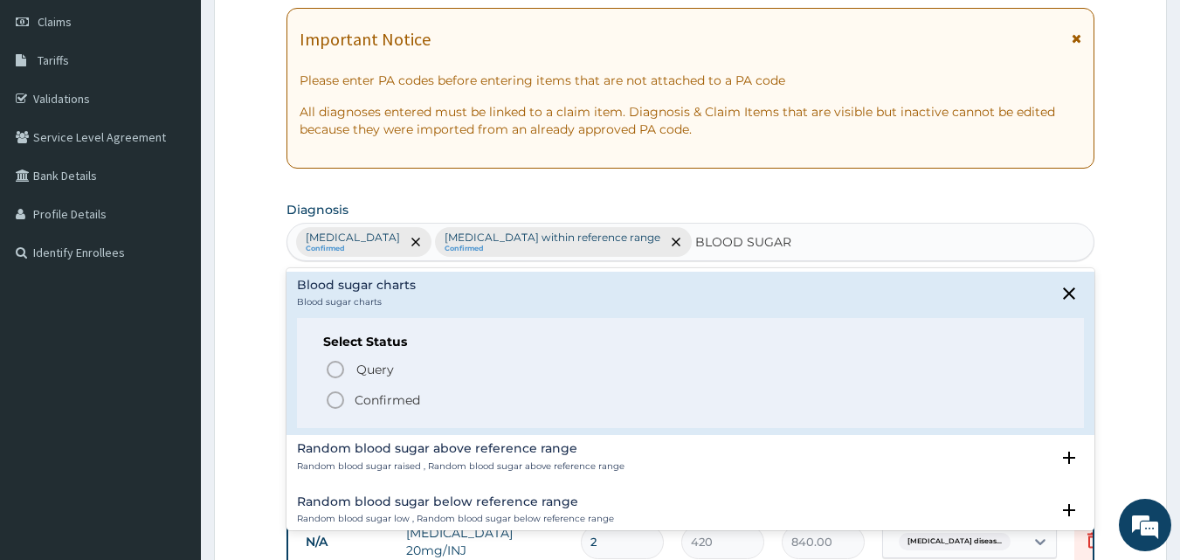
click at [369, 408] on p "Confirmed" at bounding box center [387, 399] width 65 height 17
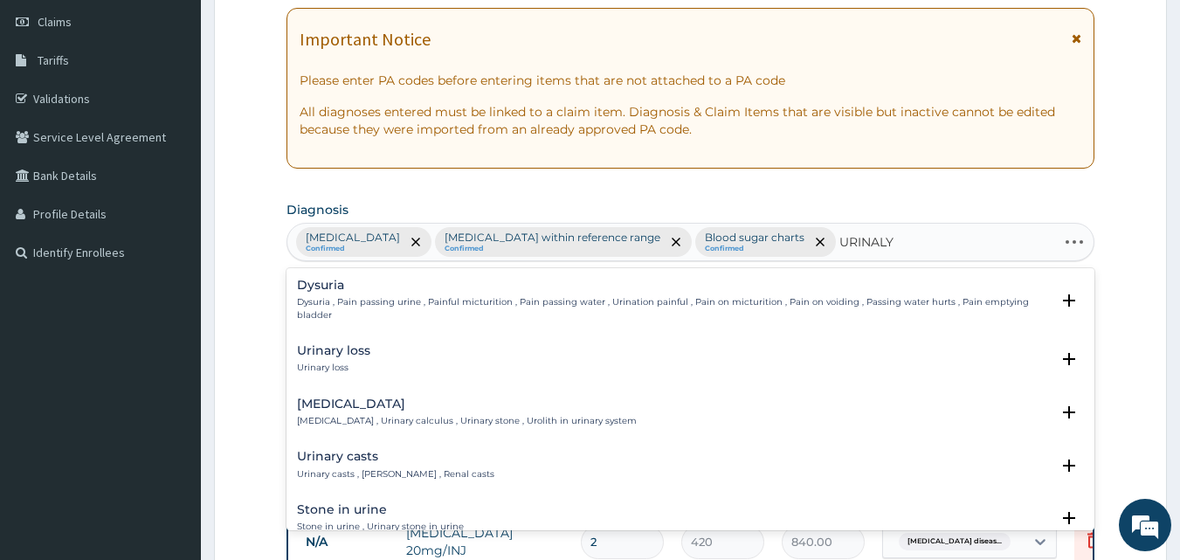
type input "URINALYS"
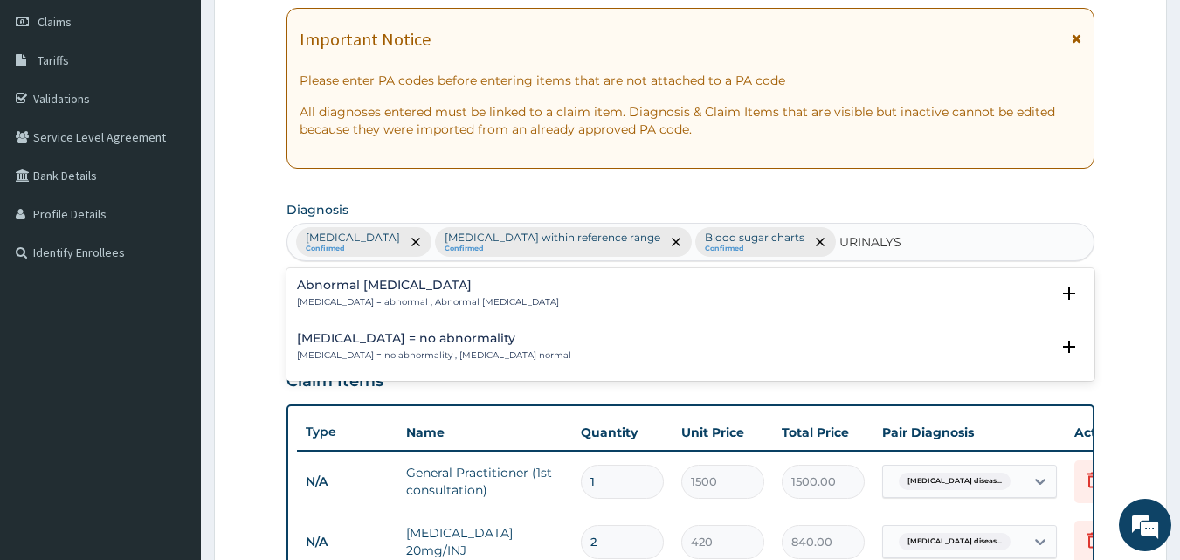
click at [470, 342] on h4 "Urinalysis = no abnormality" at bounding box center [434, 338] width 274 height 13
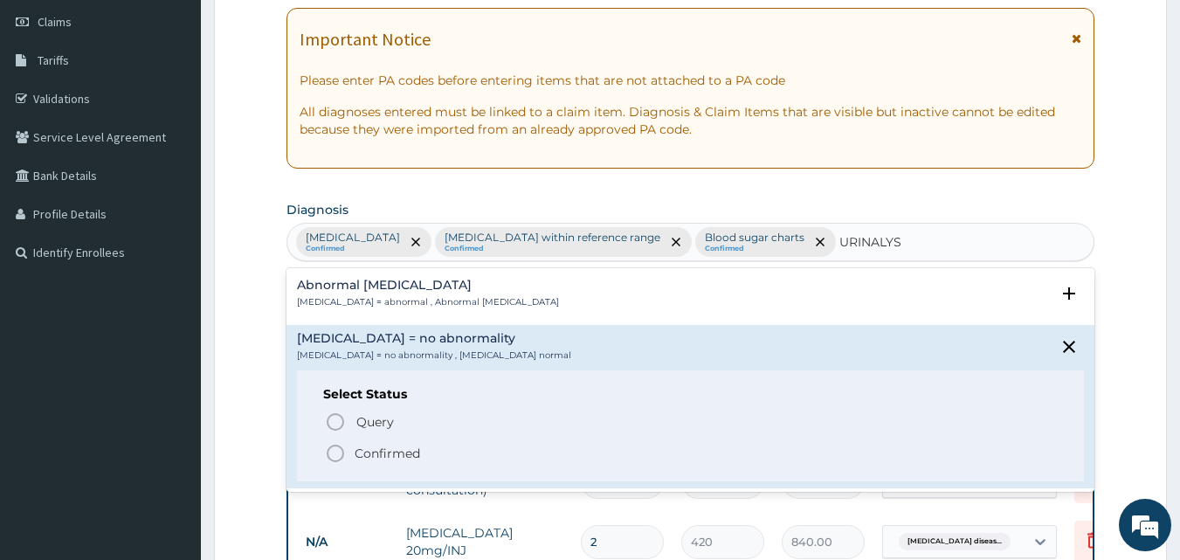
click at [369, 445] on p "Confirmed" at bounding box center [387, 453] width 65 height 17
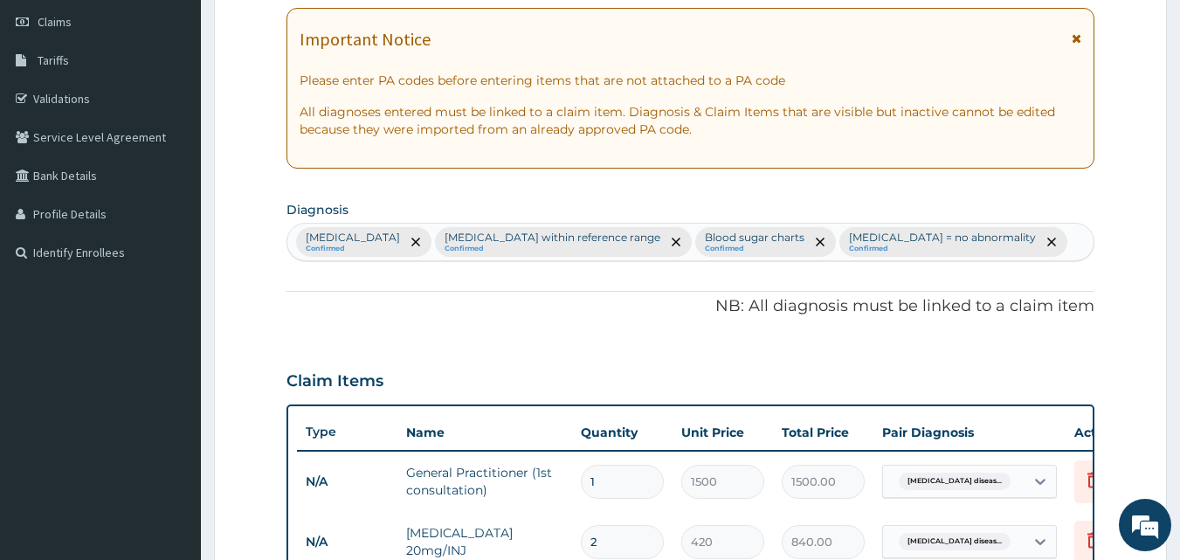
click at [645, 318] on p "NB: All diagnosis must be linked to a claim item" at bounding box center [690, 306] width 809 height 23
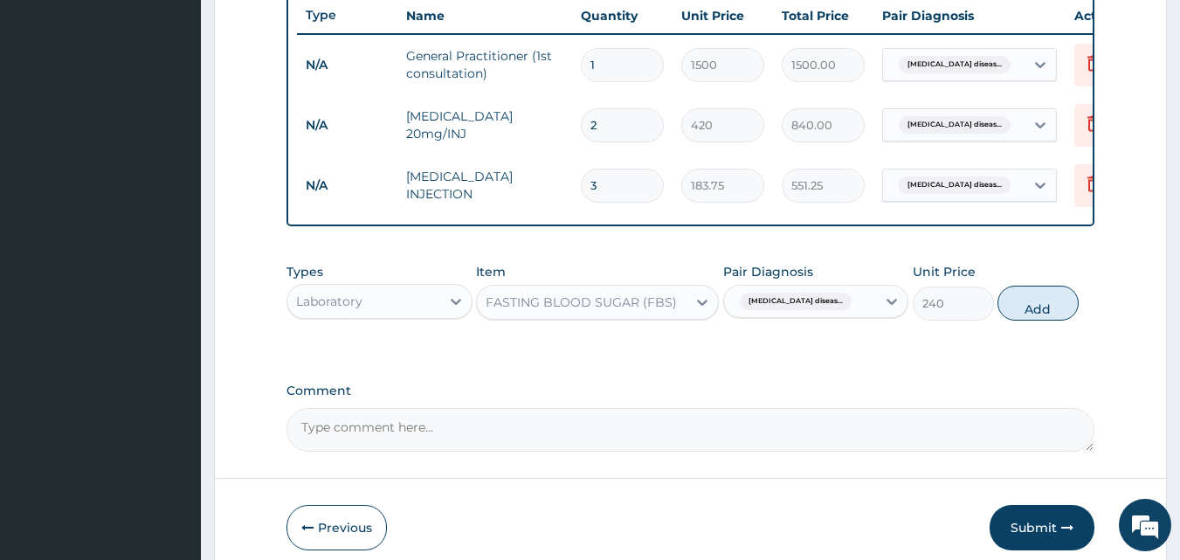
scroll to position [665, 0]
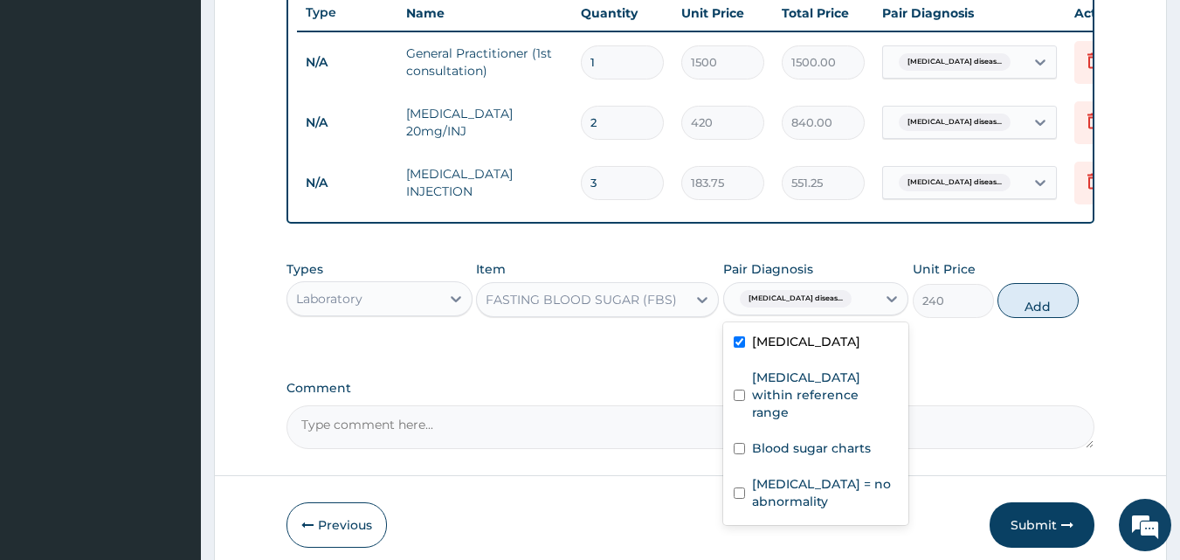
drag, startPoint x: 809, startPoint y: 343, endPoint x: 734, endPoint y: 403, distance: 95.1
click at [734, 362] on div "Gastroesophageal reflux disease" at bounding box center [816, 344] width 186 height 36
checkbox input "false"
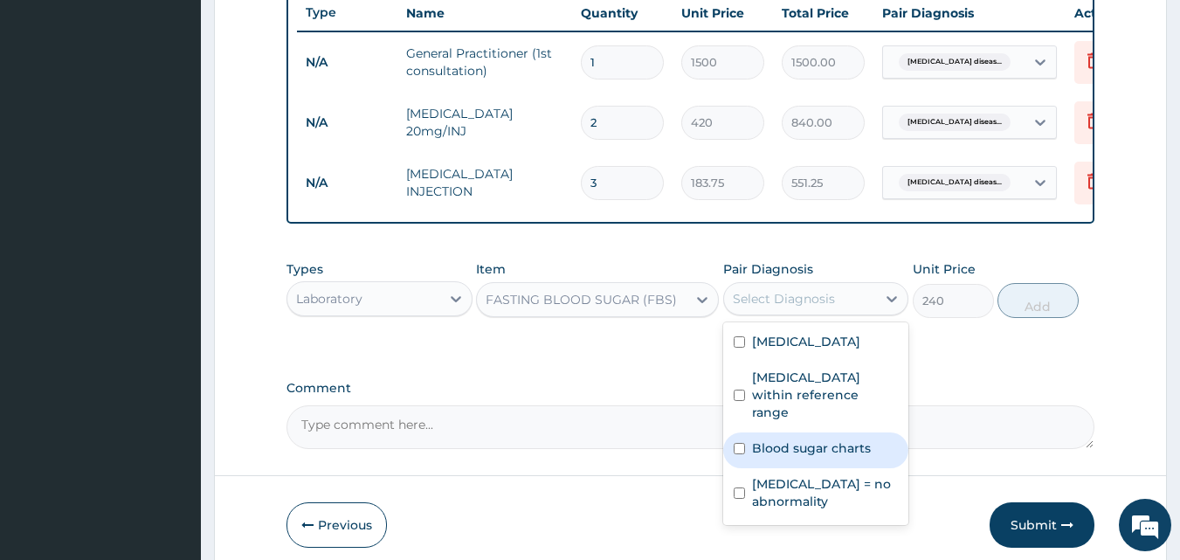
click at [750, 468] on div "Blood sugar charts" at bounding box center [816, 450] width 186 height 36
checkbox input "true"
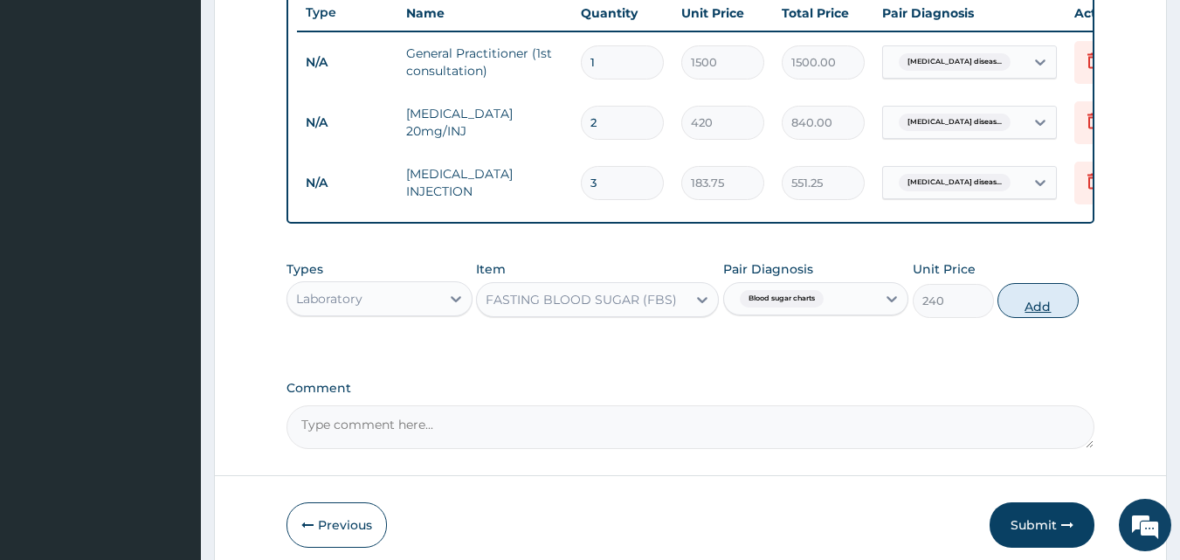
click at [1044, 318] on button "Add" at bounding box center [1037, 300] width 81 height 35
type input "0"
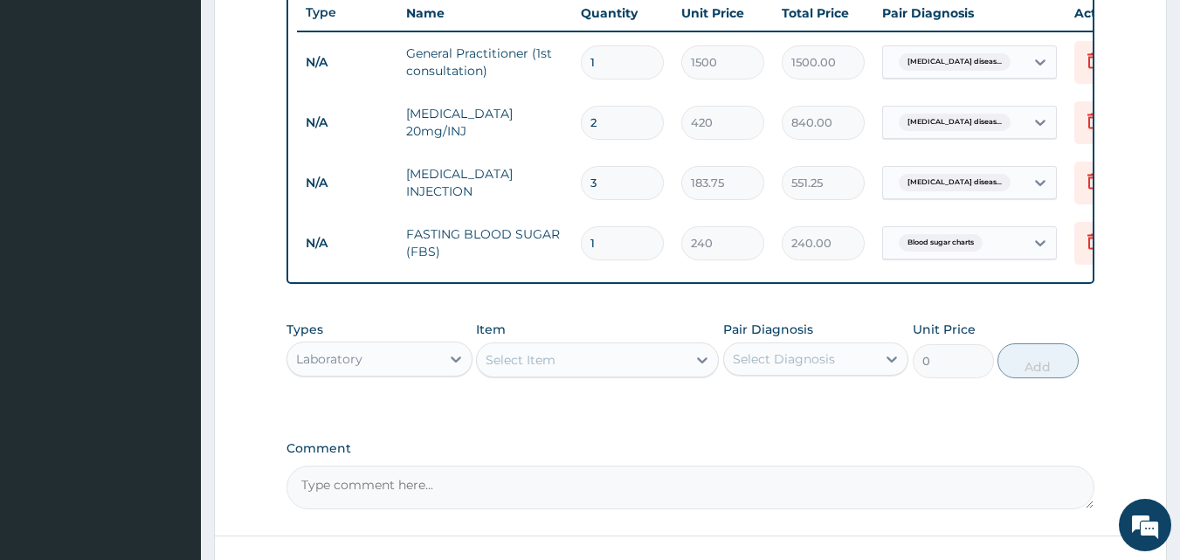
click at [631, 374] on div "Select Item" at bounding box center [582, 360] width 210 height 28
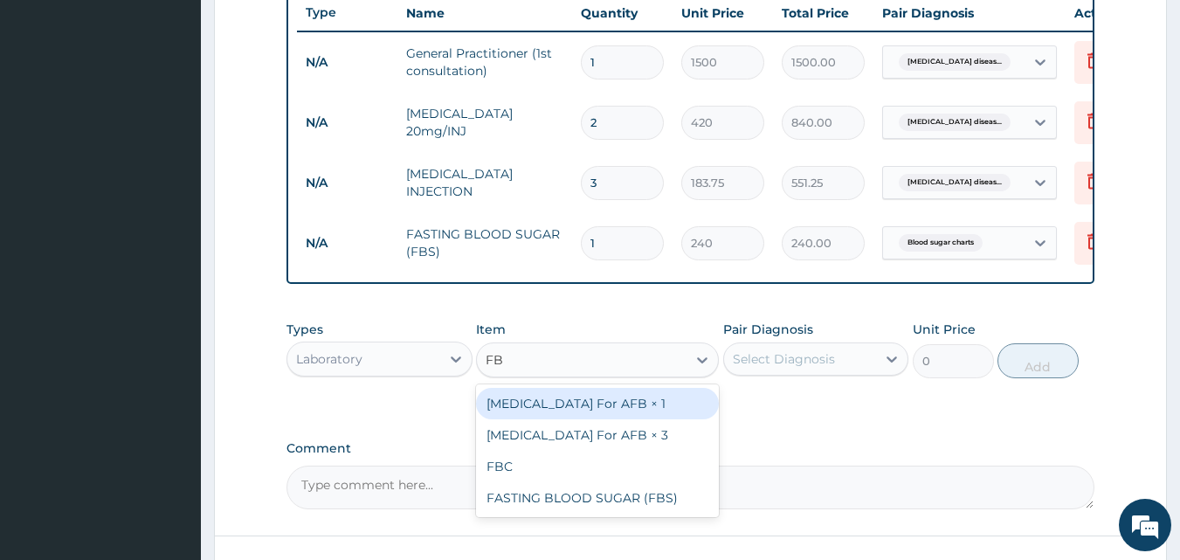
type input "FBC"
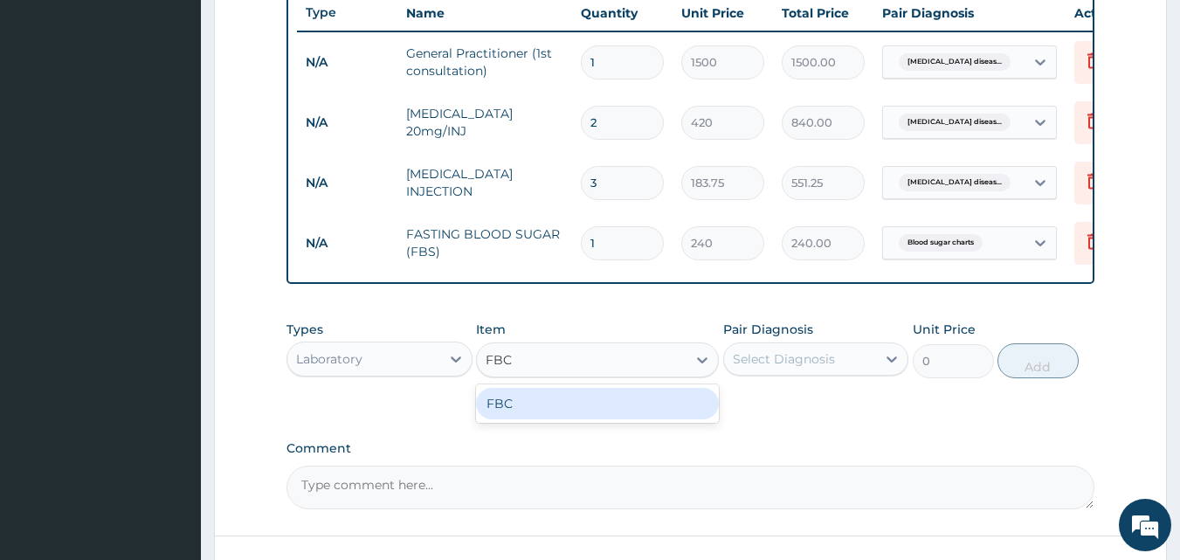
click at [612, 419] on div "FBC" at bounding box center [597, 403] width 243 height 31
type input "1600"
click at [833, 373] on div "Select Diagnosis" at bounding box center [800, 359] width 153 height 28
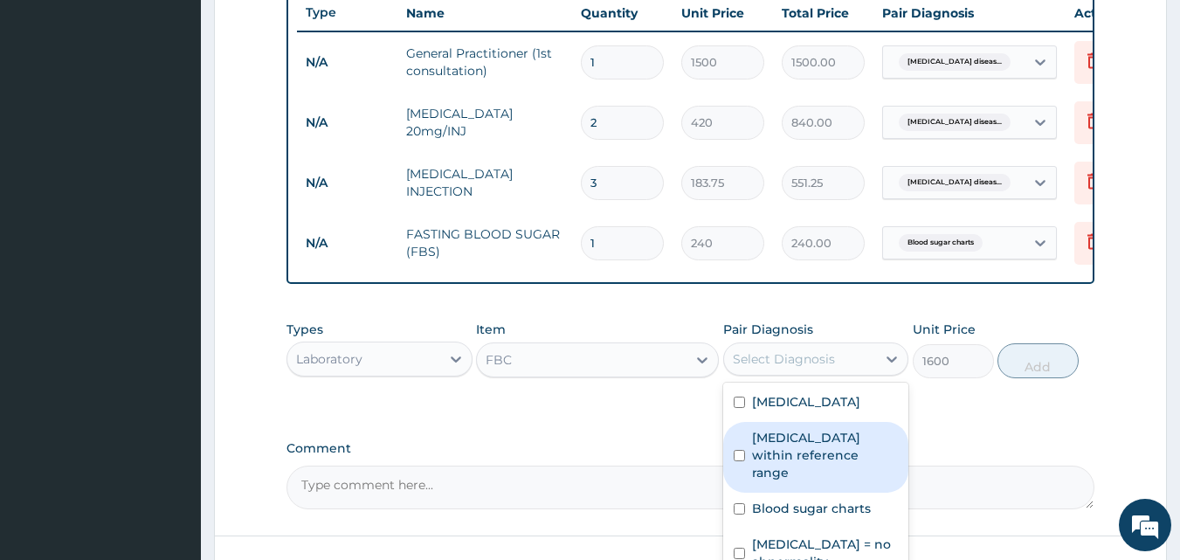
click at [807, 488] on div "Full blood count within reference range" at bounding box center [816, 457] width 186 height 71
checkbox input "true"
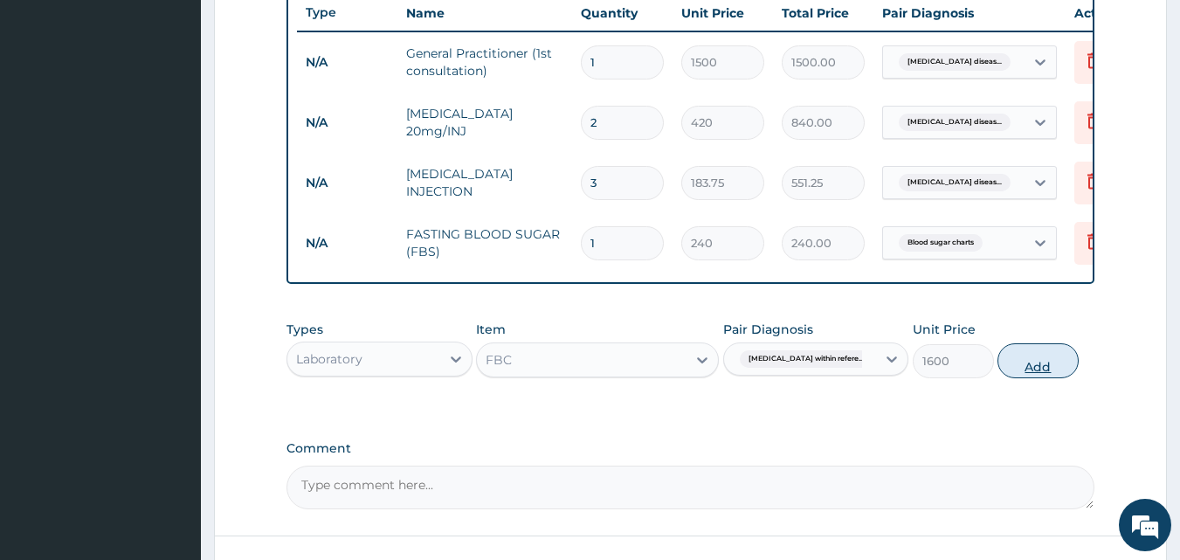
click at [1019, 378] on button "Add" at bounding box center [1037, 360] width 81 height 35
type input "0"
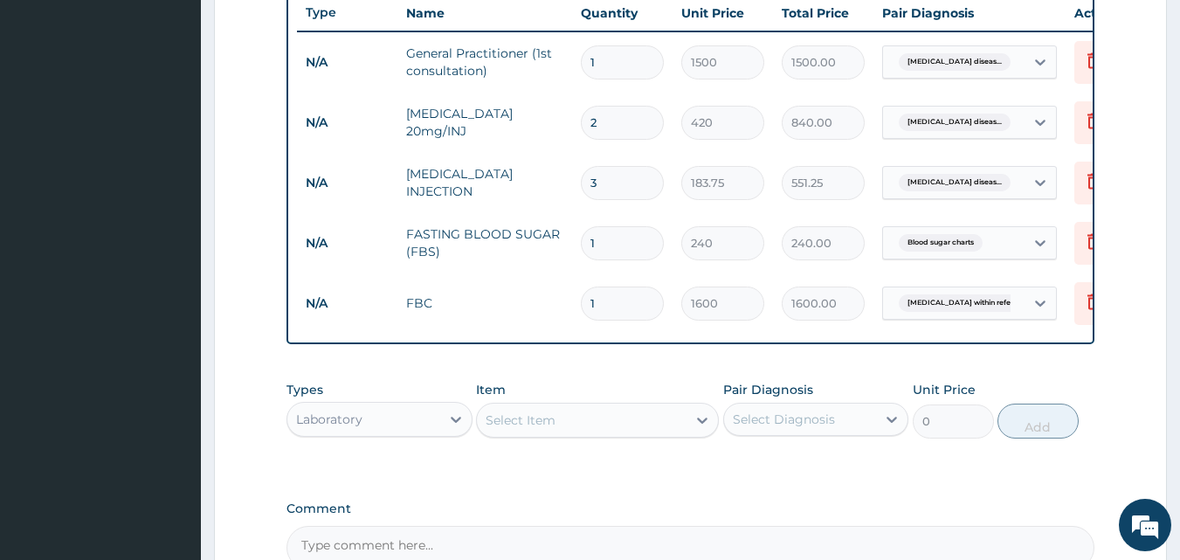
click at [622, 434] on div "Select Item" at bounding box center [582, 420] width 210 height 28
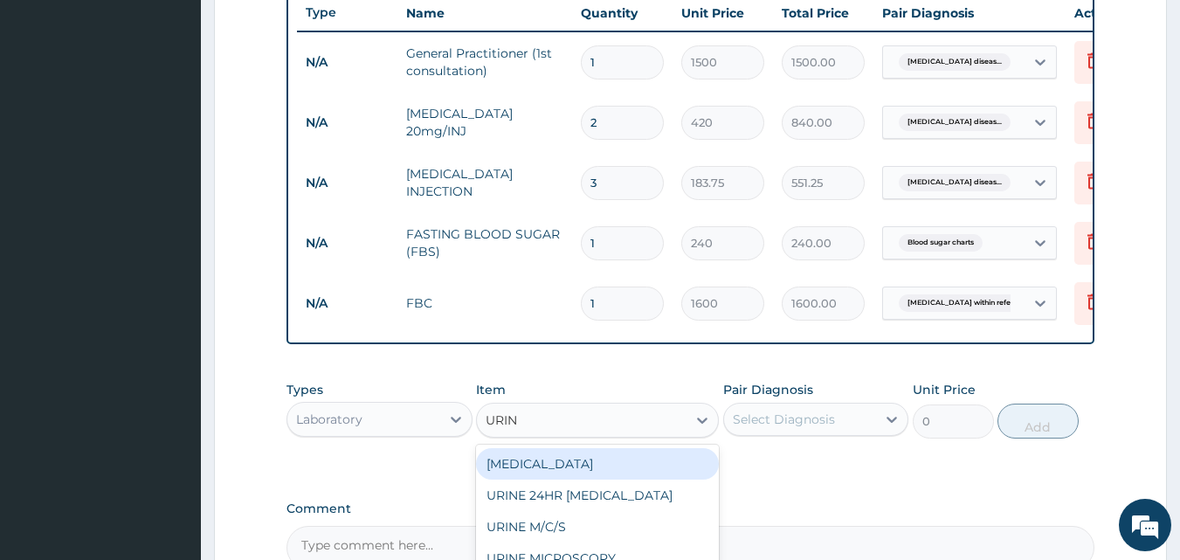
type input "URINA"
click at [589, 479] on div "URINALYSIS" at bounding box center [597, 463] width 243 height 31
type input "400"
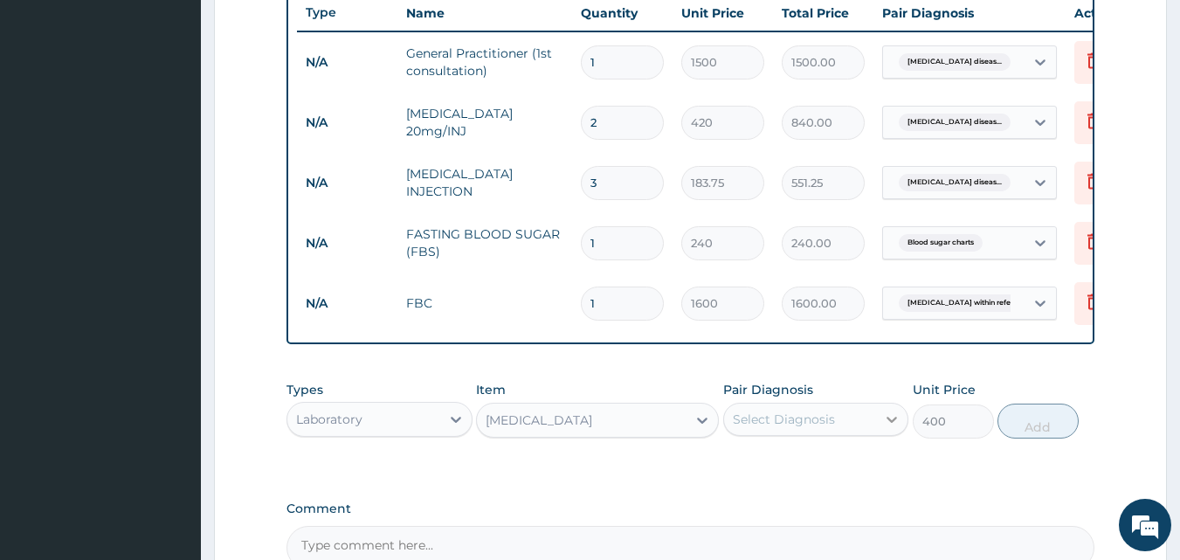
click at [881, 435] on div at bounding box center [891, 418] width 31 height 31
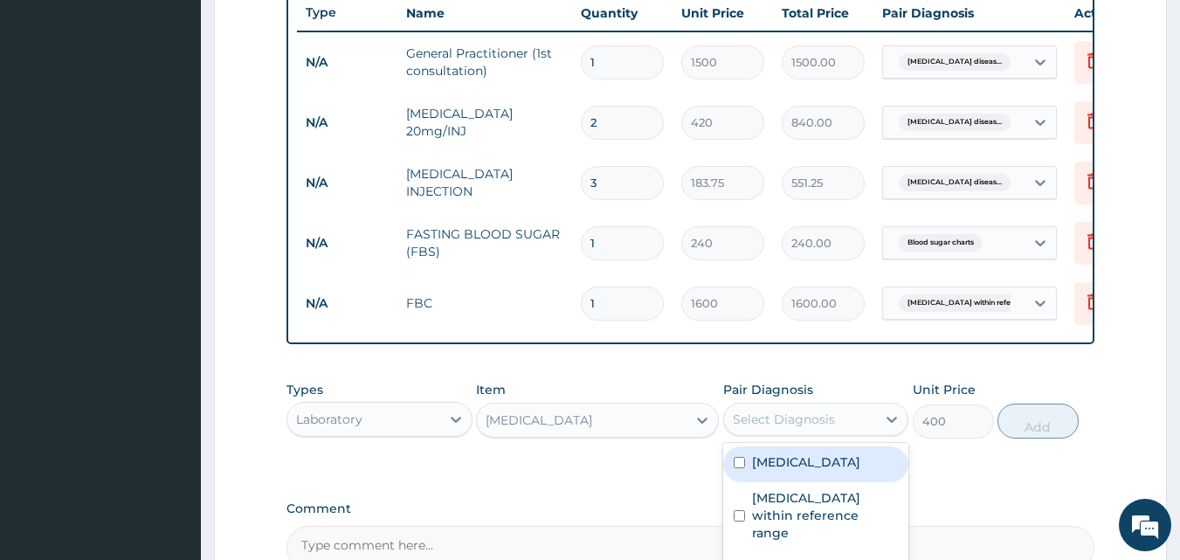
click at [643, 404] on div "PA Code / Prescription Code Enter Code(Secondary Care Only) Encounter Date 01-0…" at bounding box center [690, 35] width 809 height 1067
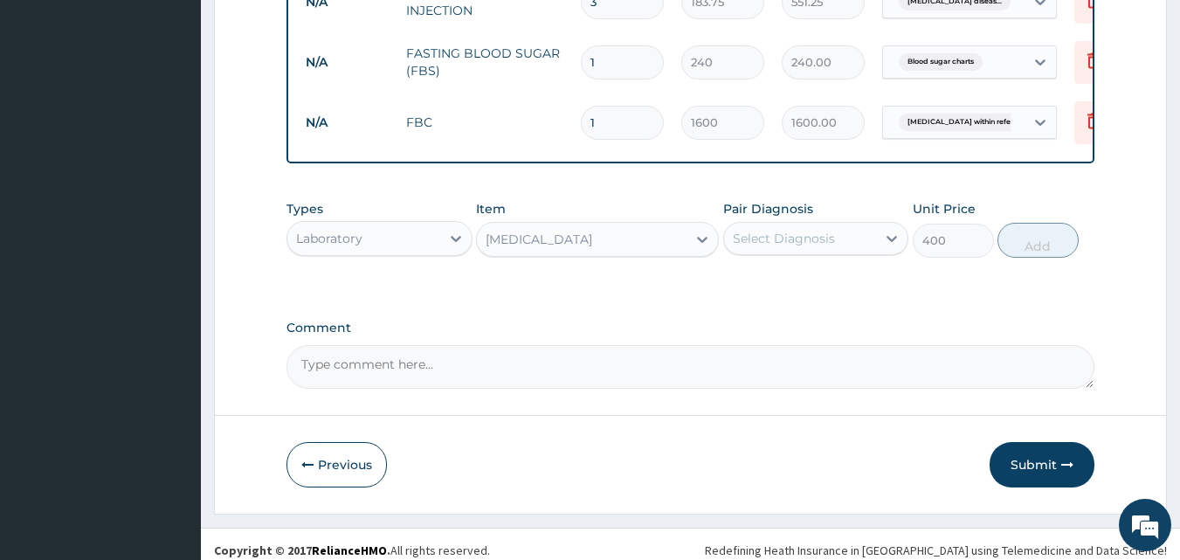
scroll to position [904, 0]
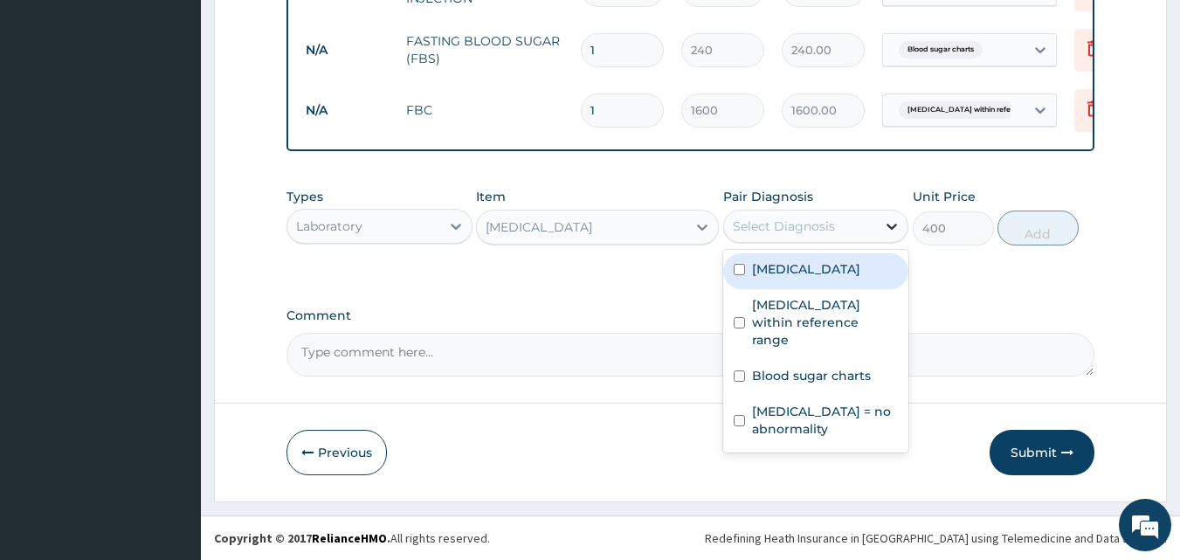
click at [899, 226] on icon at bounding box center [891, 225] width 17 height 17
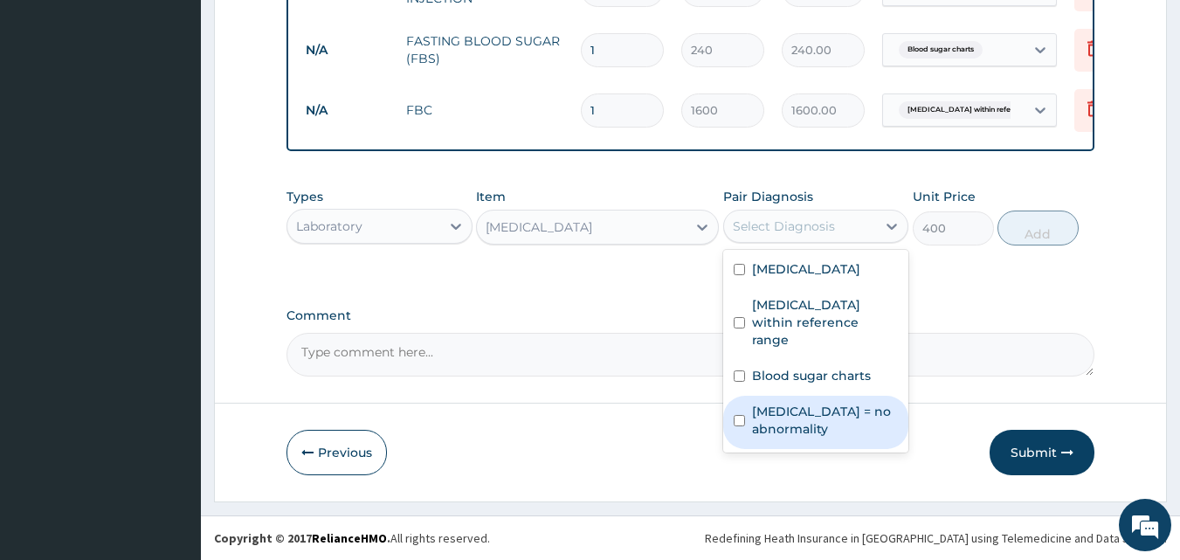
click at [769, 413] on label "Urinalysis = no abnormality" at bounding box center [825, 420] width 147 height 35
checkbox input "true"
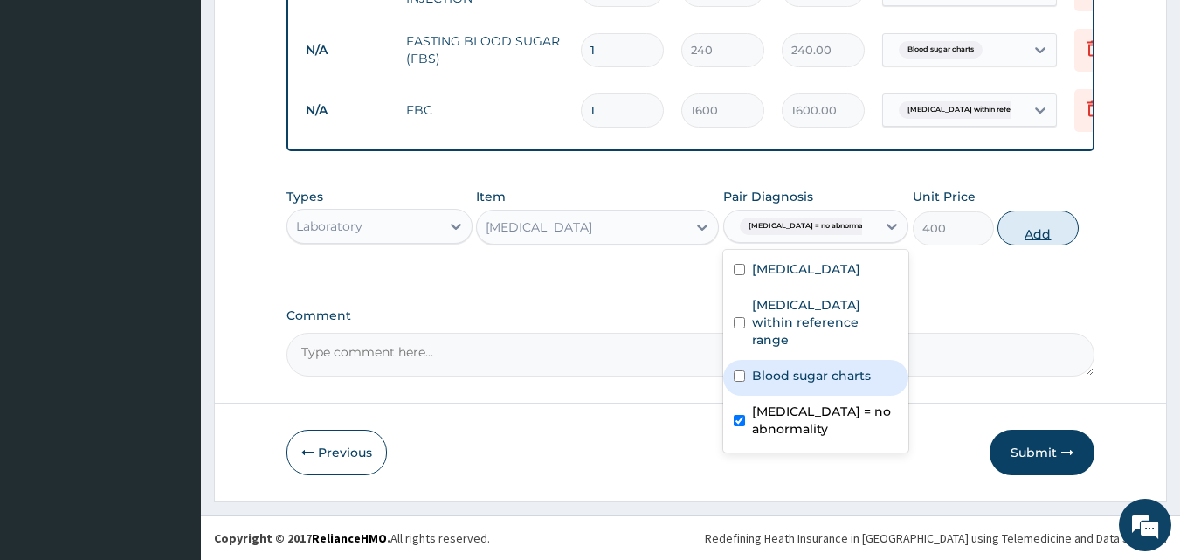
click at [1044, 235] on button "Add" at bounding box center [1037, 227] width 81 height 35
type input "0"
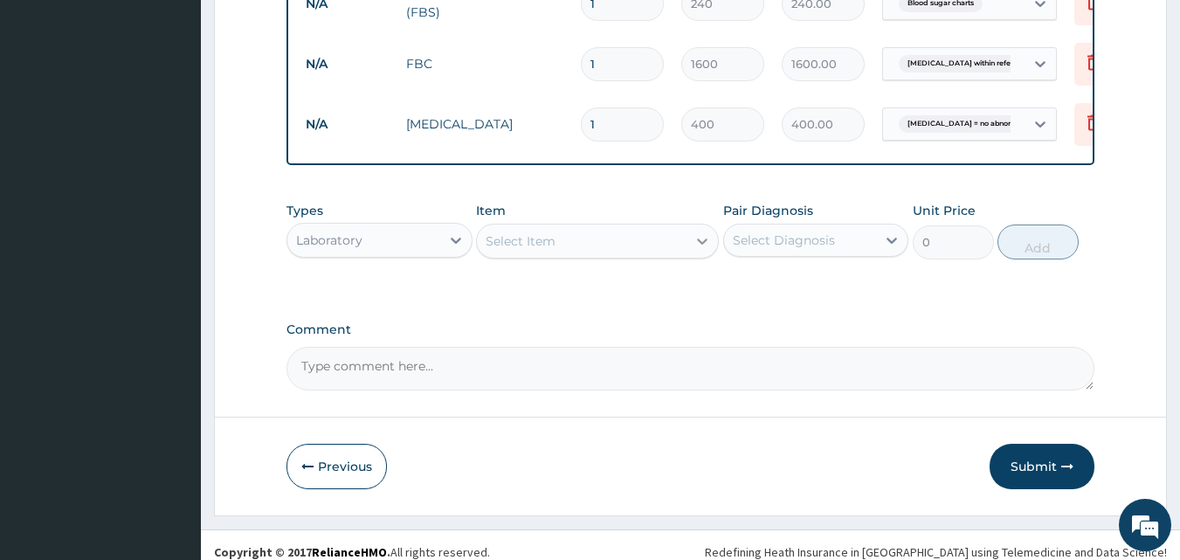
click at [706, 245] on icon at bounding box center [702, 241] width 10 height 6
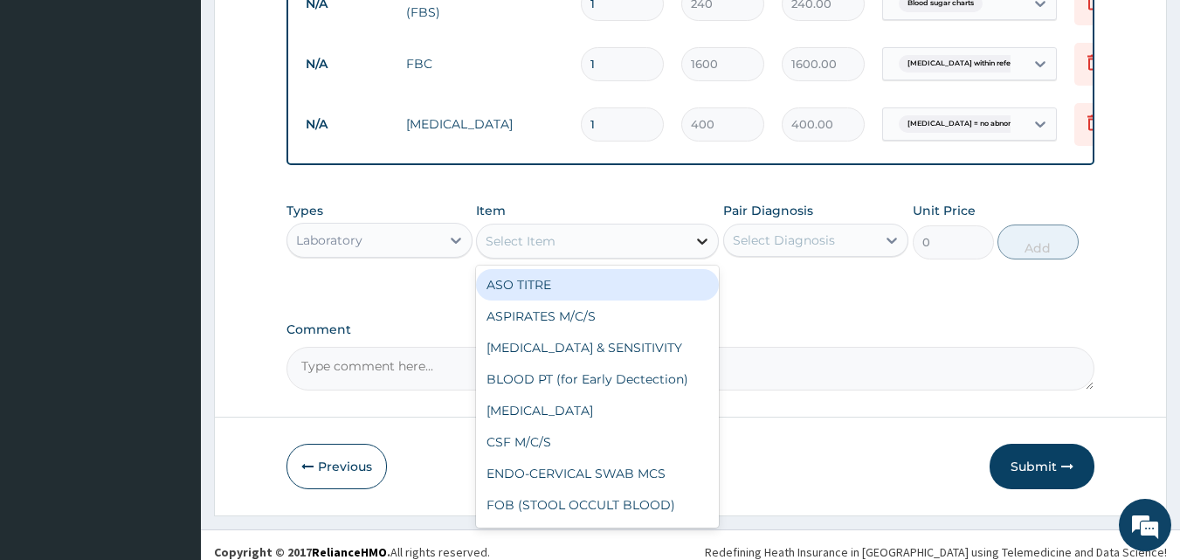
scroll to position [6019, 0]
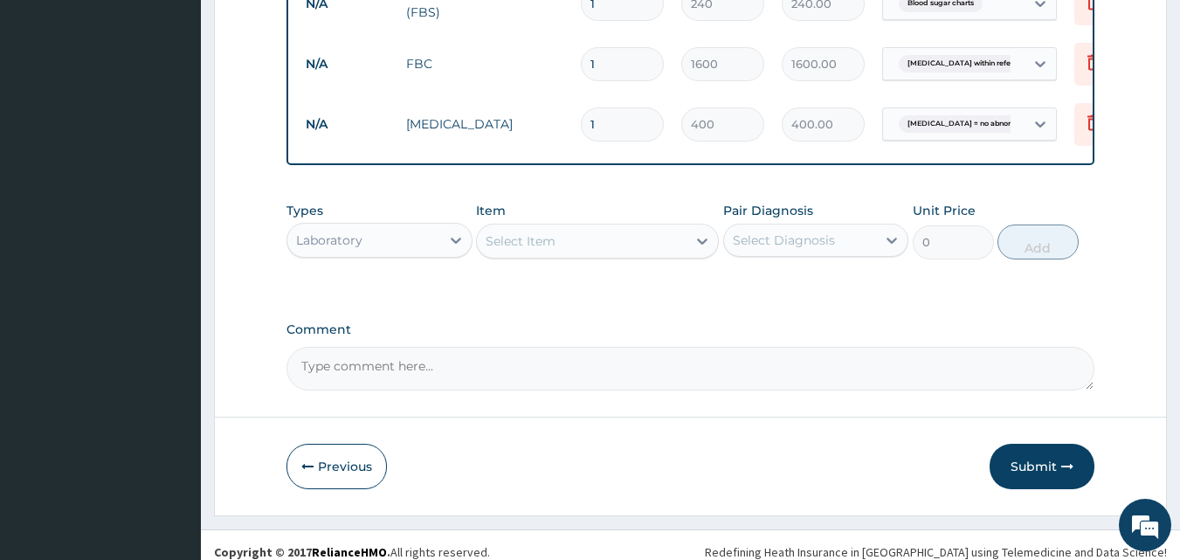
click at [830, 294] on div "Types Laboratory Item Select Item Pair Diagnosis Select Diagnosis Unit Price 0 …" at bounding box center [690, 243] width 809 height 101
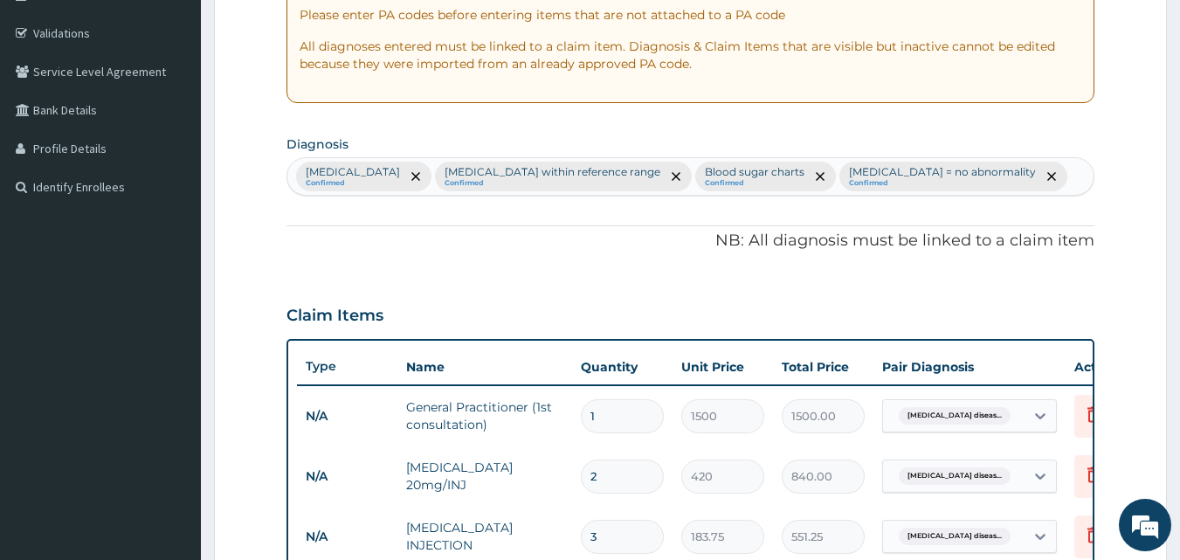
scroll to position [310, 0]
click at [700, 196] on div "Gastroesophageal reflux disease Confirmed Full blood count within reference ran…" at bounding box center [690, 177] width 807 height 37
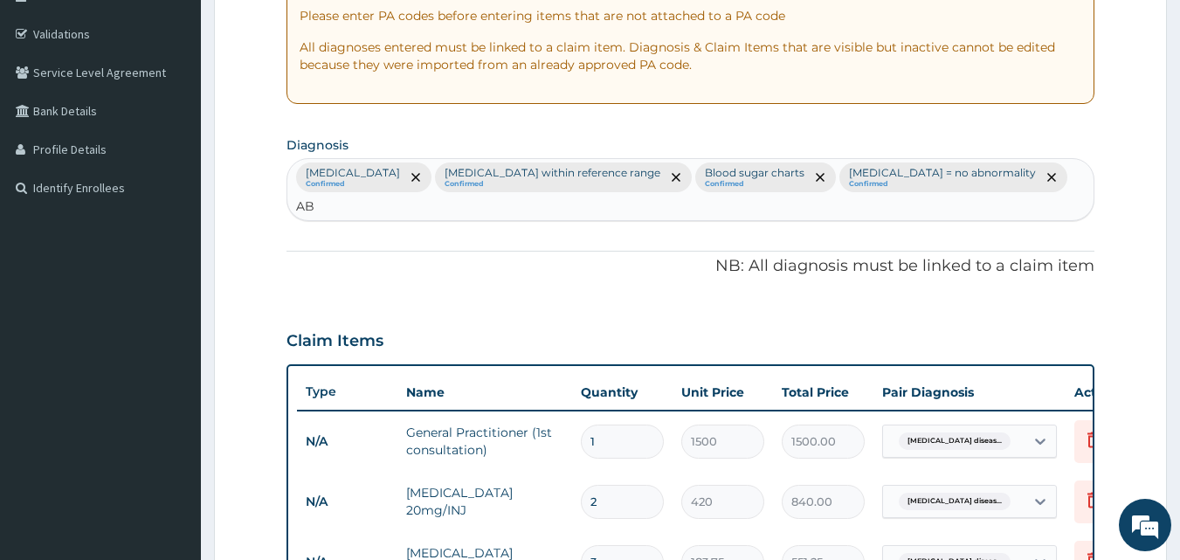
type input "A"
type input "U"
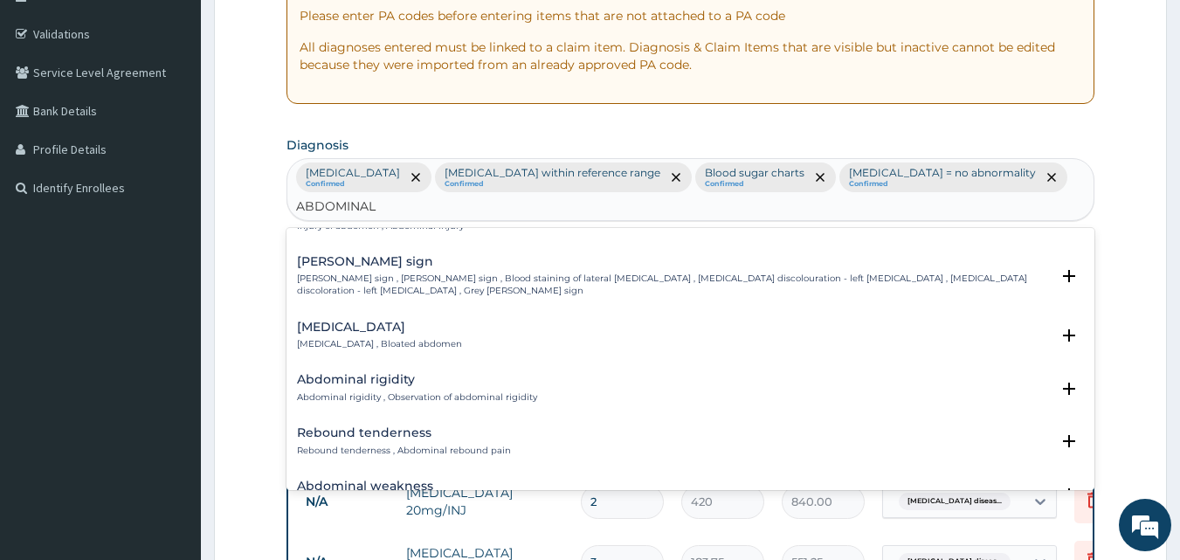
scroll to position [726, 0]
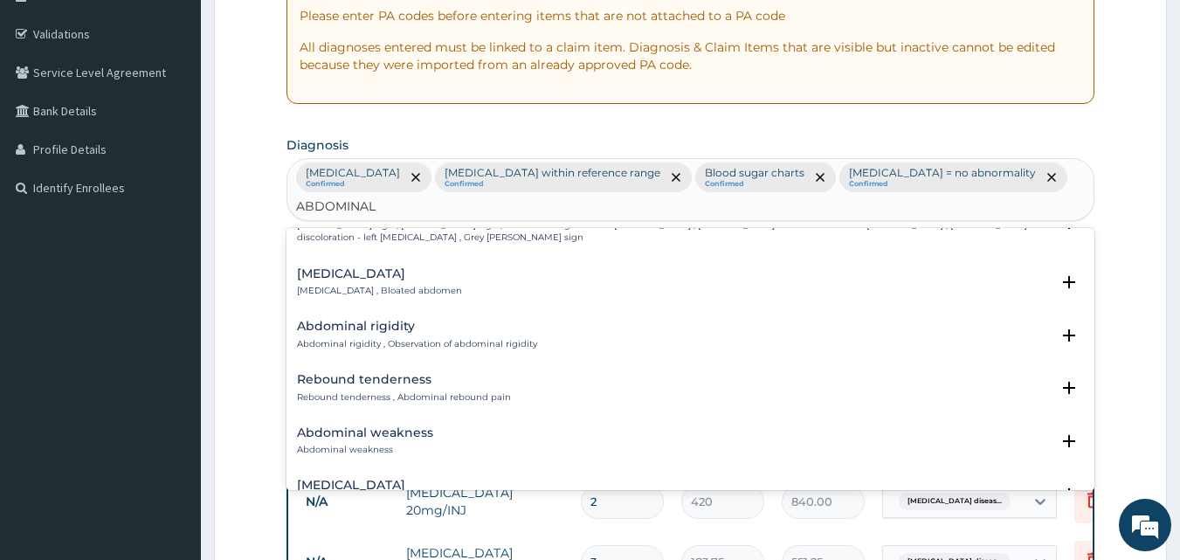
type input "ABDOMINAL"
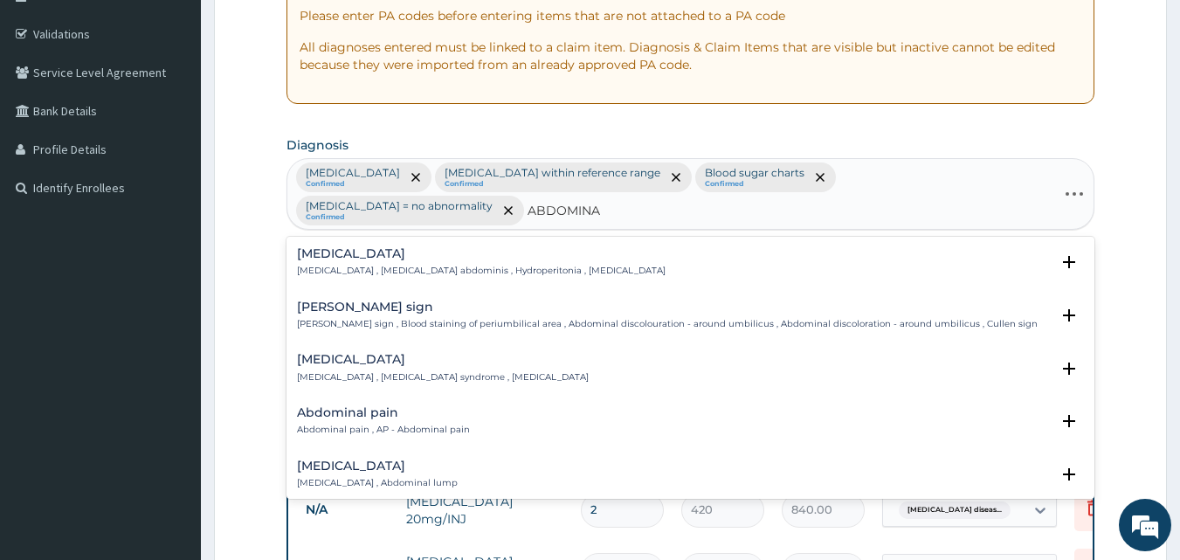
type input "ABDOMINAL"
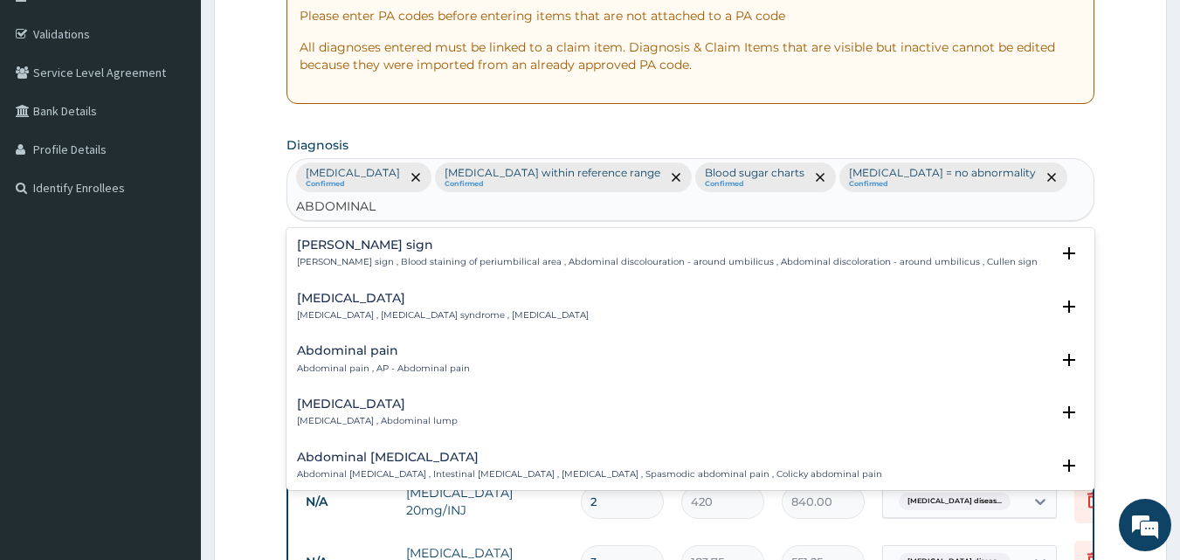
click at [414, 375] on p "Abdominal pain , AP - Abdominal pain" at bounding box center [383, 368] width 173 height 12
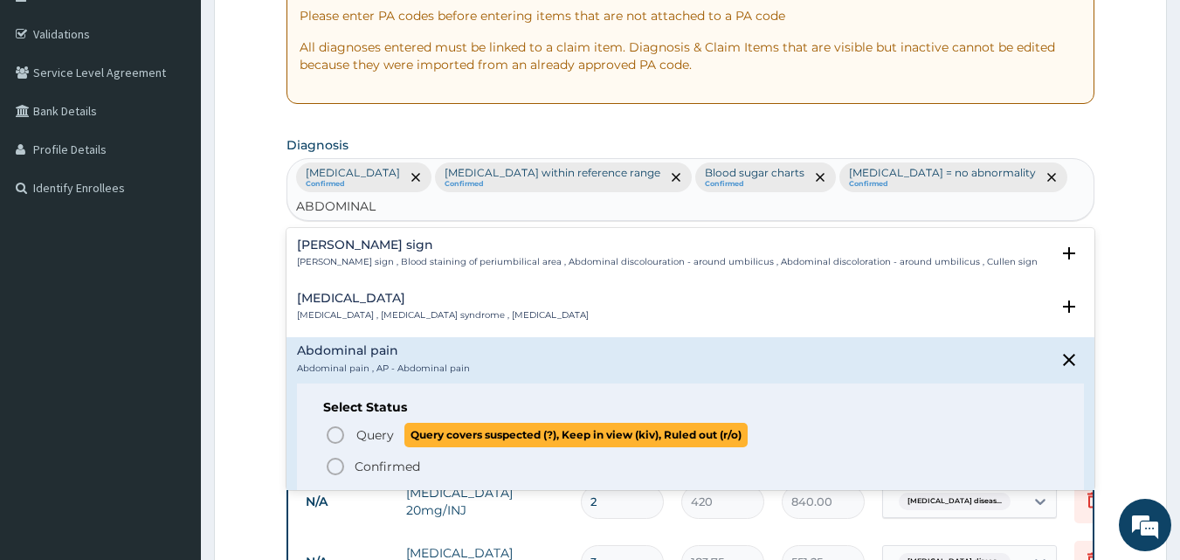
click at [396, 446] on p "Query Query covers suspected (?), Keep in view (kiv), Ruled out (r/o)" at bounding box center [551, 435] width 393 height 24
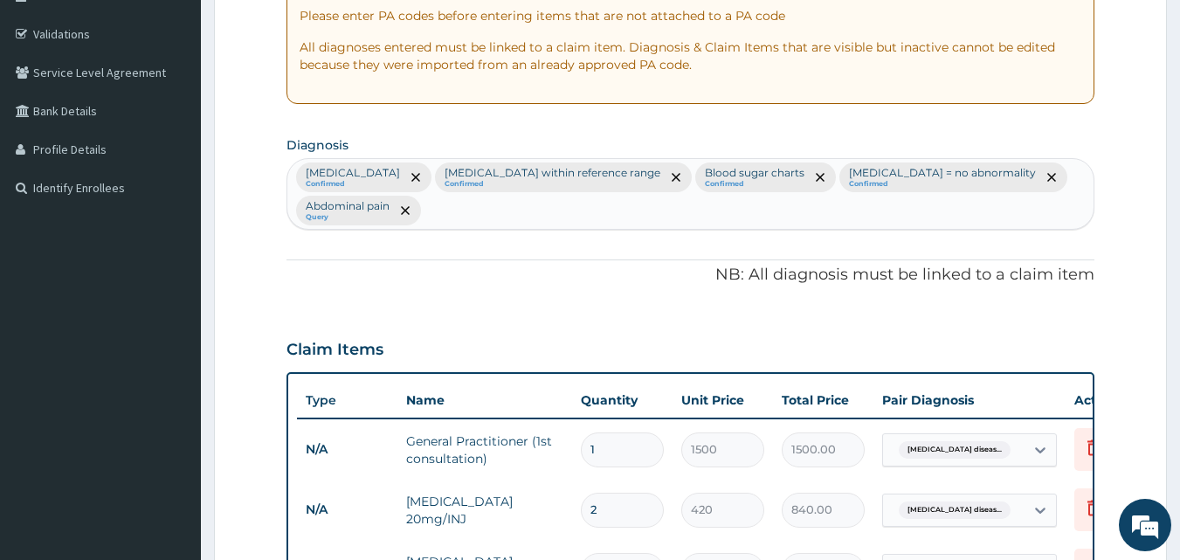
click at [600, 325] on div "Claim Items" at bounding box center [690, 345] width 809 height 45
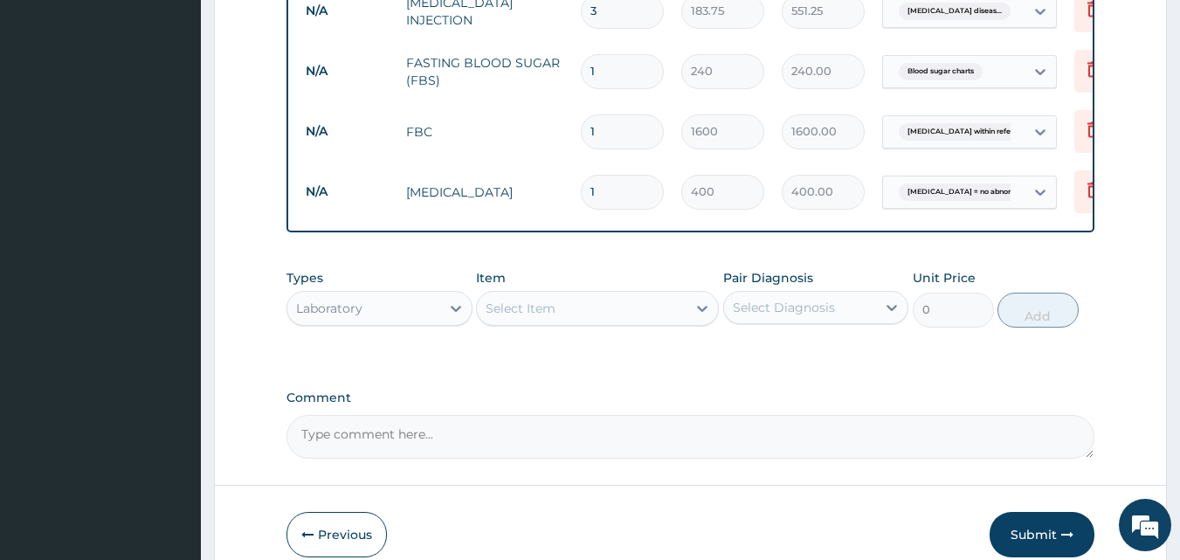
scroll to position [904, 0]
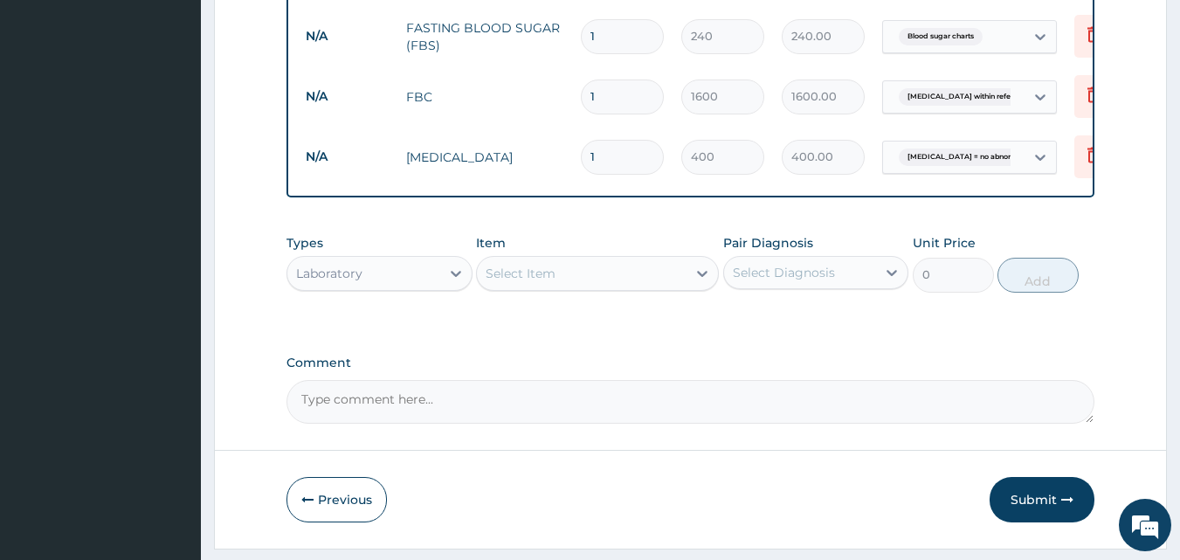
click at [562, 275] on div "Select Item" at bounding box center [582, 273] width 210 height 28
type input "ABDOMI"
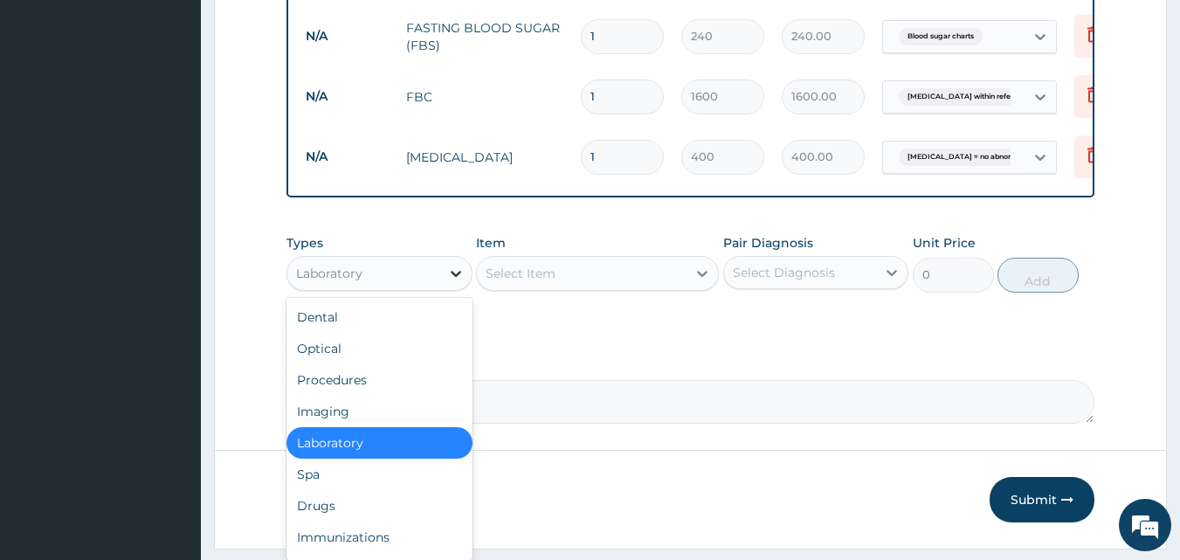
click at [461, 282] on icon at bounding box center [455, 273] width 17 height 17
click at [340, 409] on div "Imaging" at bounding box center [379, 411] width 186 height 31
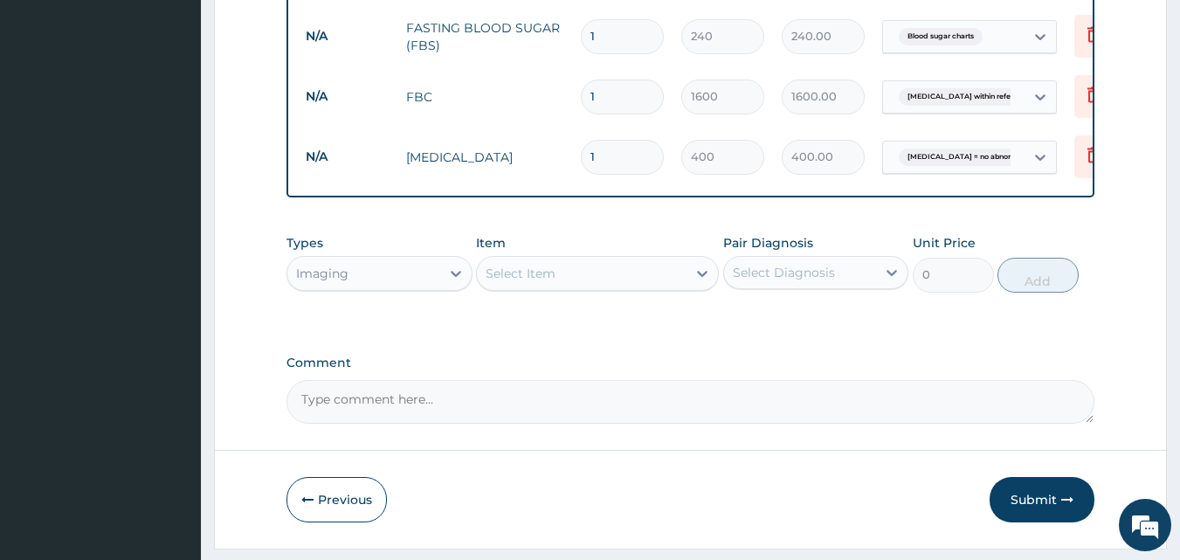
click at [600, 287] on div "Select Item" at bounding box center [582, 273] width 210 height 28
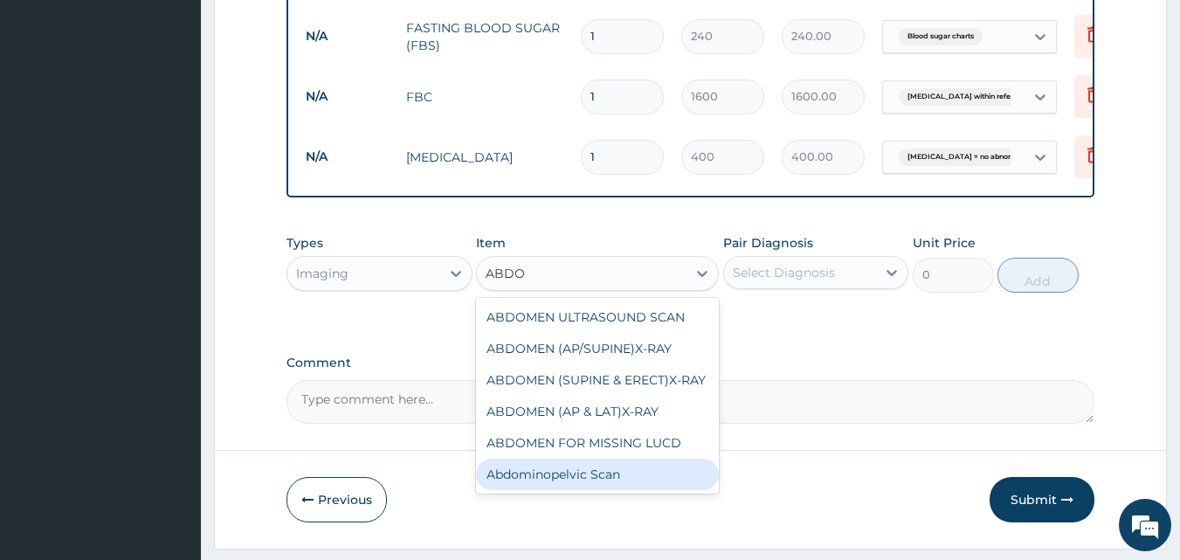
type input "ABD"
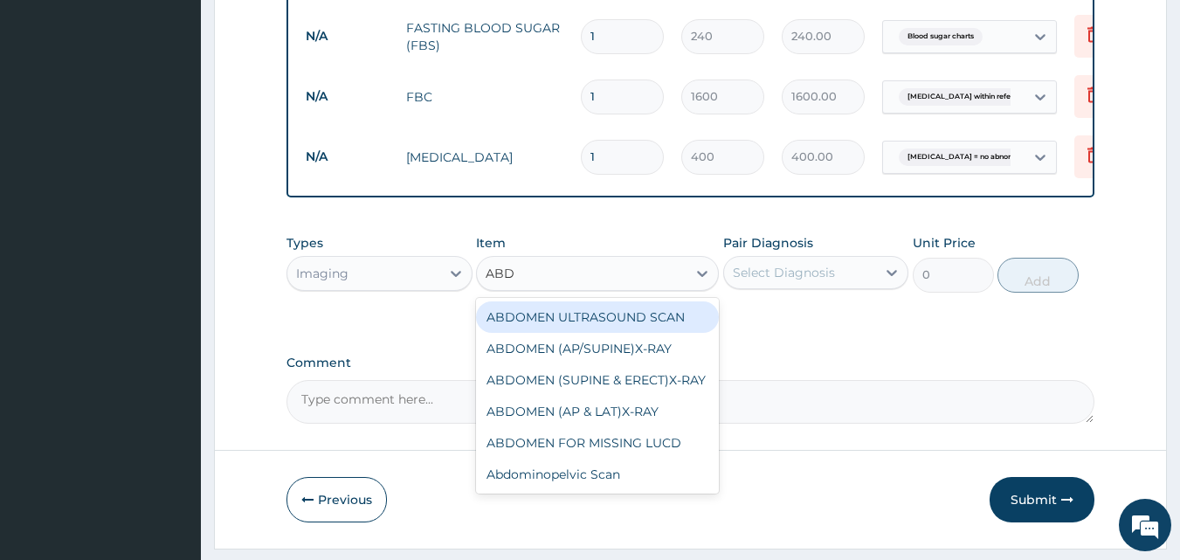
click at [593, 327] on div "ABDOMEN ULTRASOUND SCAN" at bounding box center [597, 316] width 243 height 31
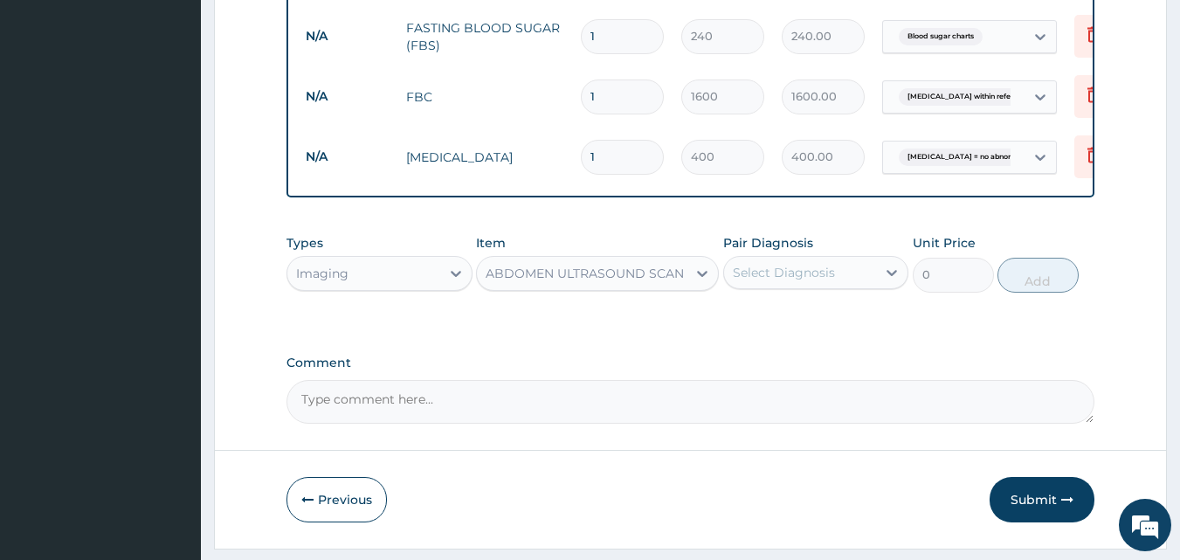
type input "1600"
click at [795, 281] on div "Select Diagnosis" at bounding box center [784, 272] width 102 height 17
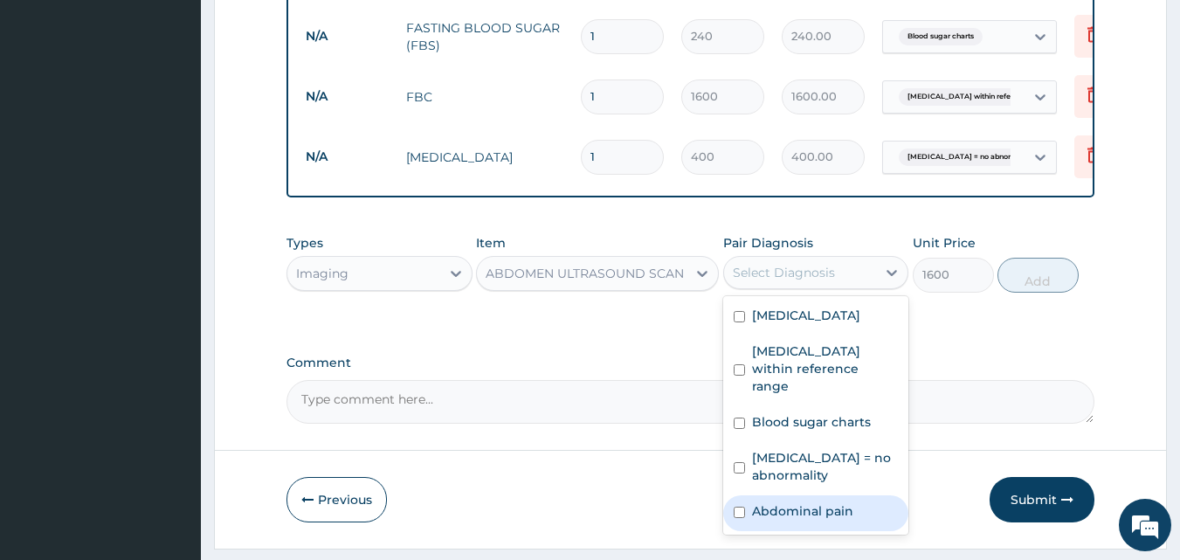
click at [791, 518] on label "Abdominal pain" at bounding box center [802, 510] width 101 height 17
checkbox input "true"
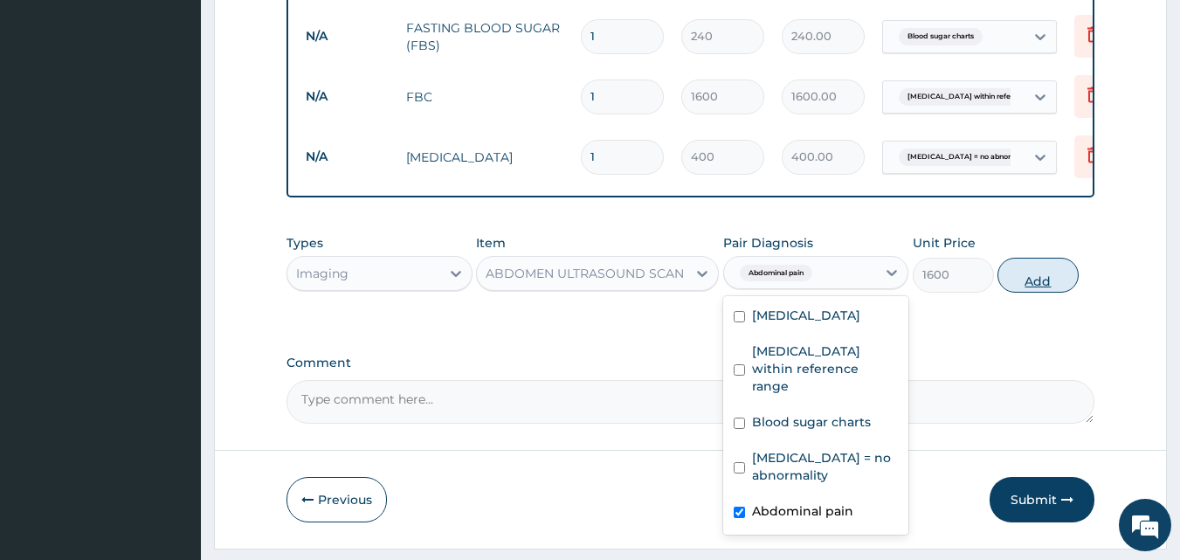
click at [1042, 292] on button "Add" at bounding box center [1037, 275] width 81 height 35
type input "0"
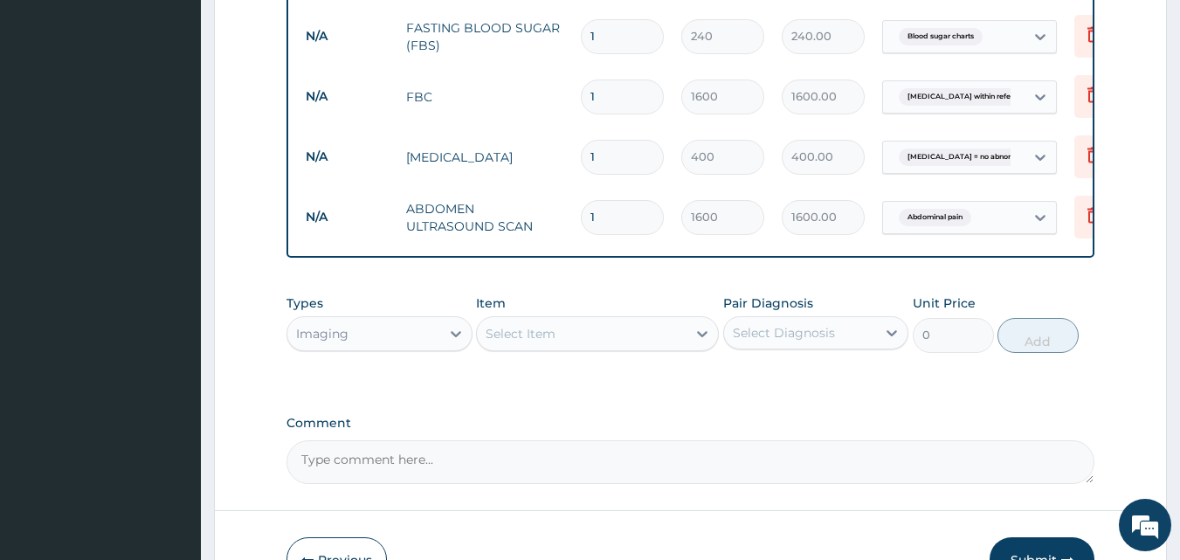
type input "0"
type input "0.00"
type input "1"
type input "1600.00"
type input "2"
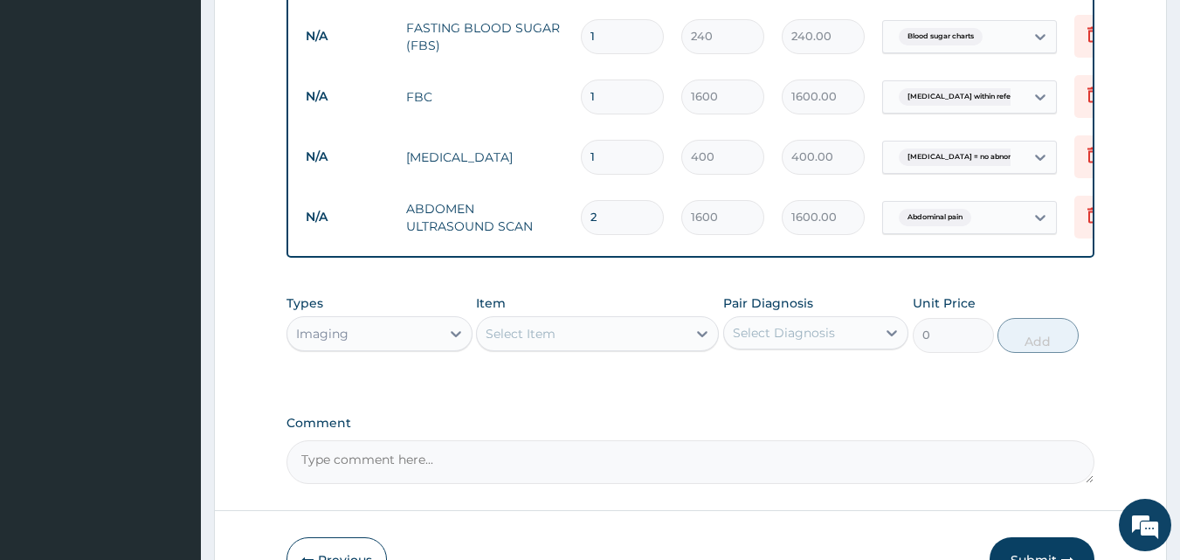
type input "3200.00"
type input "1"
type input "1600.00"
click at [715, 431] on label "Comment" at bounding box center [690, 423] width 809 height 15
click at [715, 440] on textarea "Comment" at bounding box center [690, 462] width 809 height 44
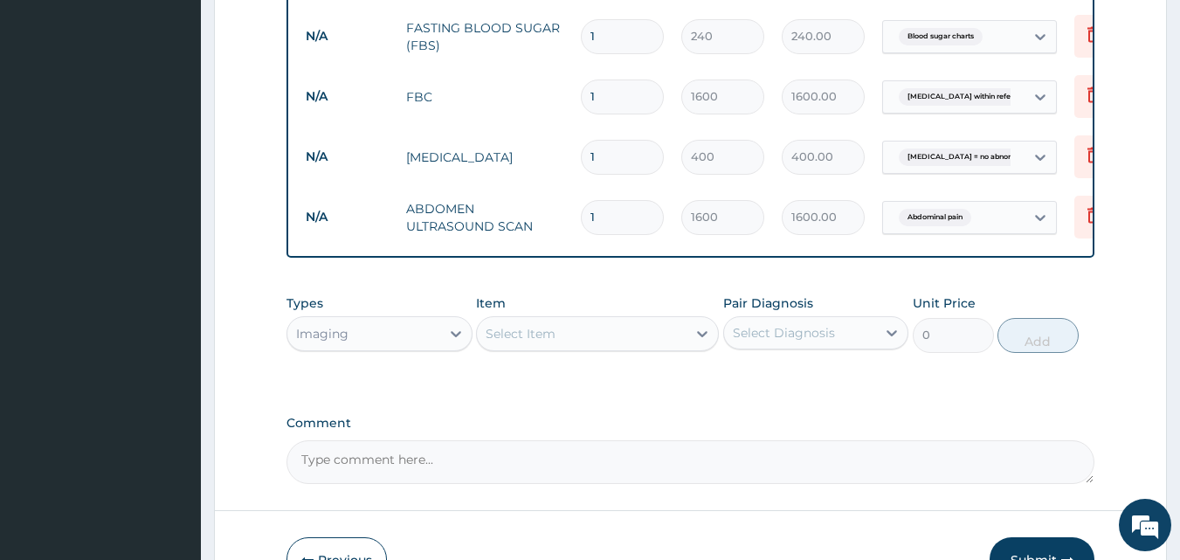
click at [715, 431] on label "Comment" at bounding box center [690, 423] width 809 height 15
click at [715, 440] on textarea "Comment" at bounding box center [690, 462] width 809 height 44
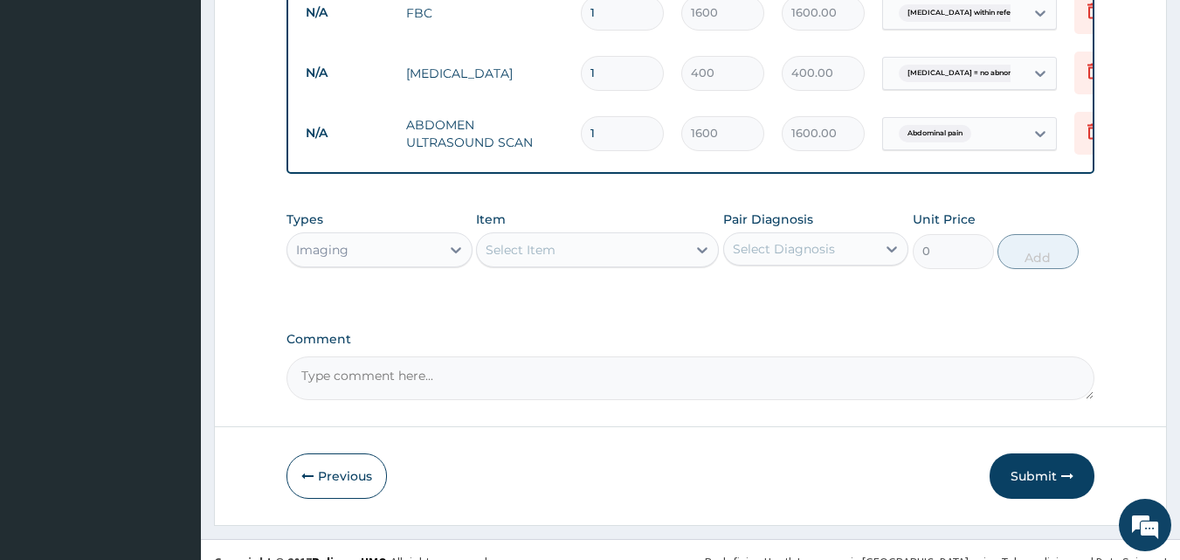
scroll to position [1024, 0]
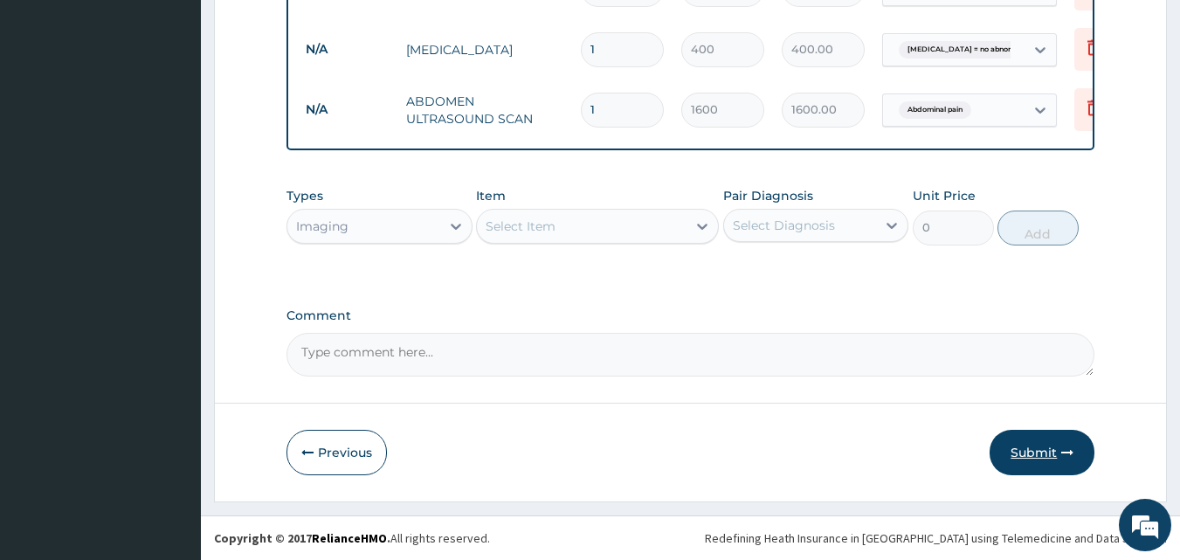
click at [1053, 437] on button "Submit" at bounding box center [1041, 452] width 105 height 45
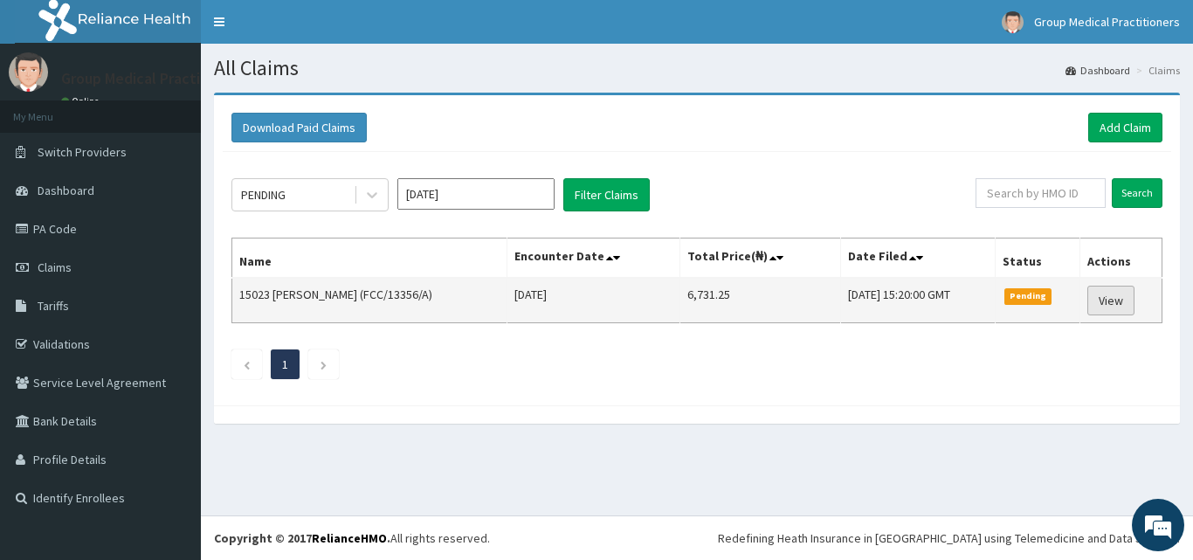
click at [1113, 294] on link "View" at bounding box center [1110, 301] width 47 height 30
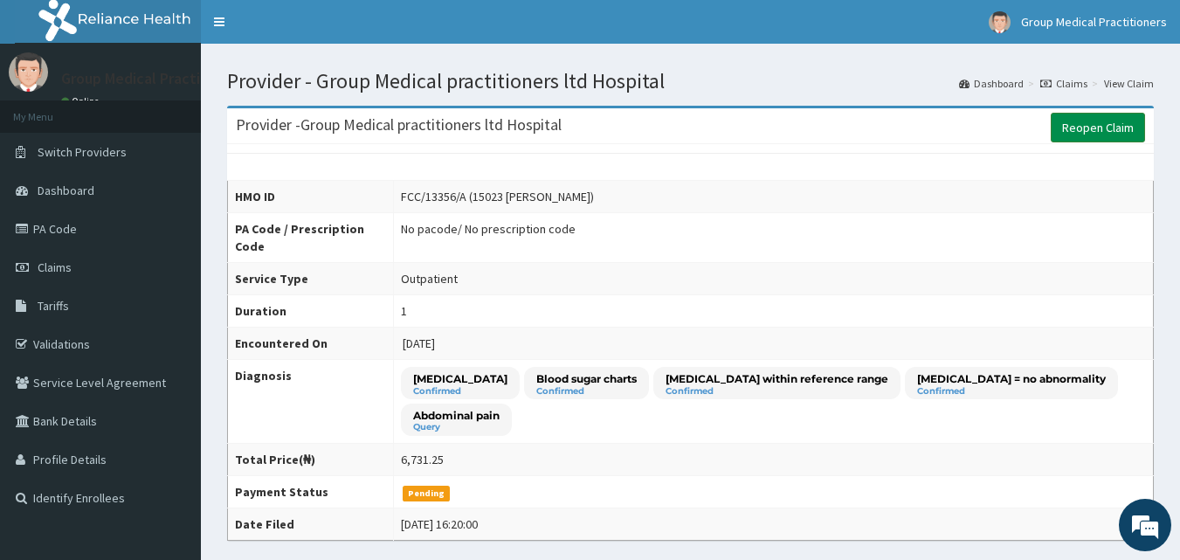
click at [1088, 128] on link "Reopen Claim" at bounding box center [1098, 128] width 94 height 30
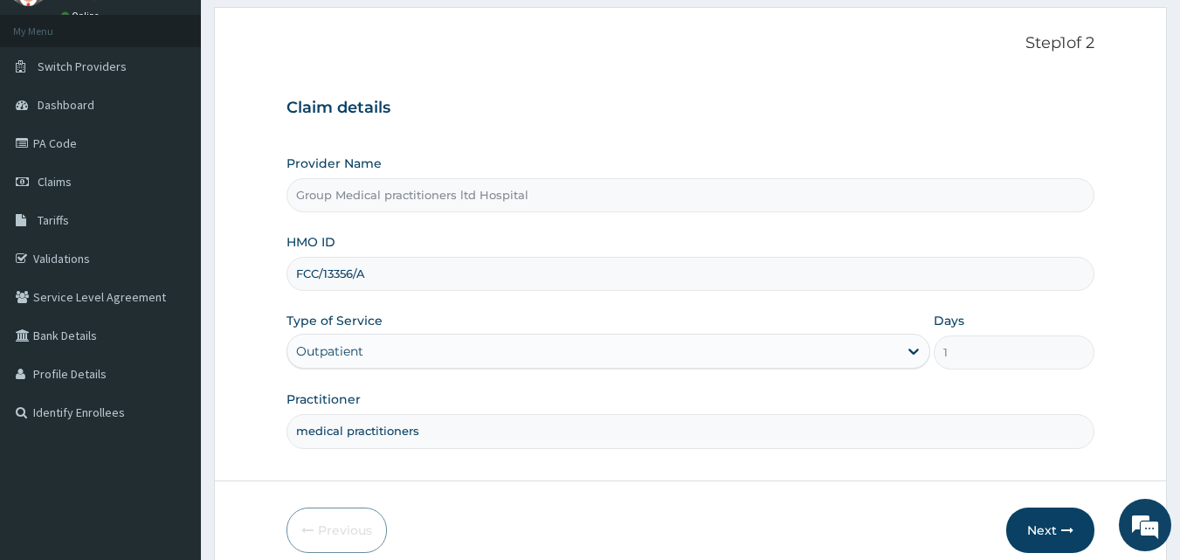
scroll to position [163, 0]
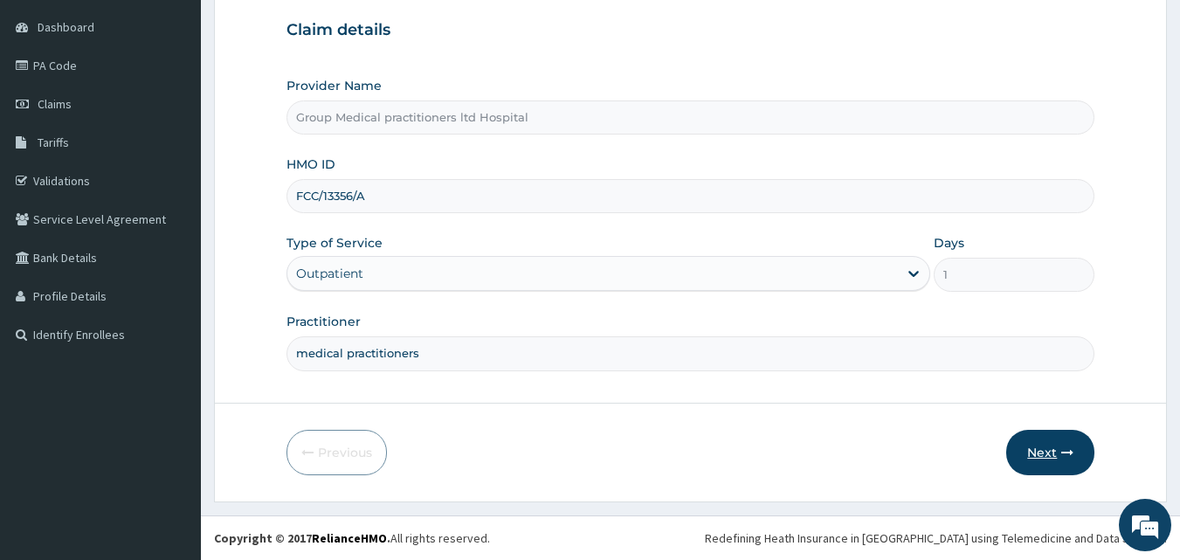
click at [1058, 444] on button "Next" at bounding box center [1050, 452] width 88 height 45
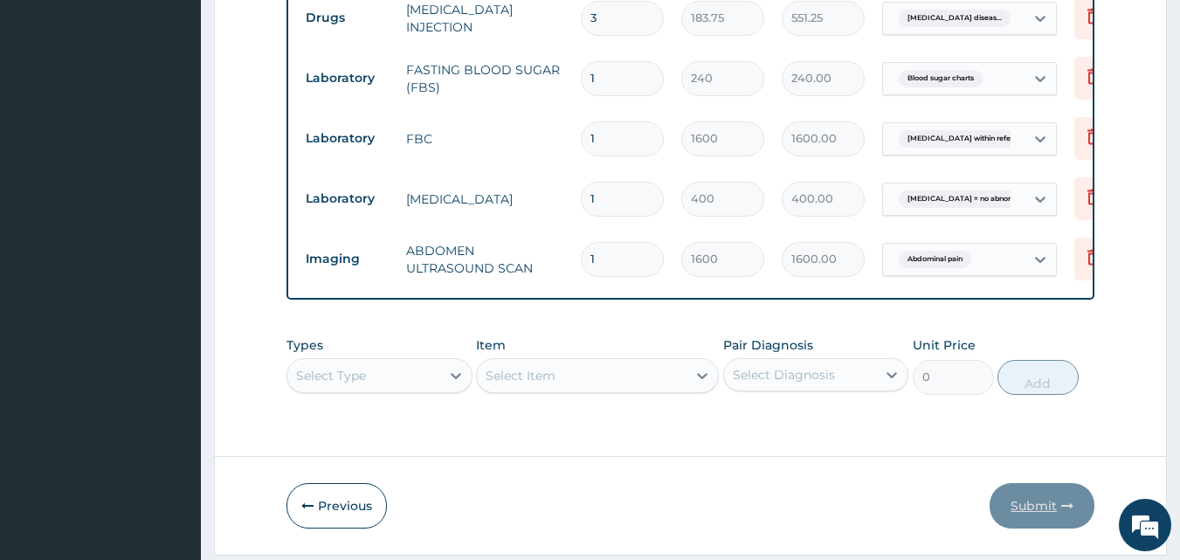
scroll to position [897, 0]
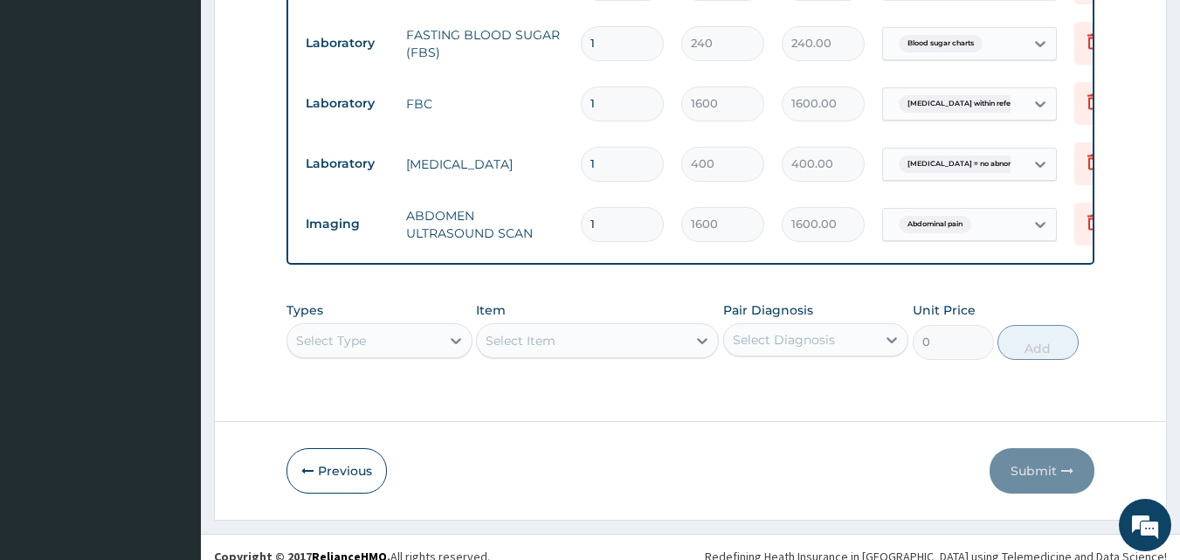
click at [377, 347] on div "Types Select Type Item Select Item Pair Diagnosis Select Diagnosis Unit Price 0…" at bounding box center [690, 330] width 809 height 75
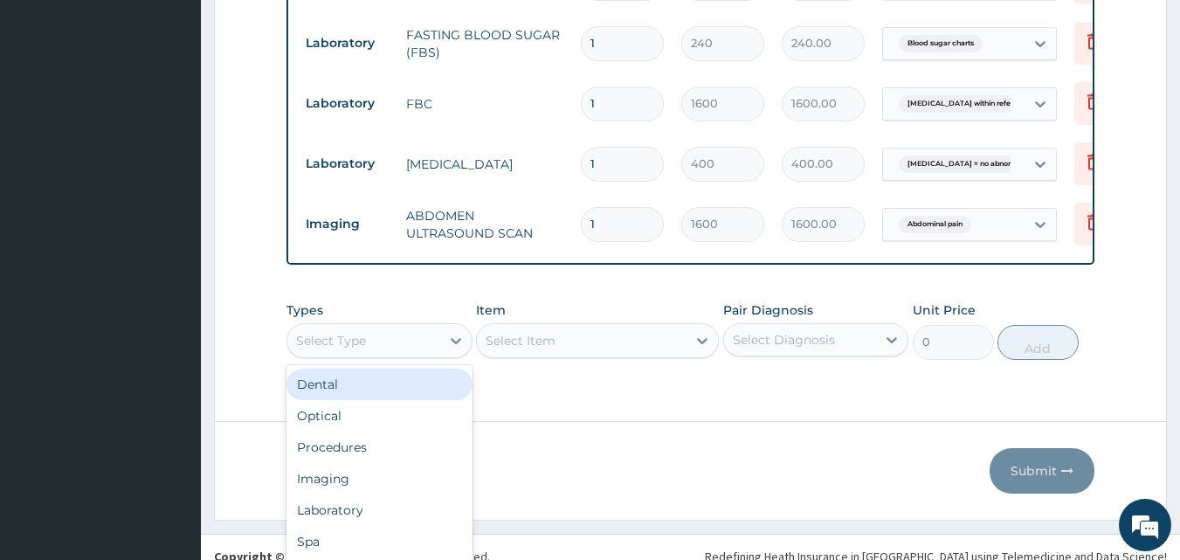
scroll to position [49, 0]
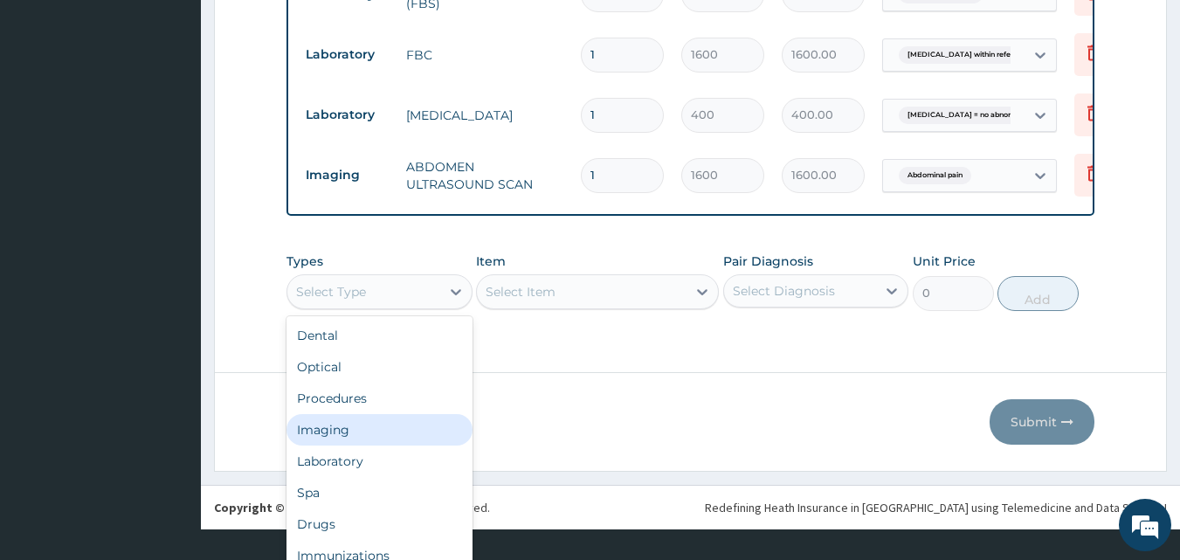
click at [358, 438] on div "Imaging" at bounding box center [379, 429] width 186 height 31
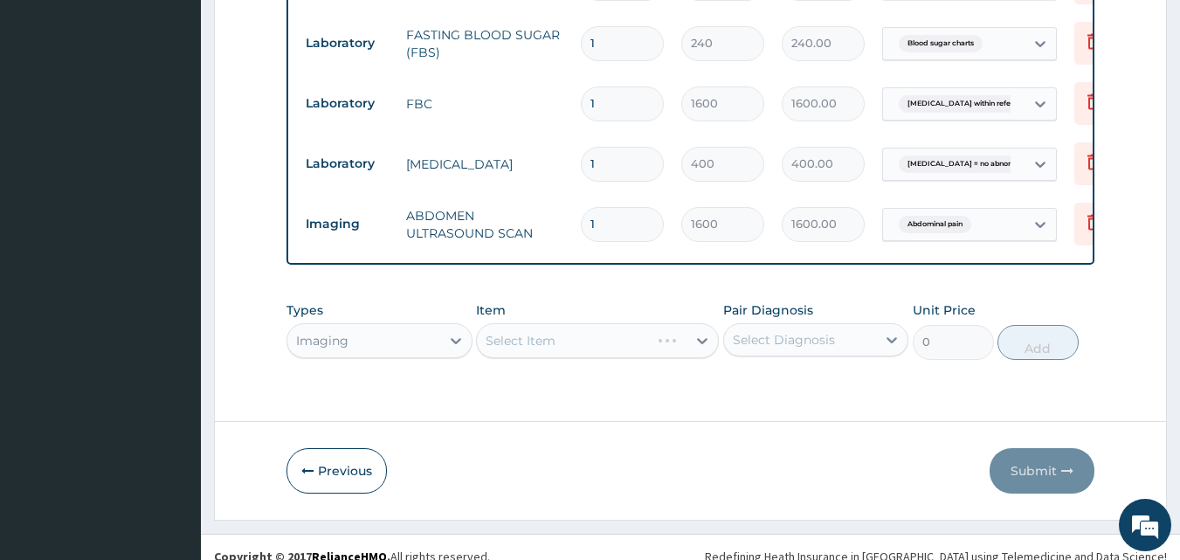
scroll to position [0, 0]
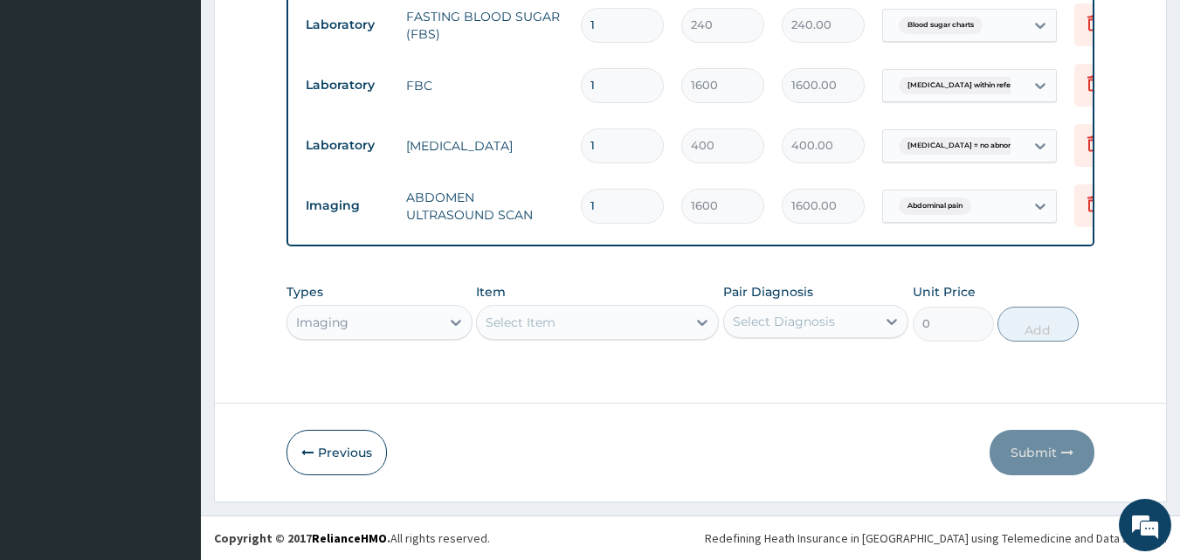
click at [593, 327] on div "Select Item" at bounding box center [597, 322] width 243 height 35
type input "X"
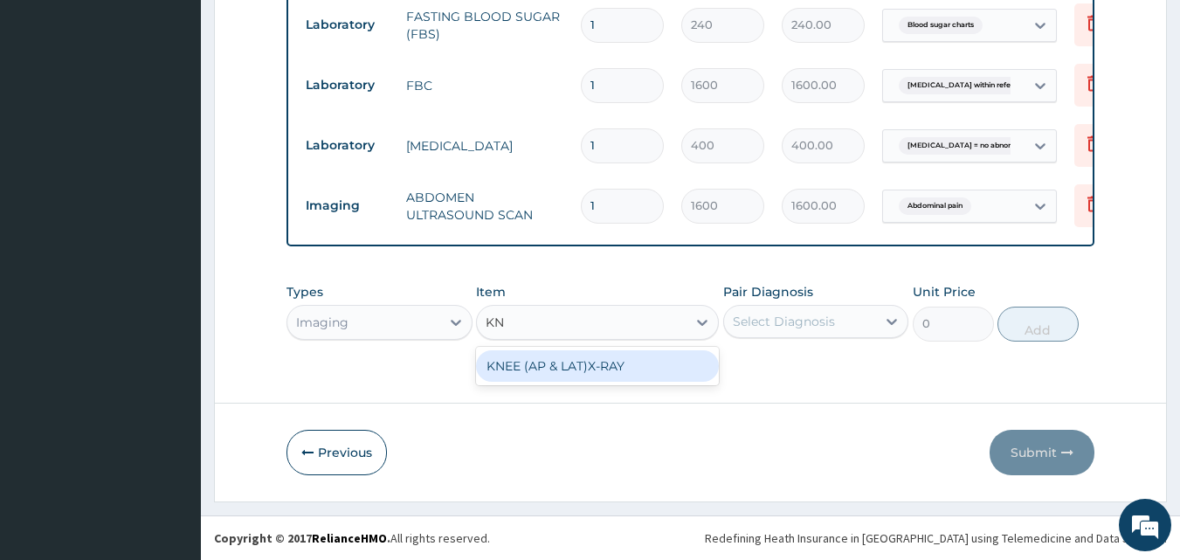
type input "KN"
type input "K"
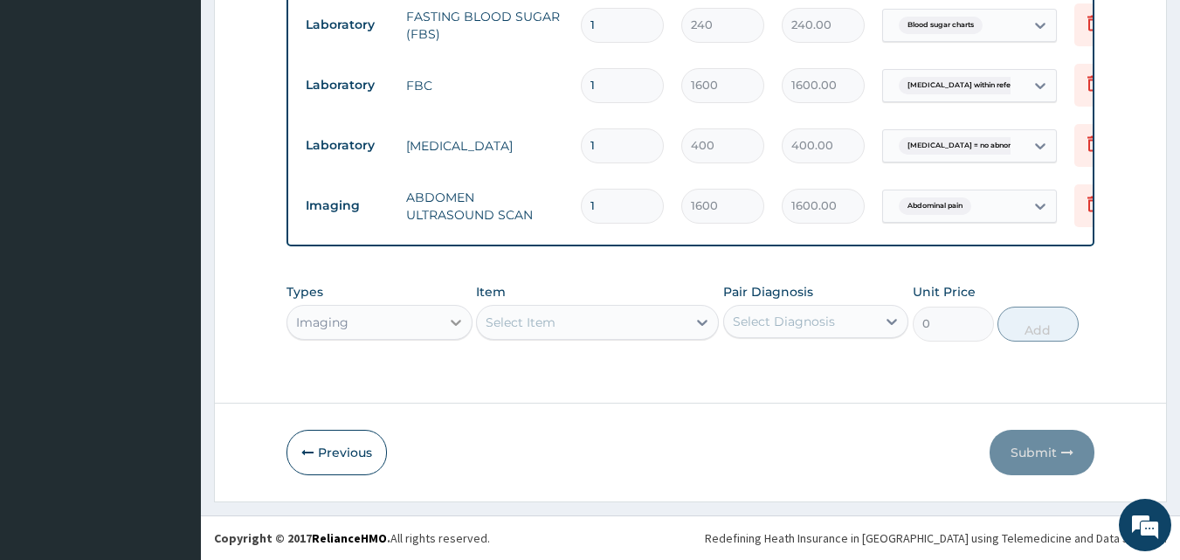
click at [452, 325] on div "Types Imaging Item Select is focused ,type to refine list, press Down to open t…" at bounding box center [690, 311] width 809 height 75
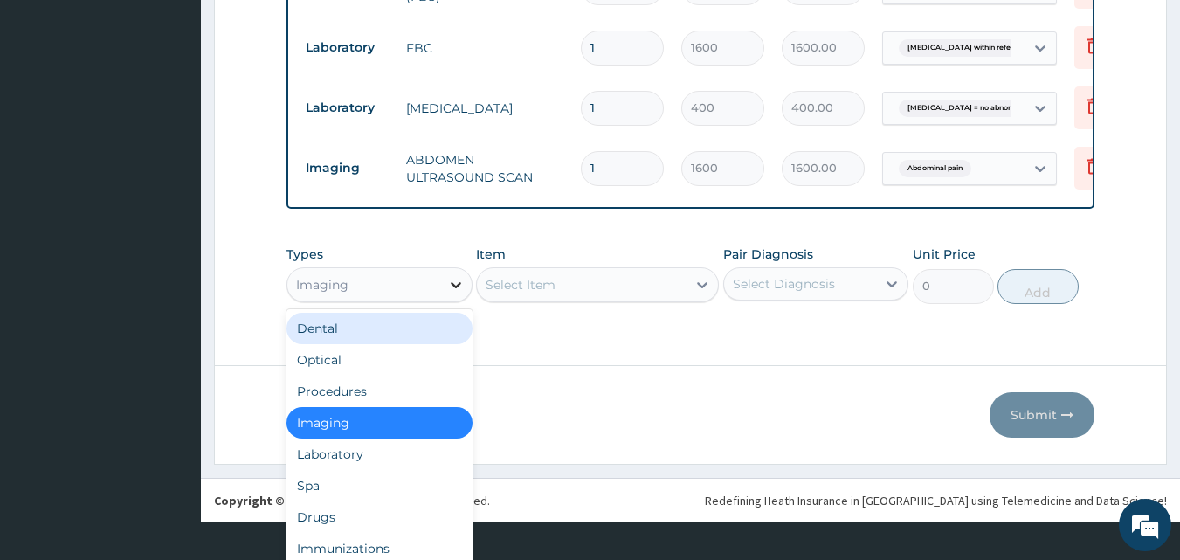
scroll to position [49, 0]
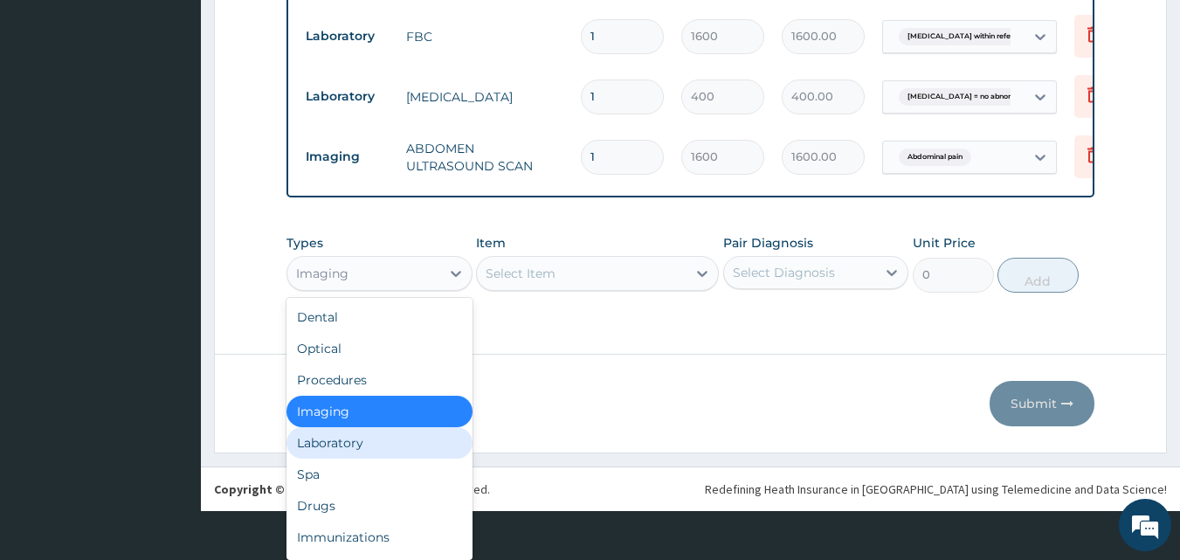
click at [327, 442] on div "Laboratory" at bounding box center [379, 442] width 186 height 31
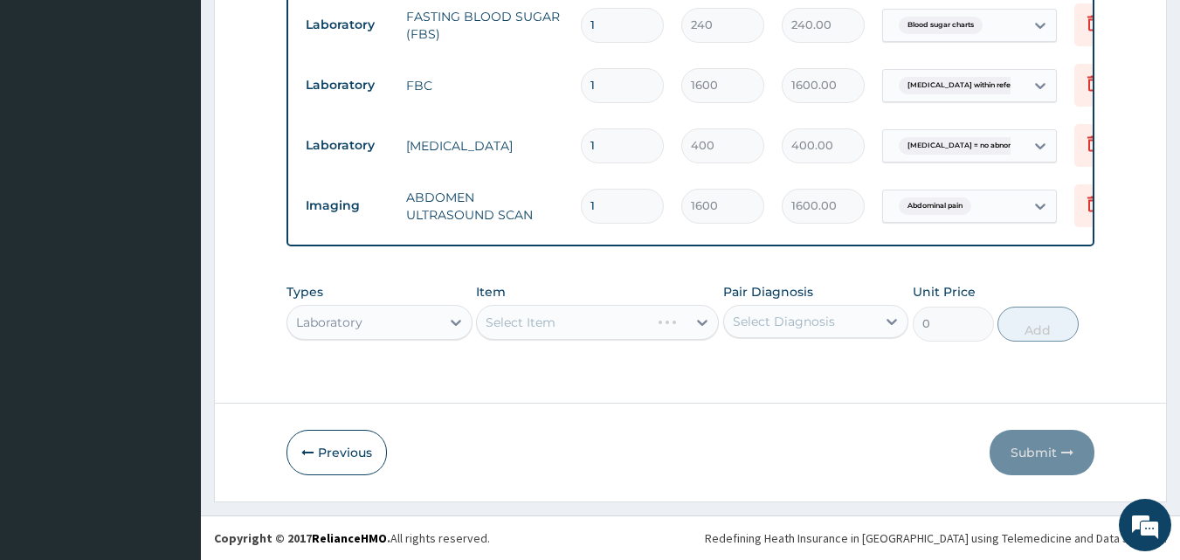
scroll to position [0, 0]
click at [691, 334] on div "Types option Laboratory, selected. Select is focused ,type to refine list, pres…" at bounding box center [690, 311] width 809 height 75
type input "K"
type input "DYS"
click at [425, 316] on div "Types Laboratory Item 0 results available for search term DYS. Use Up and Down …" at bounding box center [690, 311] width 809 height 75
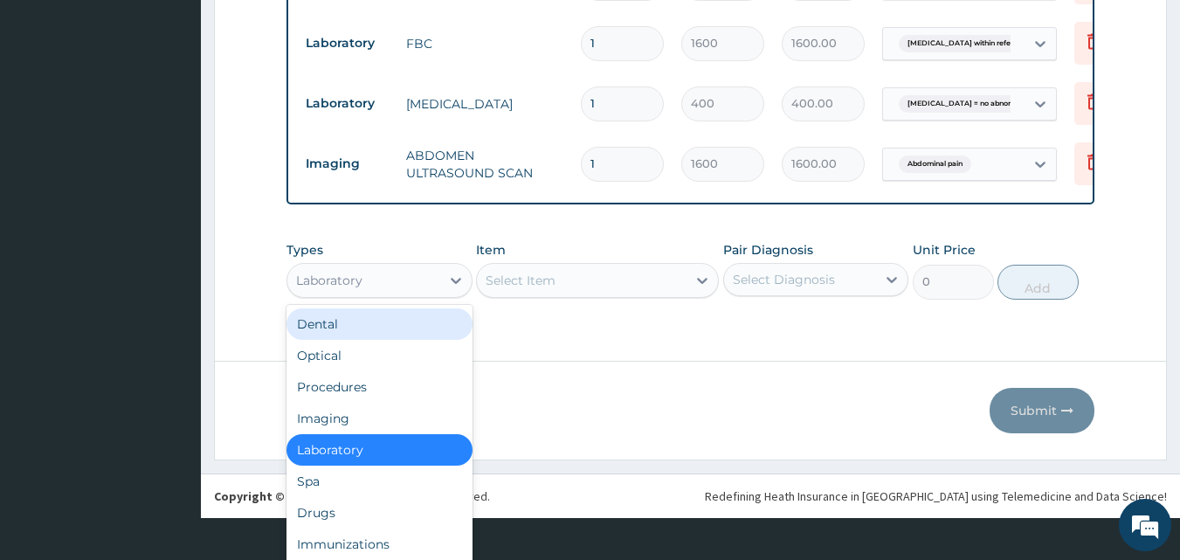
scroll to position [49, 0]
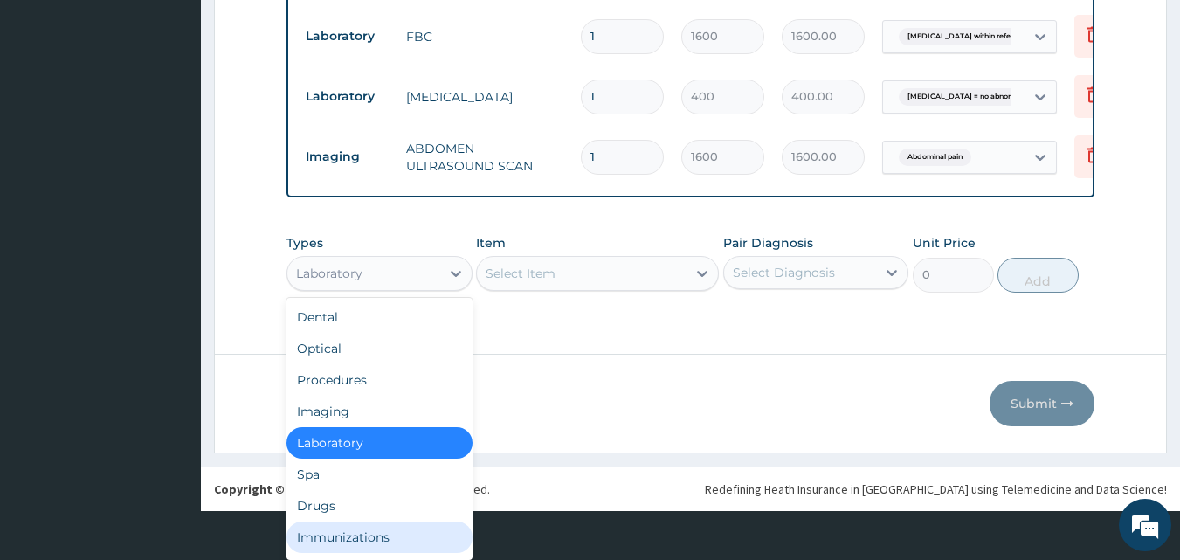
click at [346, 541] on div "Immunizations" at bounding box center [379, 536] width 186 height 31
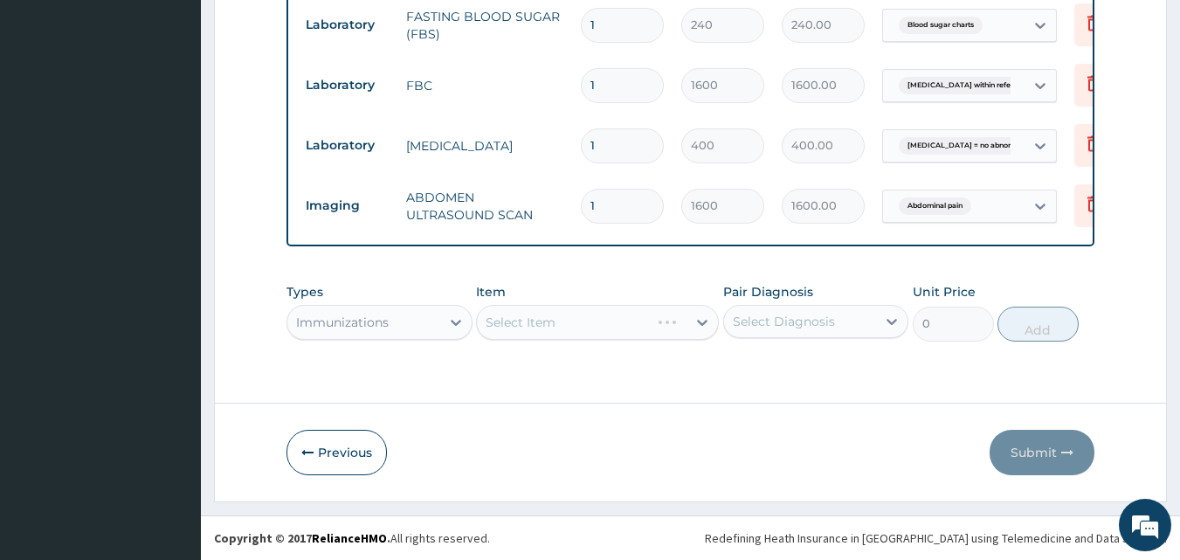
scroll to position [0, 0]
click at [587, 322] on div "Select Item" at bounding box center [597, 322] width 243 height 35
type input "D"
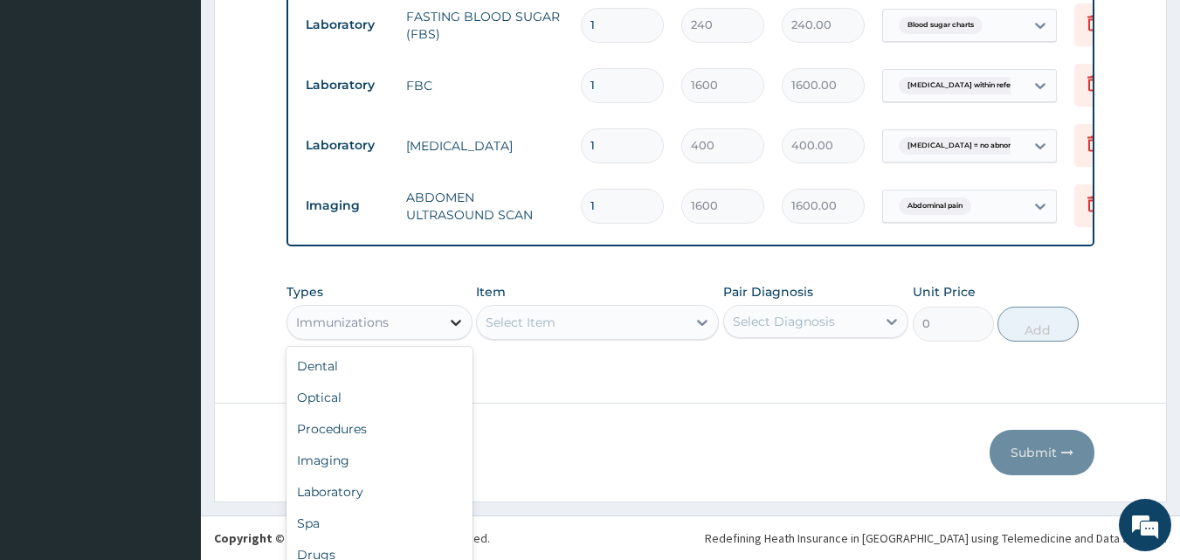
click at [451, 322] on div "option Immunizations, selected. option Immunizations selected, 8 of 10. 10 resu…" at bounding box center [379, 322] width 186 height 35
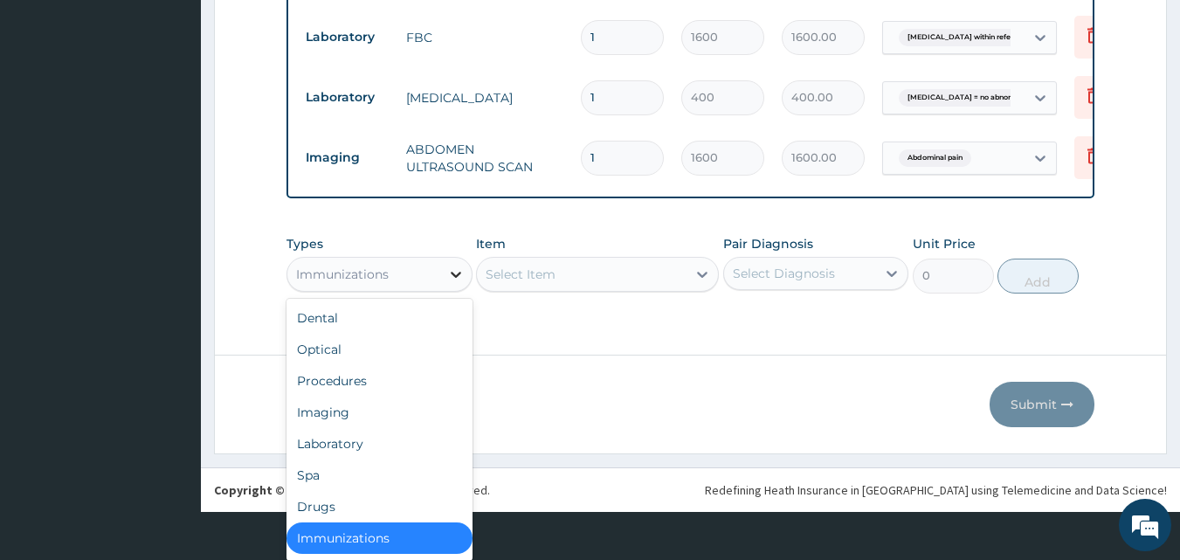
scroll to position [3, 0]
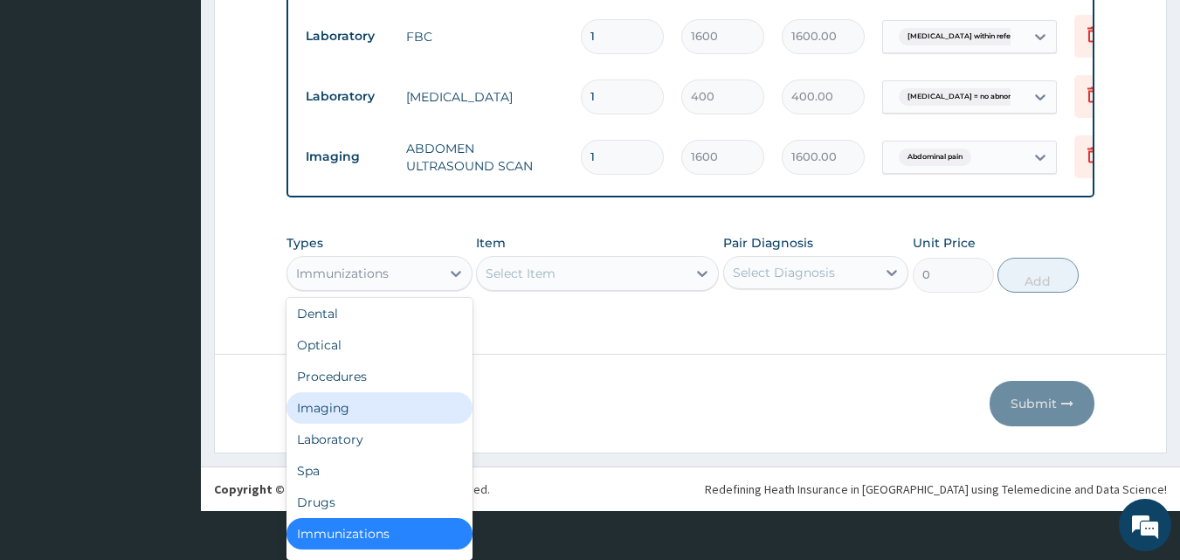
click at [344, 417] on div "Imaging" at bounding box center [379, 407] width 186 height 31
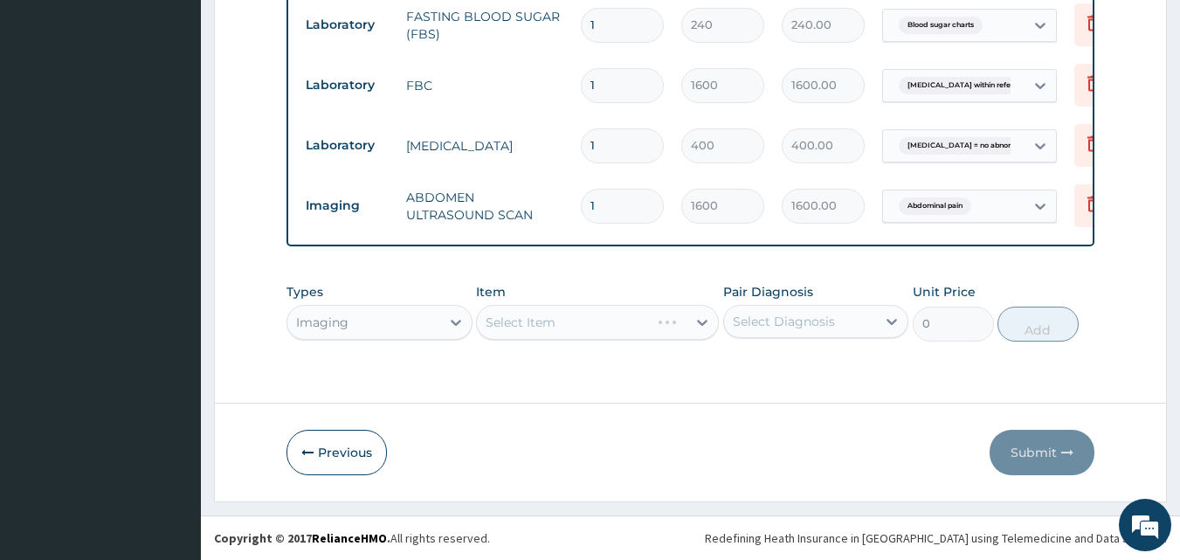
scroll to position [0, 0]
click at [576, 334] on div "Types option Imaging, selected. Select is focused ,type to refine list, press D…" at bounding box center [690, 311] width 809 height 75
type input "D"
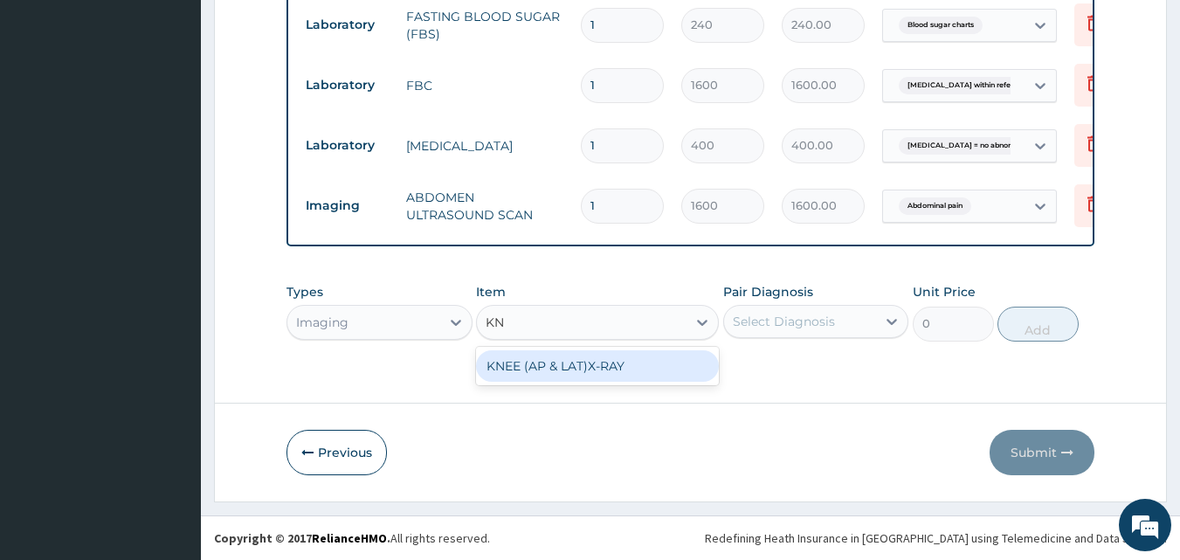
type input "K"
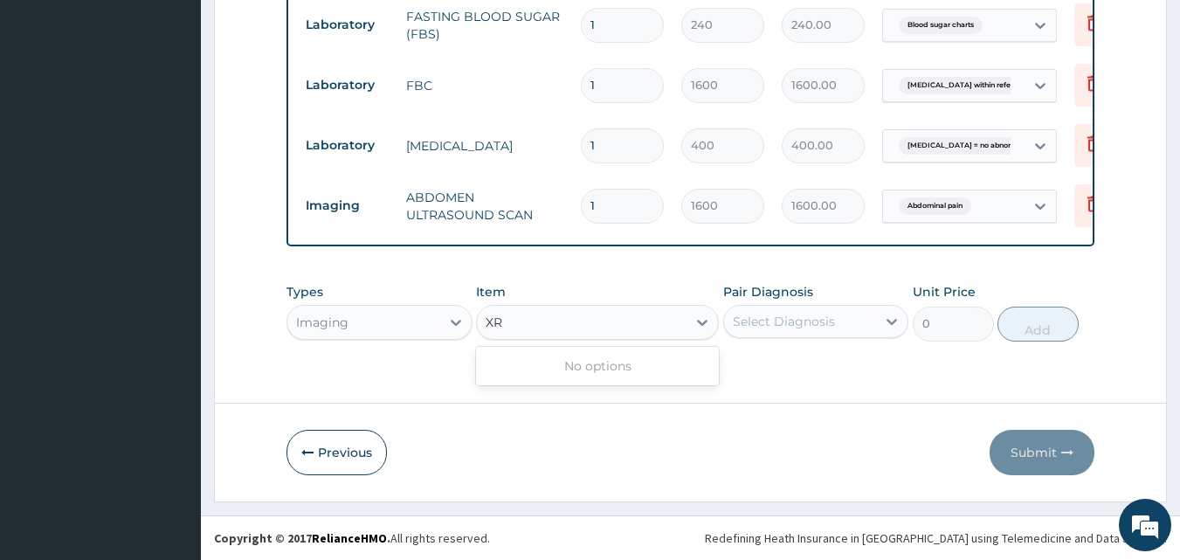
type input "X"
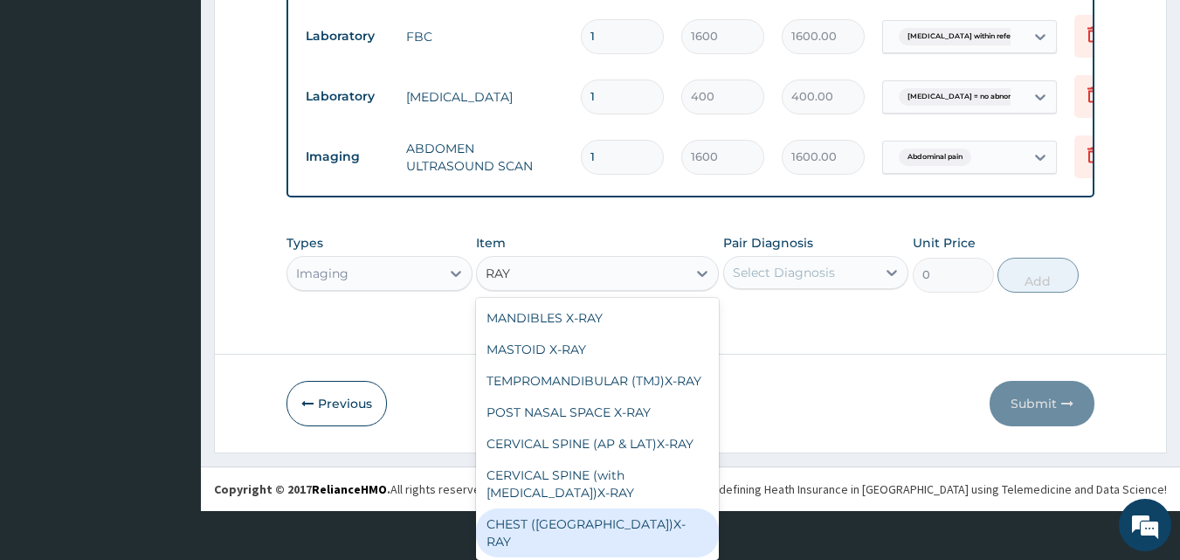
scroll to position [87, 0]
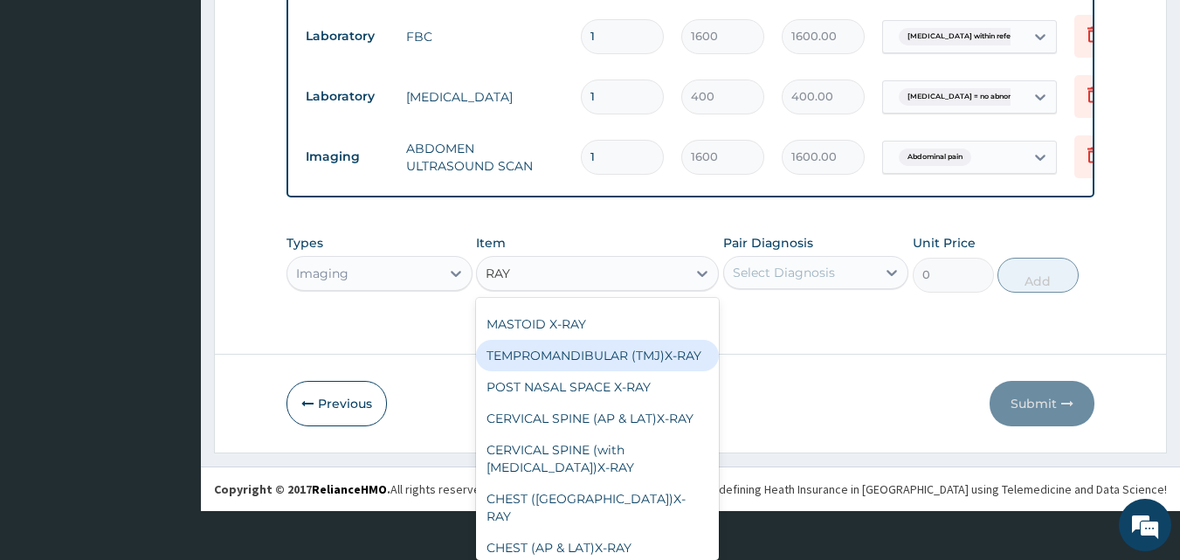
type input "RAY"
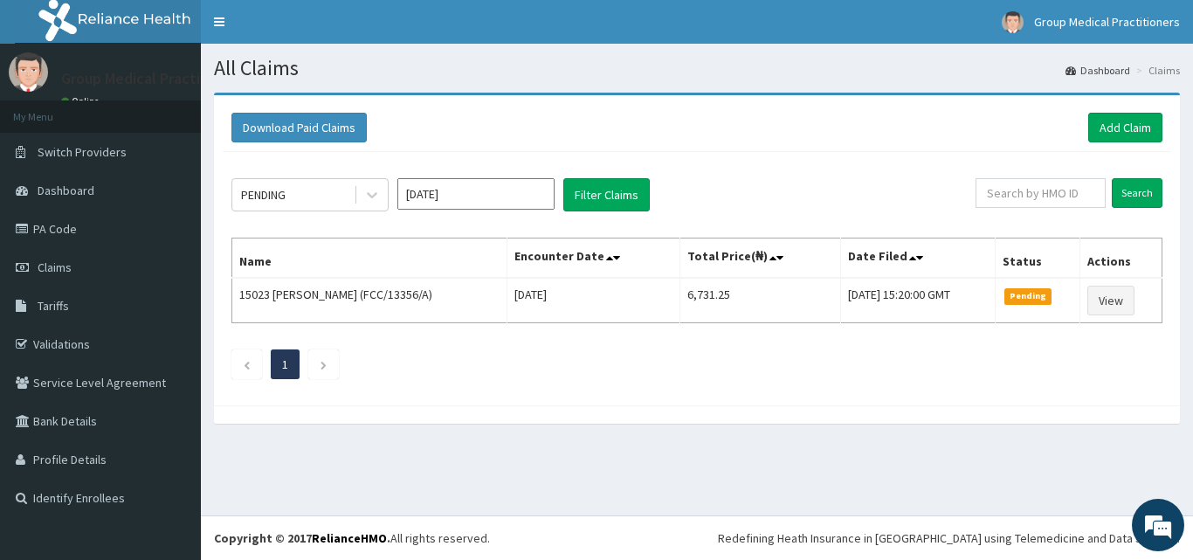
click at [989, 147] on div "Download Paid Claims Add Claim" at bounding box center [697, 128] width 948 height 48
click at [123, 191] on link "Dashboard" at bounding box center [100, 190] width 201 height 38
